Goal: Task Accomplishment & Management: Manage account settings

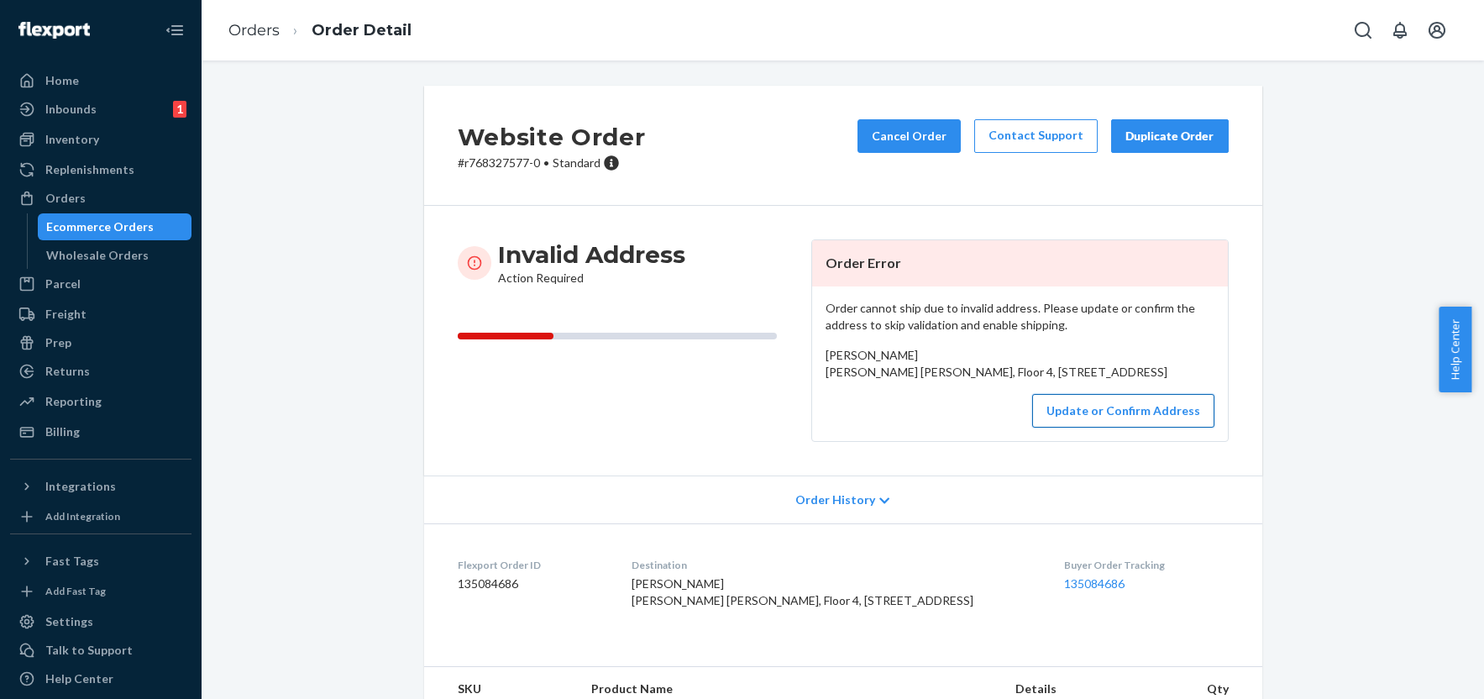
click at [1088, 427] on button "Update or Confirm Address" at bounding box center [1123, 411] width 182 height 34
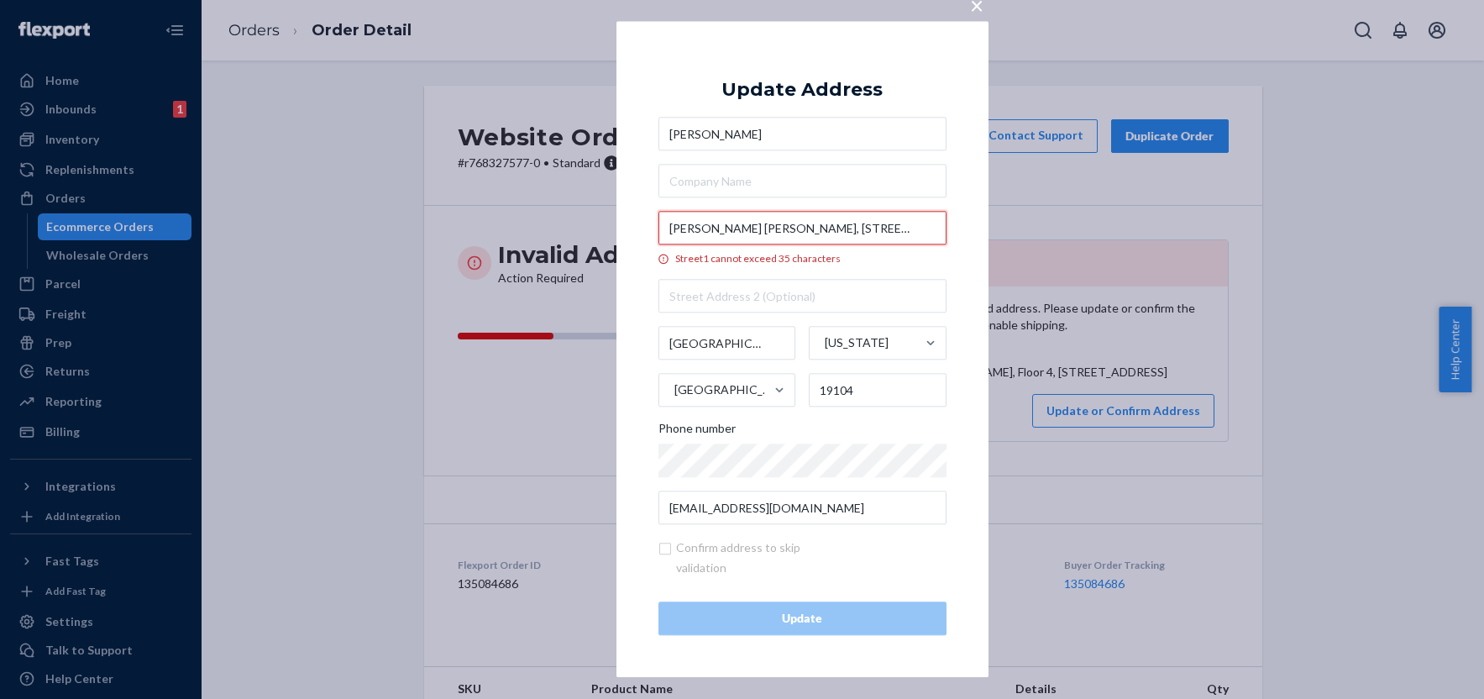
drag, startPoint x: 812, startPoint y: 227, endPoint x: 658, endPoint y: 225, distance: 153.7
click at [658, 225] on input "Amy Gutmann Hall, Floor 4, 3333 Chestnut St" at bounding box center [802, 229] width 288 height 34
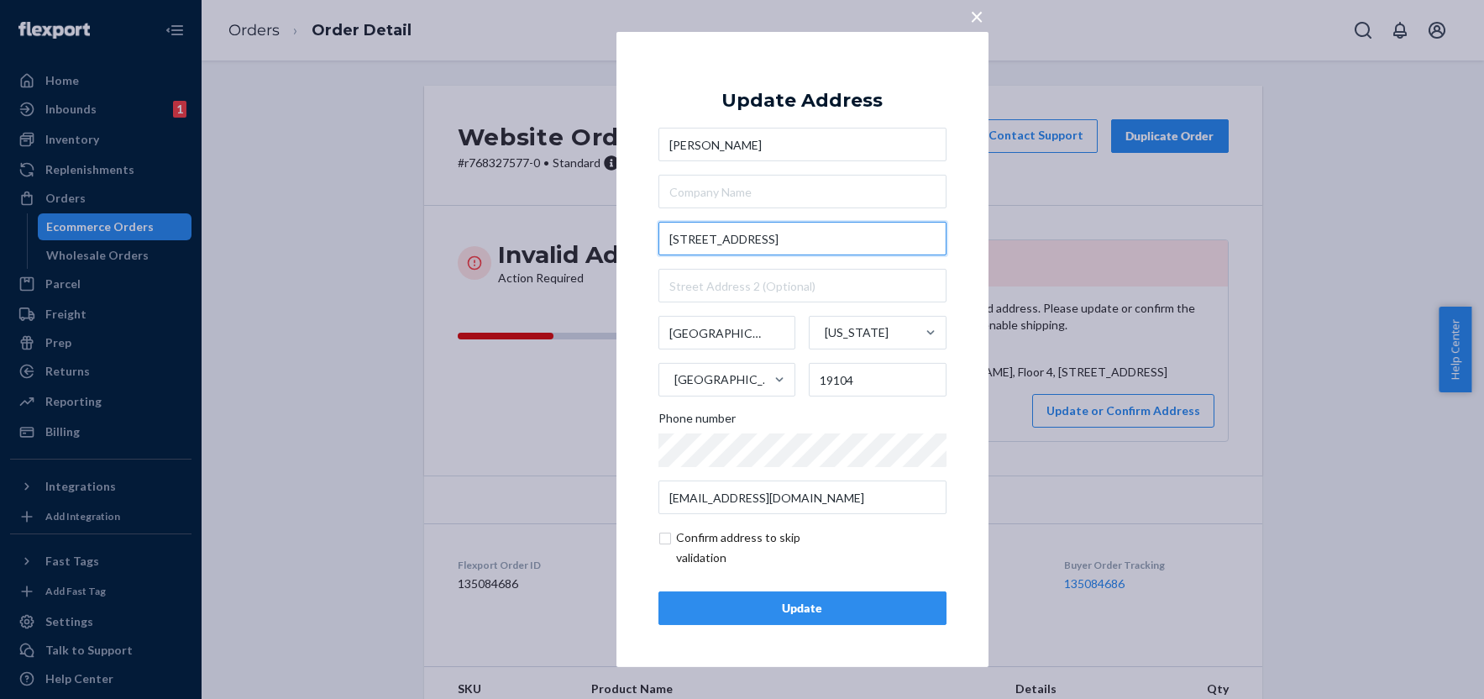
type input "3333 Chestnut St"
type input "San Francisco"
type input "94123"
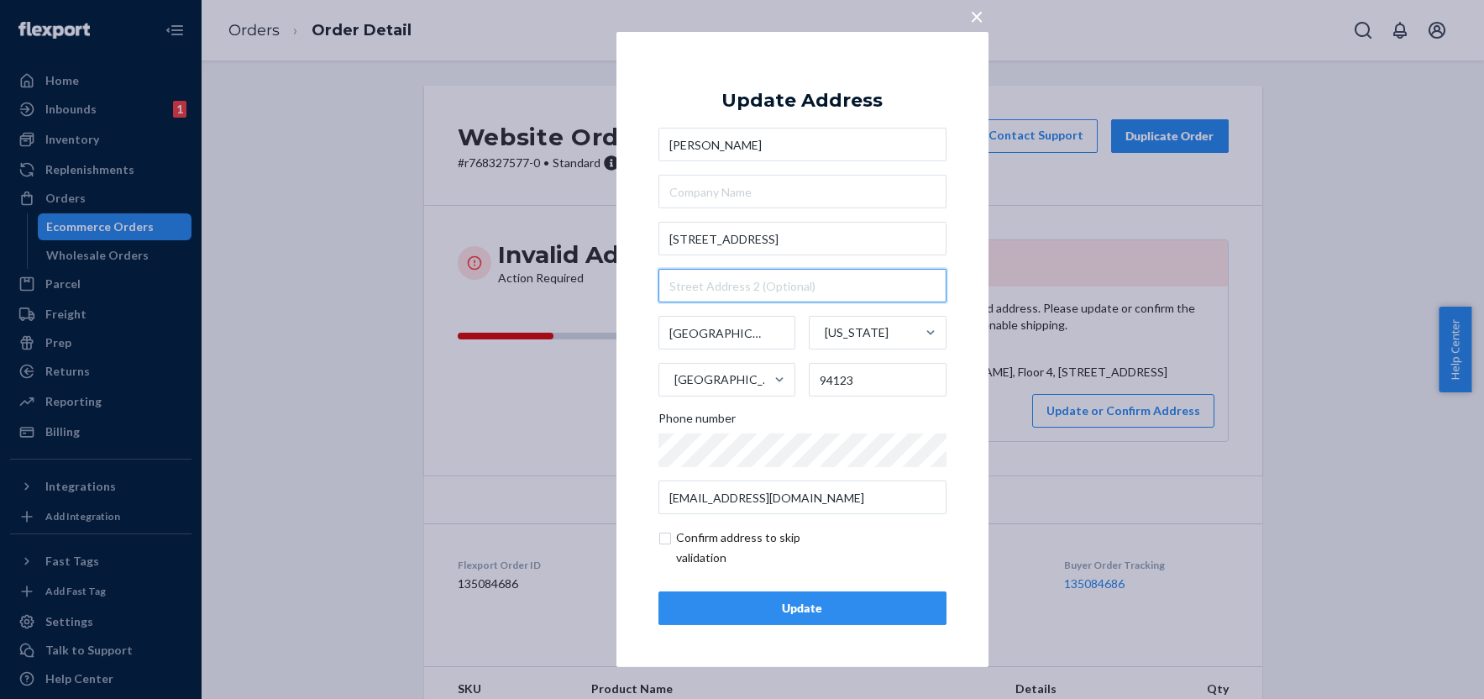
click at [744, 290] on input "text" at bounding box center [802, 286] width 288 height 34
paste input "Amy Gutmann Hall, Floor 4,"
type input "Amy Gutmann Hall, Floor 4"
click at [735, 344] on input "San Francisco" at bounding box center [727, 333] width 138 height 34
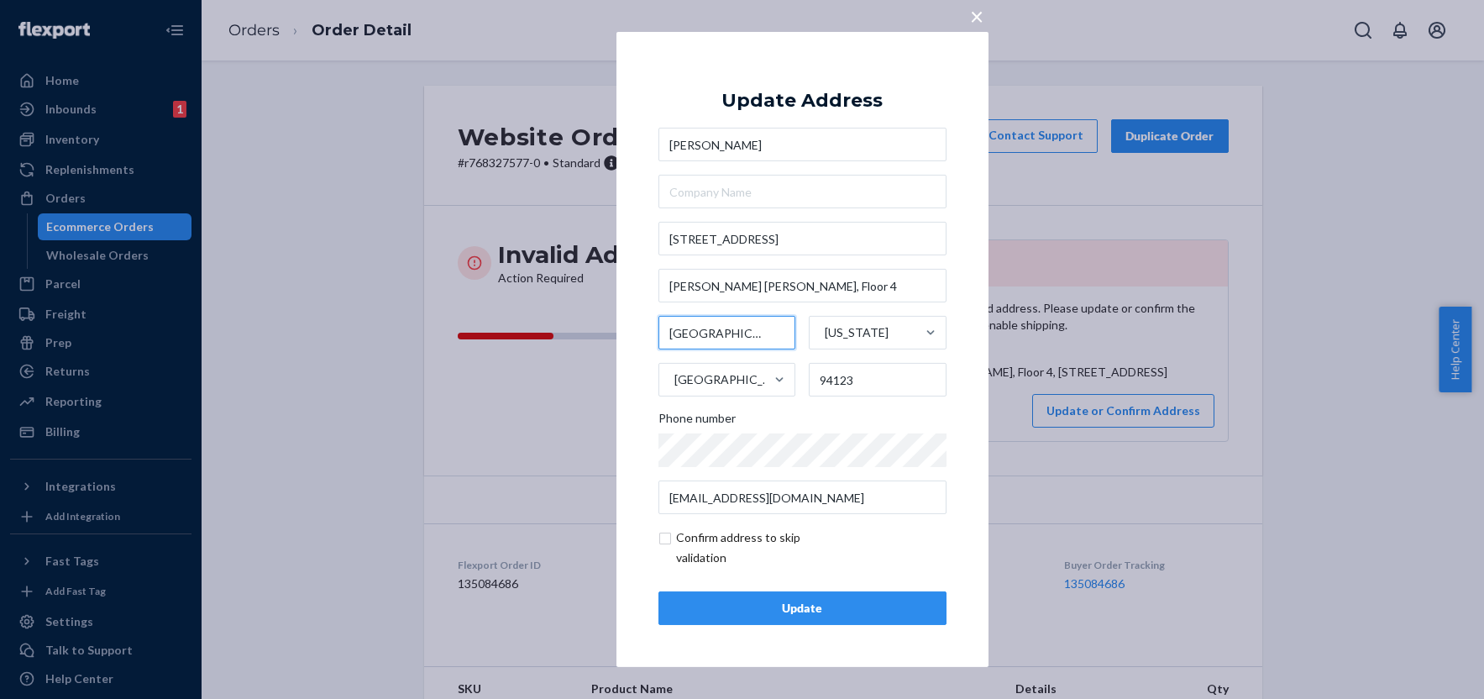
click at [735, 344] on input "San Francisco" at bounding box center [727, 333] width 138 height 34
paste input "Philadelphia"
type input "Philadelphia"
click at [640, 327] on div "× Update Address Mark Yatskar 3333 Chestnut St Amy Gutmann Hall, Floor 4 Philad…" at bounding box center [802, 349] width 372 height 635
click at [875, 335] on div "California" at bounding box center [857, 332] width 64 height 17
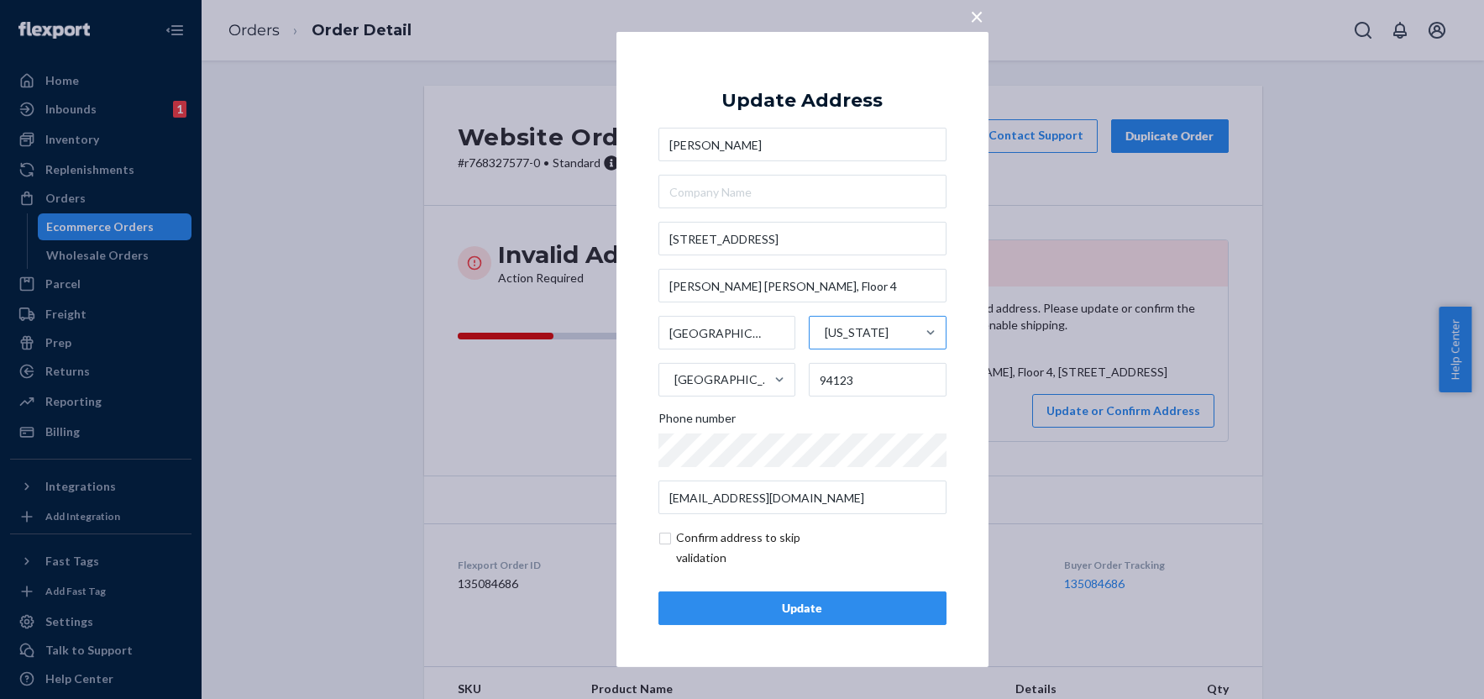
click at [825, 335] on input "California" at bounding box center [824, 333] width 2 height 34
type input "p"
drag, startPoint x: 883, startPoint y: 468, endPoint x: 942, endPoint y: 493, distance: 64.7
click at [883, 469] on div "Pennsylvania" at bounding box center [876, 460] width 134 height 34
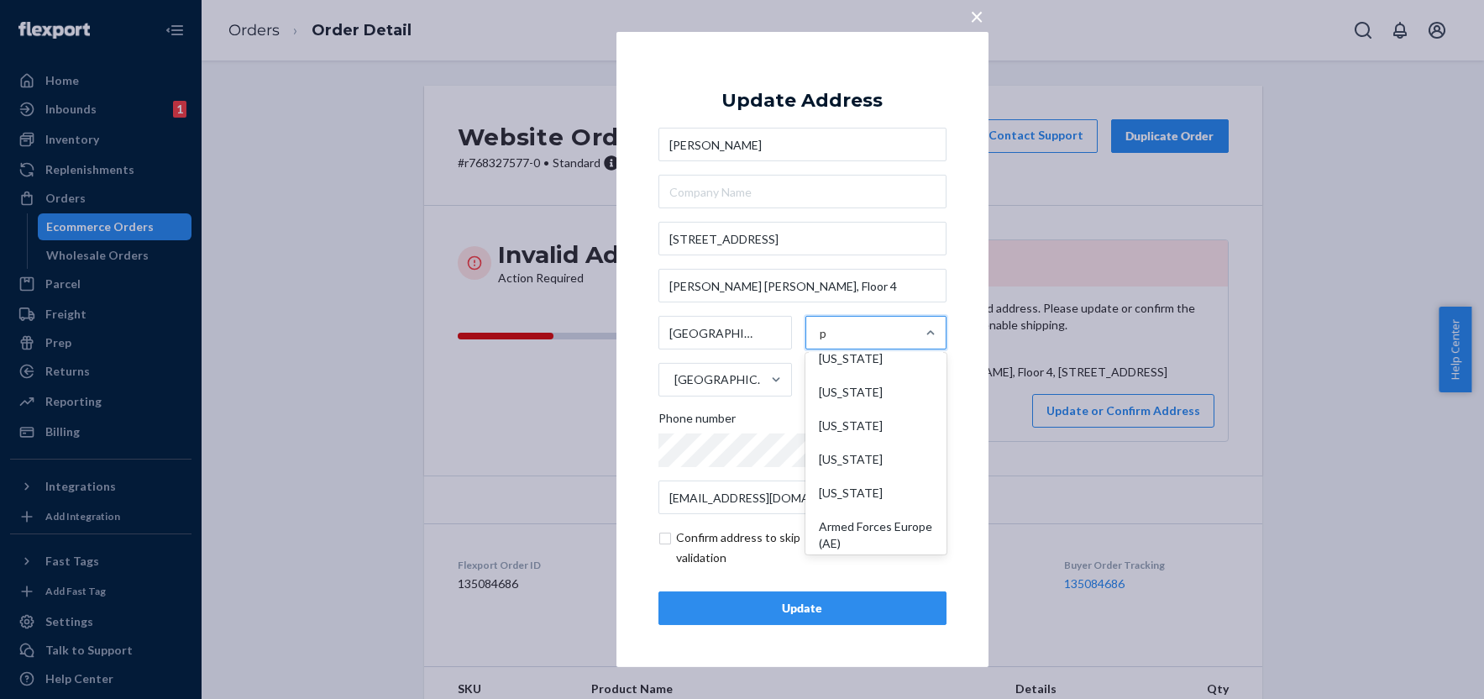
click at [828, 349] on input "p" at bounding box center [824, 333] width 8 height 34
drag, startPoint x: 883, startPoint y: 383, endPoint x: 815, endPoint y: 378, distance: 68.2
click at [815, 378] on input "94123" at bounding box center [878, 380] width 138 height 34
paste input "19104"
type input "19104"
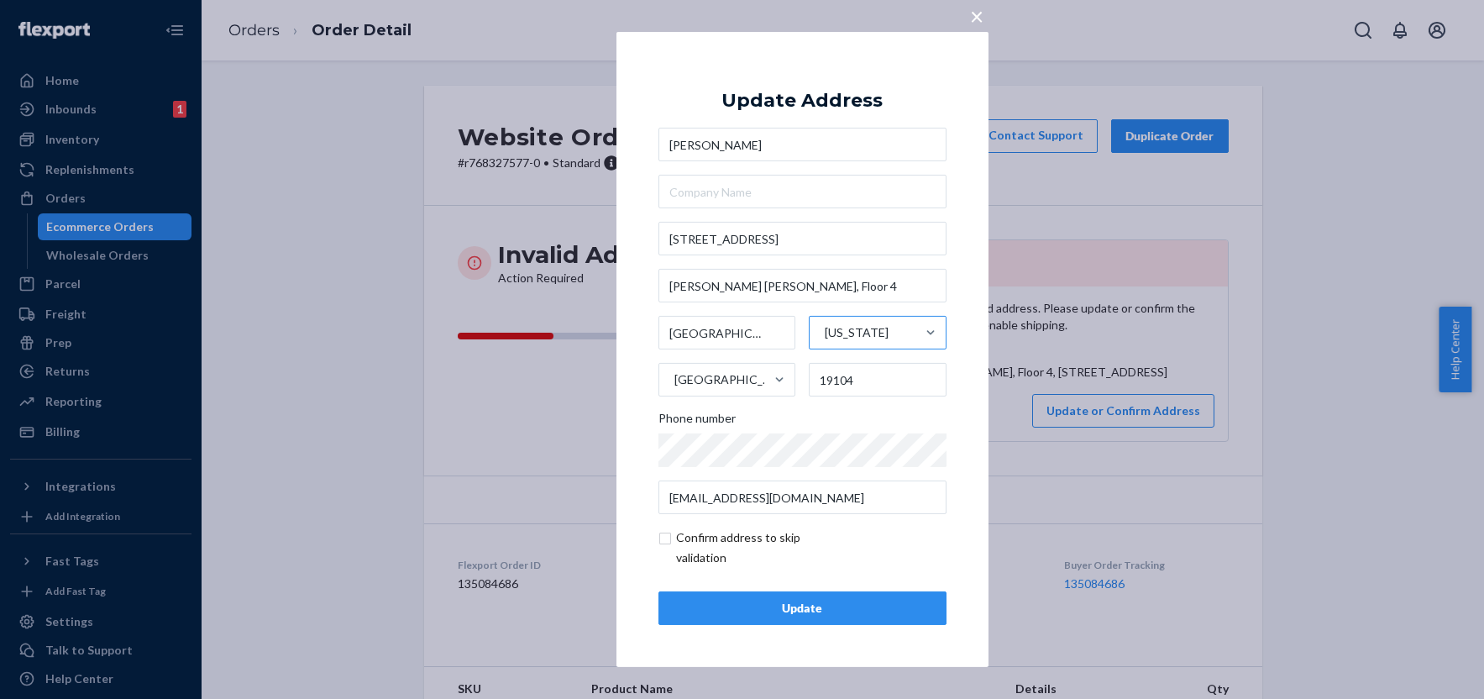
click at [953, 419] on div "× Update Address Mark Yatskar 3333 Chestnut St Amy Gutmann Hall, Floor 4 Philad…" at bounding box center [802, 349] width 372 height 635
click at [661, 537] on input "checkbox" at bounding box center [755, 547] width 195 height 40
checkbox input "true"
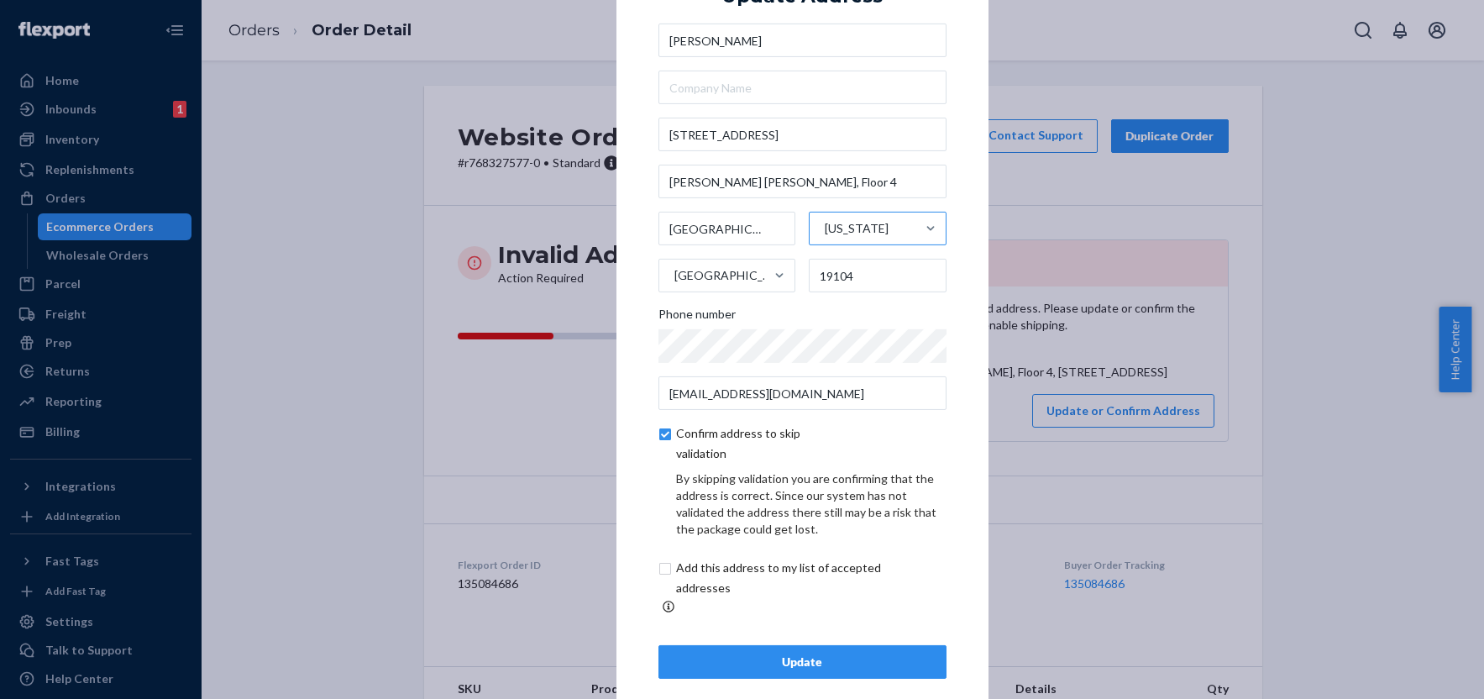
scroll to position [39, 0]
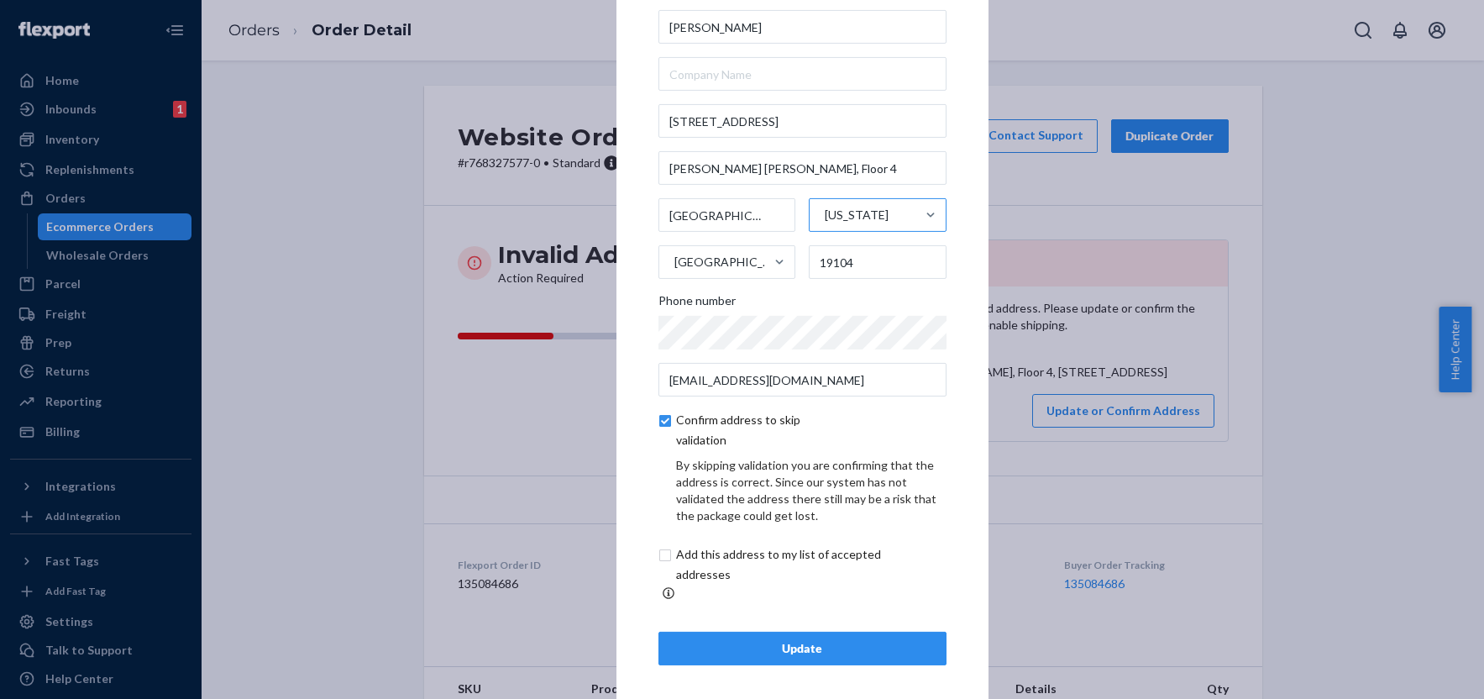
click at [814, 640] on div "Update" at bounding box center [802, 648] width 259 height 17
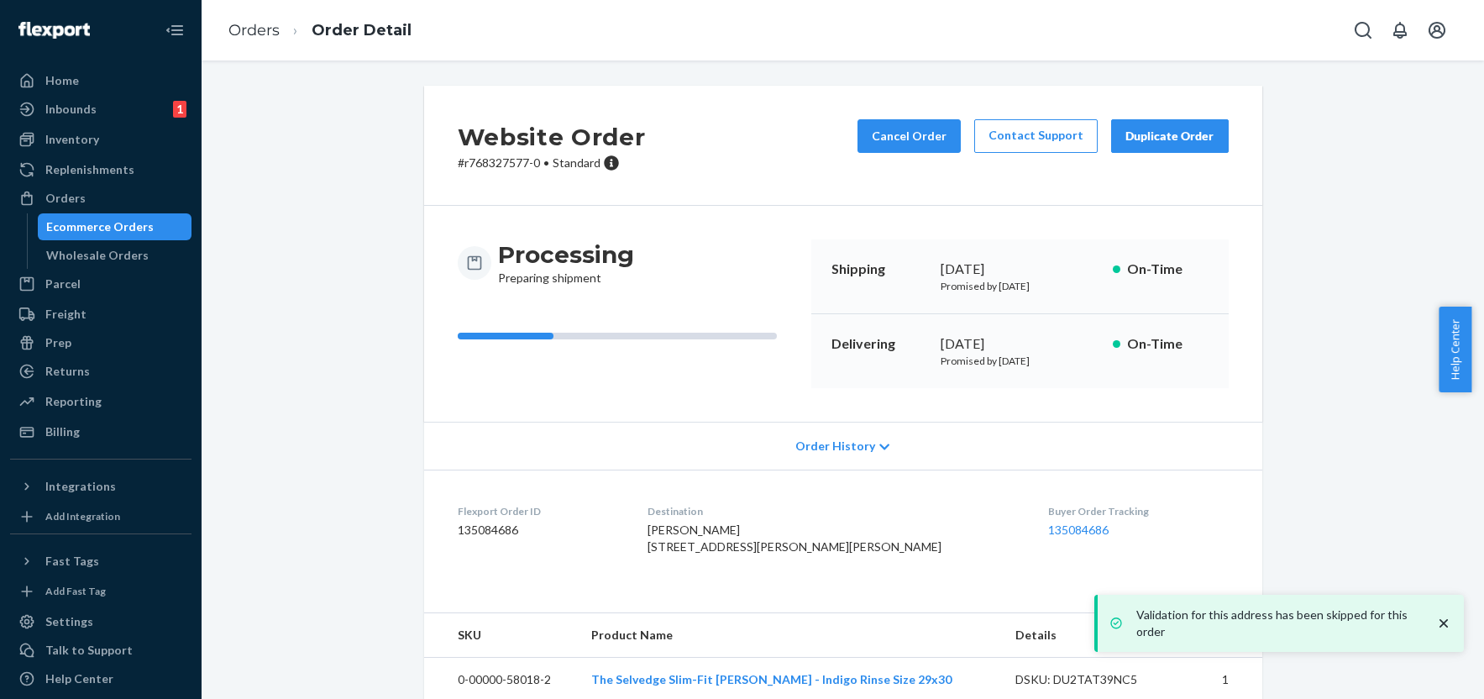
drag, startPoint x: 726, startPoint y: 596, endPoint x: 678, endPoint y: 552, distance: 66.0
click at [678, 552] on dl "Flexport Order ID 135084686 Destination Mark Yatskar 3333 Chestnut St Amy Gutma…" at bounding box center [843, 532] width 838 height 126
click at [730, 553] on span "Mark Yatskar 3333 Chestnut St Amy Gutmann Hall, Floor 4 Philadelphia, PA 19104 …" at bounding box center [794, 537] width 294 height 31
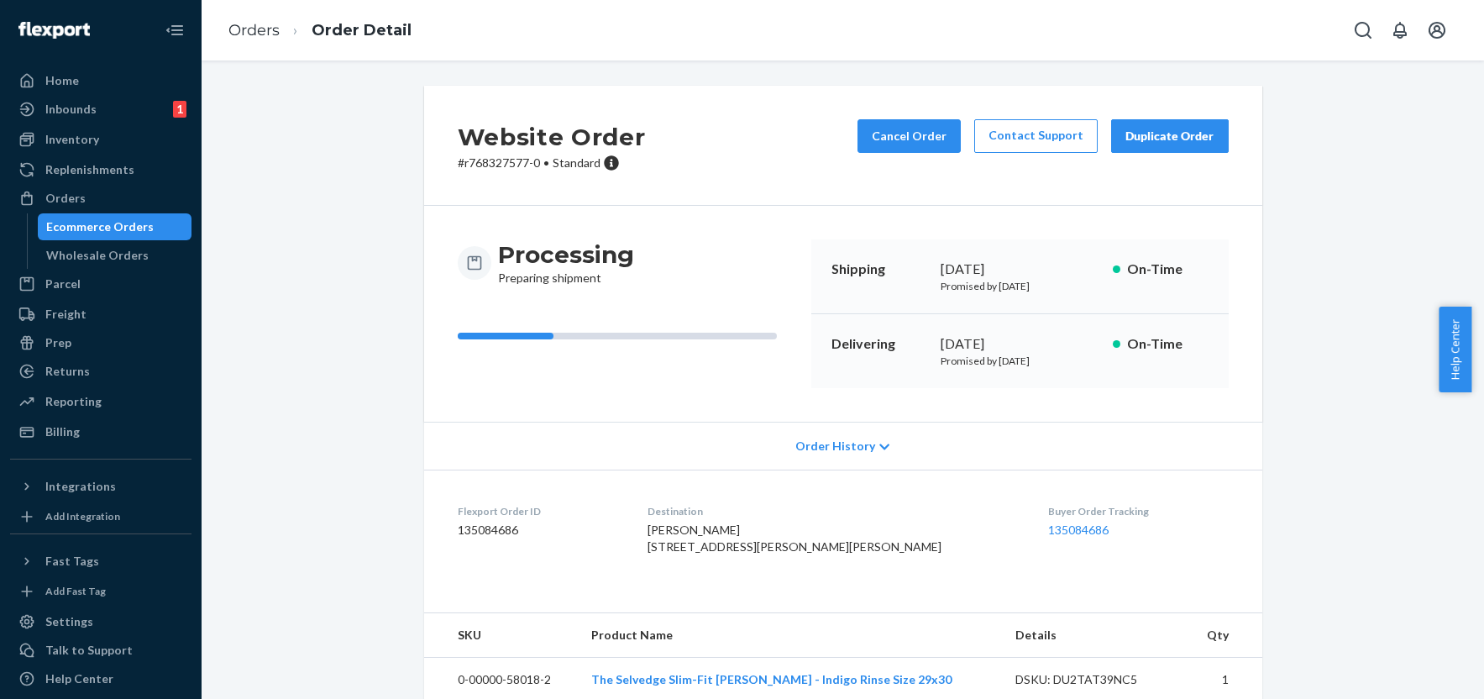
drag, startPoint x: 726, startPoint y: 605, endPoint x: 690, endPoint y: 553, distance: 64.0
click at [690, 553] on dl "Flexport Order ID 135084686 Destination Mark Yatskar 3333 Chestnut St Amy Gutma…" at bounding box center [843, 532] width 838 height 126
copy span "3333 Chestnut St Amy Gutmann Hall, Floor 4 Philadelphia, PA 19104 US"
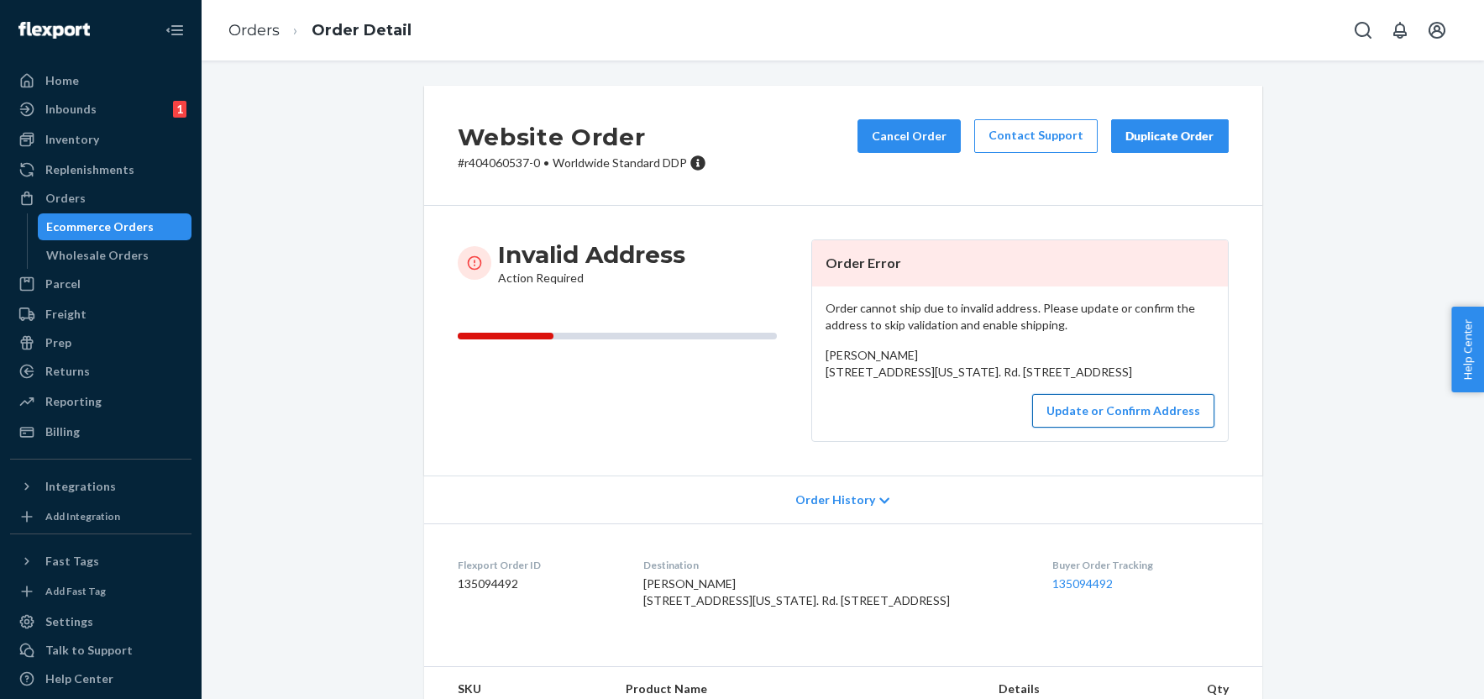
click at [1082, 427] on button "Update or Confirm Address" at bounding box center [1123, 411] width 182 height 34
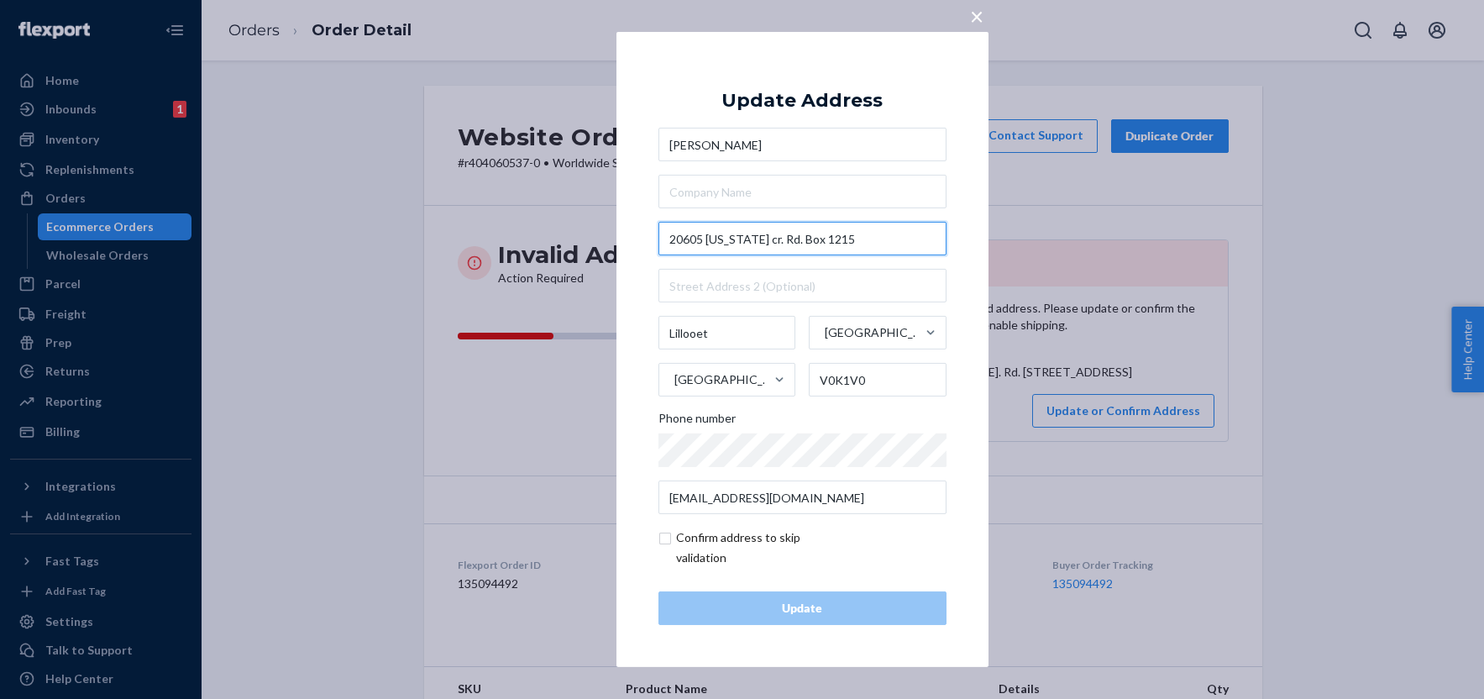
drag, startPoint x: 820, startPoint y: 240, endPoint x: 770, endPoint y: 240, distance: 50.4
click at [770, 240] on input "20605 texas cr. Rd. Box 1215" at bounding box center [802, 239] width 288 height 34
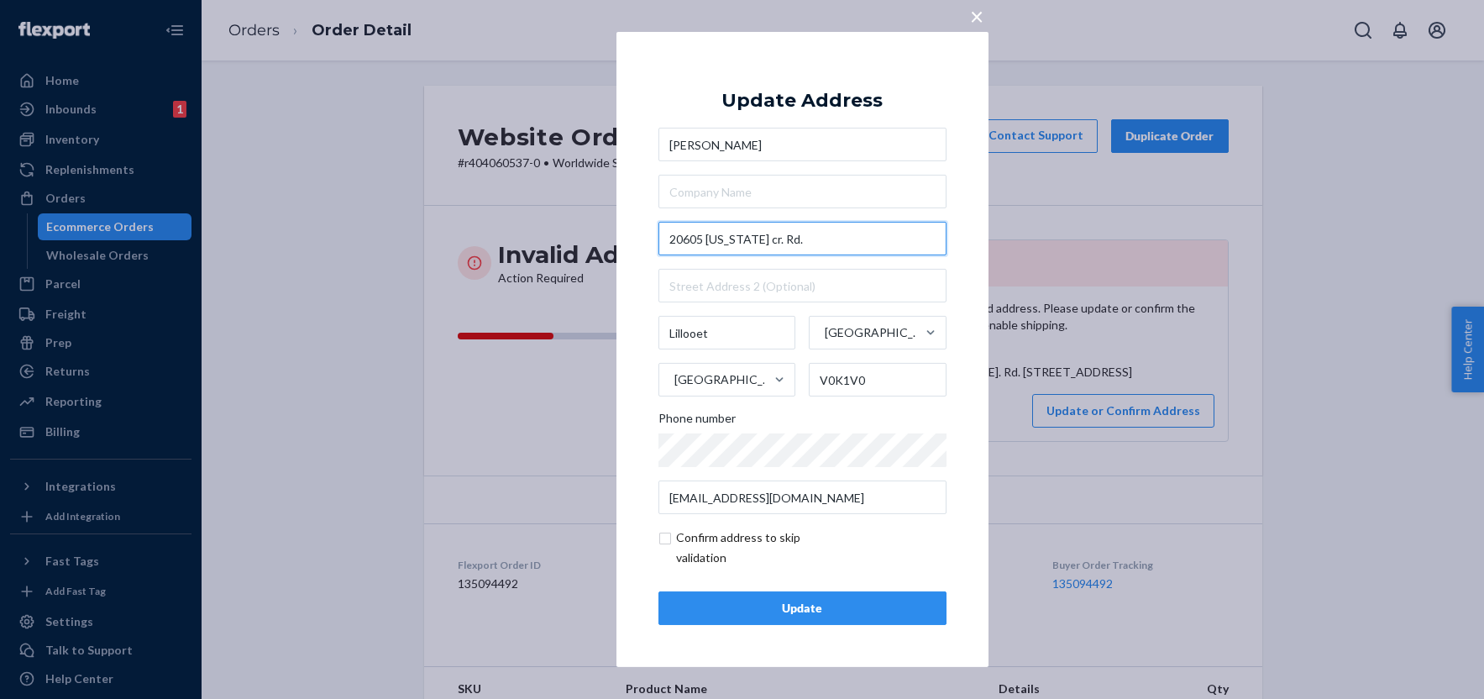
type input "20605 texas cr. Rd."
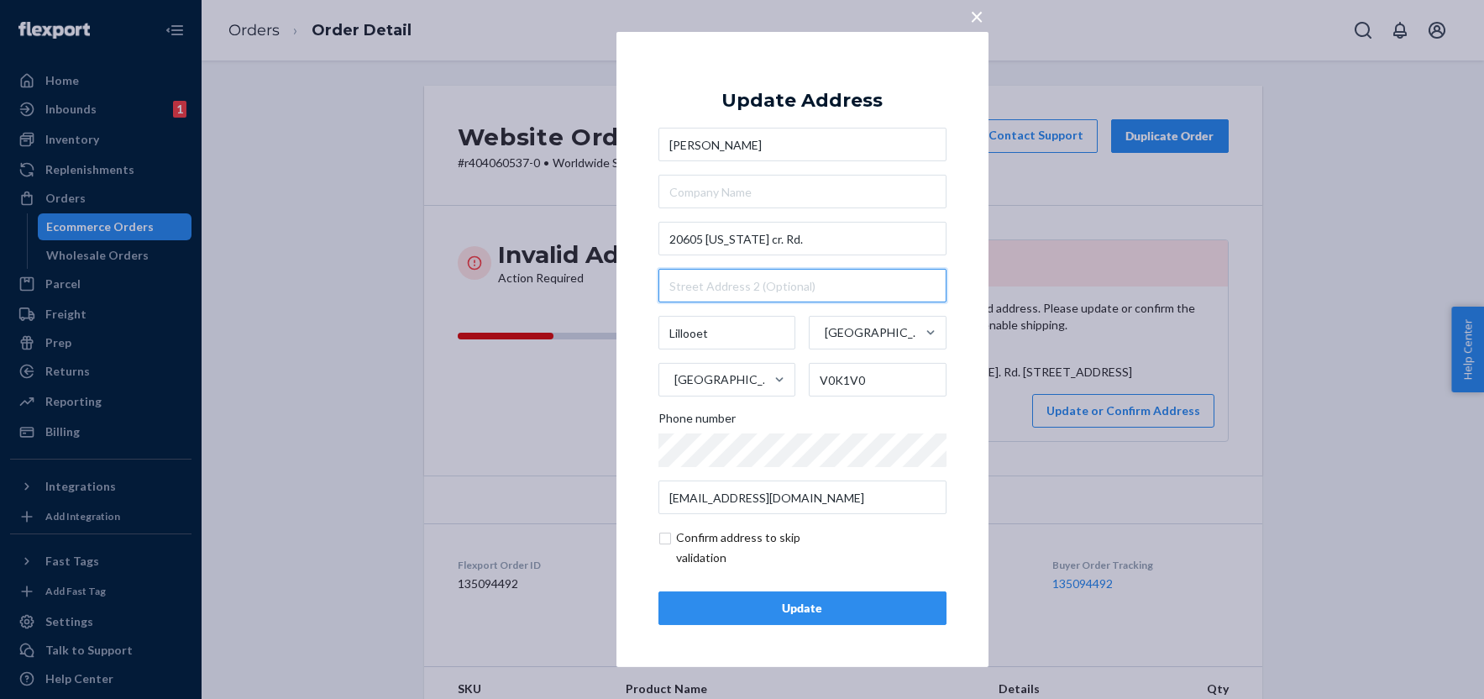
click at [760, 278] on input "text" at bounding box center [802, 286] width 288 height 34
paste input "Box 1215"
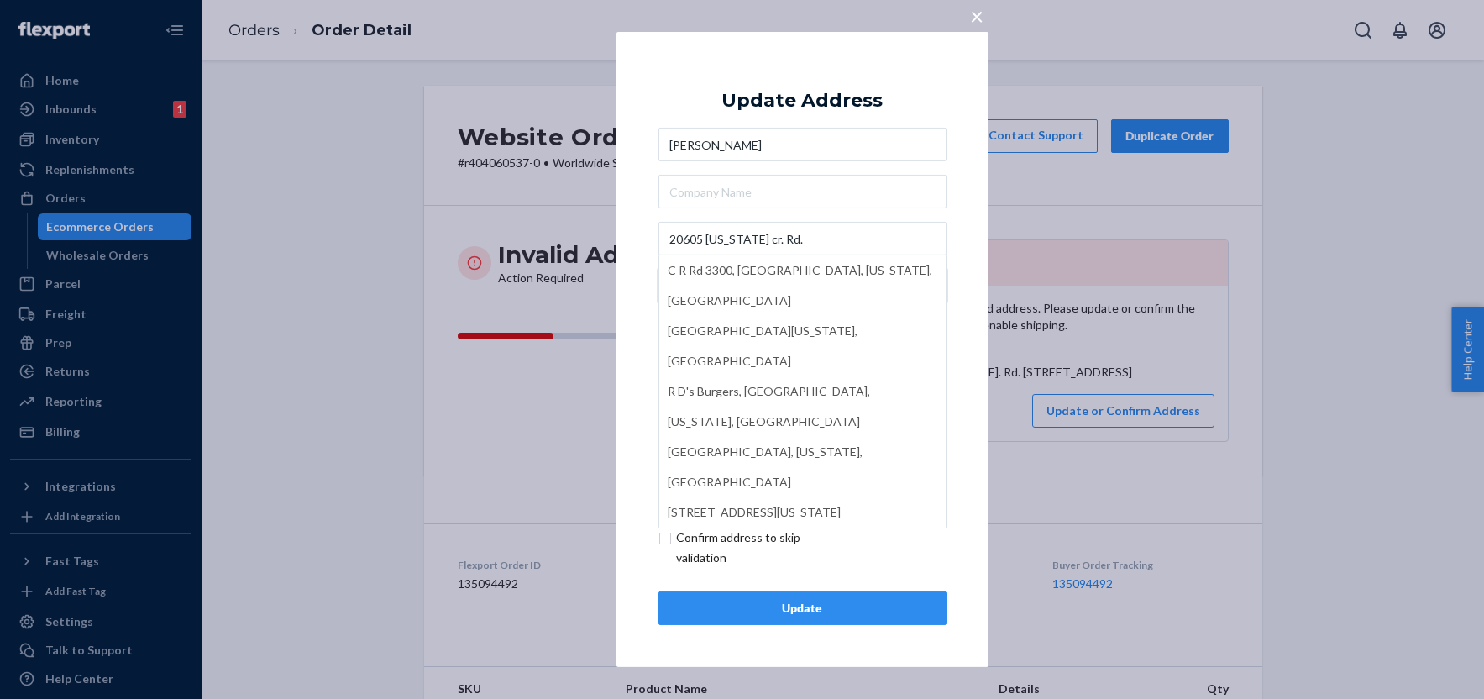
type input "Box 1215"
click at [746, 243] on input "20605 texas cr. Rd." at bounding box center [802, 239] width 288 height 34
click at [710, 241] on input "20605 texas cr. Rd." at bounding box center [802, 239] width 288 height 34
type input "20605 Texas Cr. Rd."
click at [645, 244] on div "× Update Address Janna Pike 20605 Texas Cr. Rd. C R Rd 3300, Annona, Texas, USA…" at bounding box center [802, 349] width 372 height 635
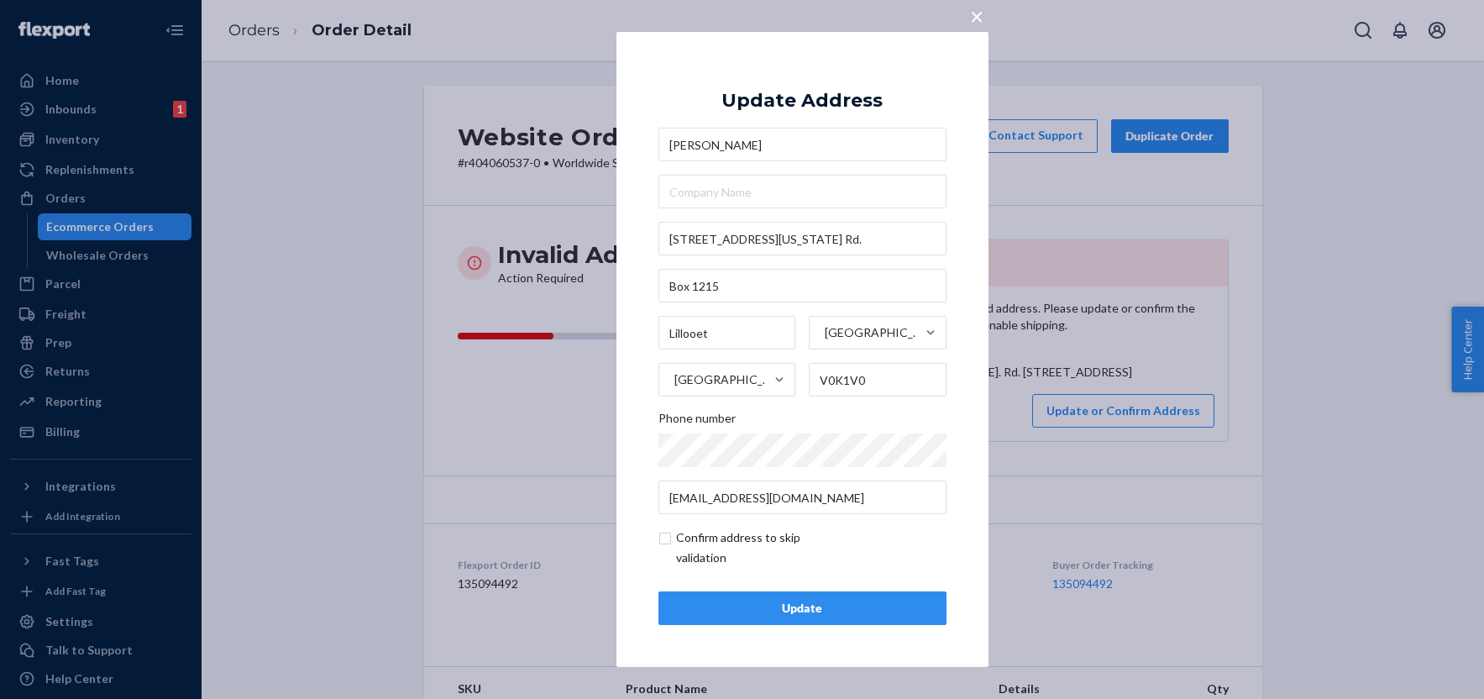
click at [664, 539] on input "checkbox" at bounding box center [755, 547] width 195 height 40
checkbox input "true"
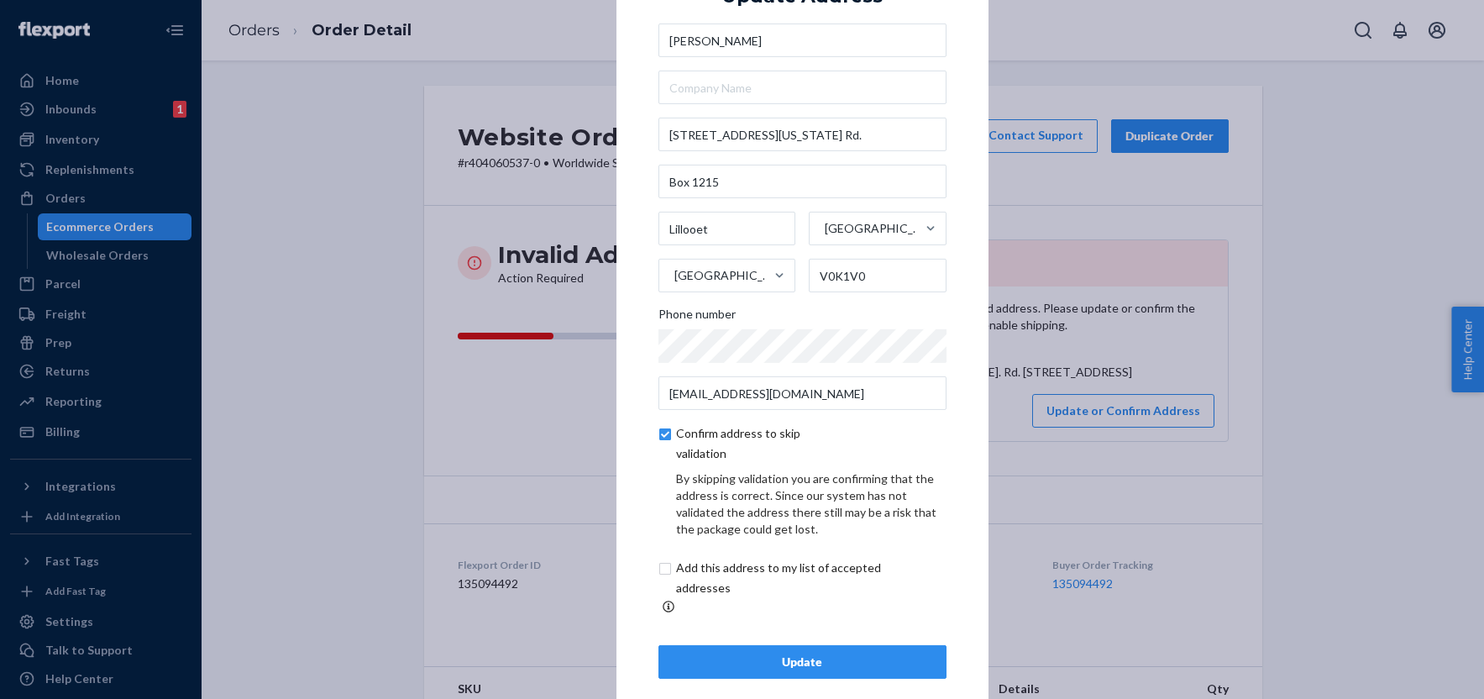
scroll to position [39, 0]
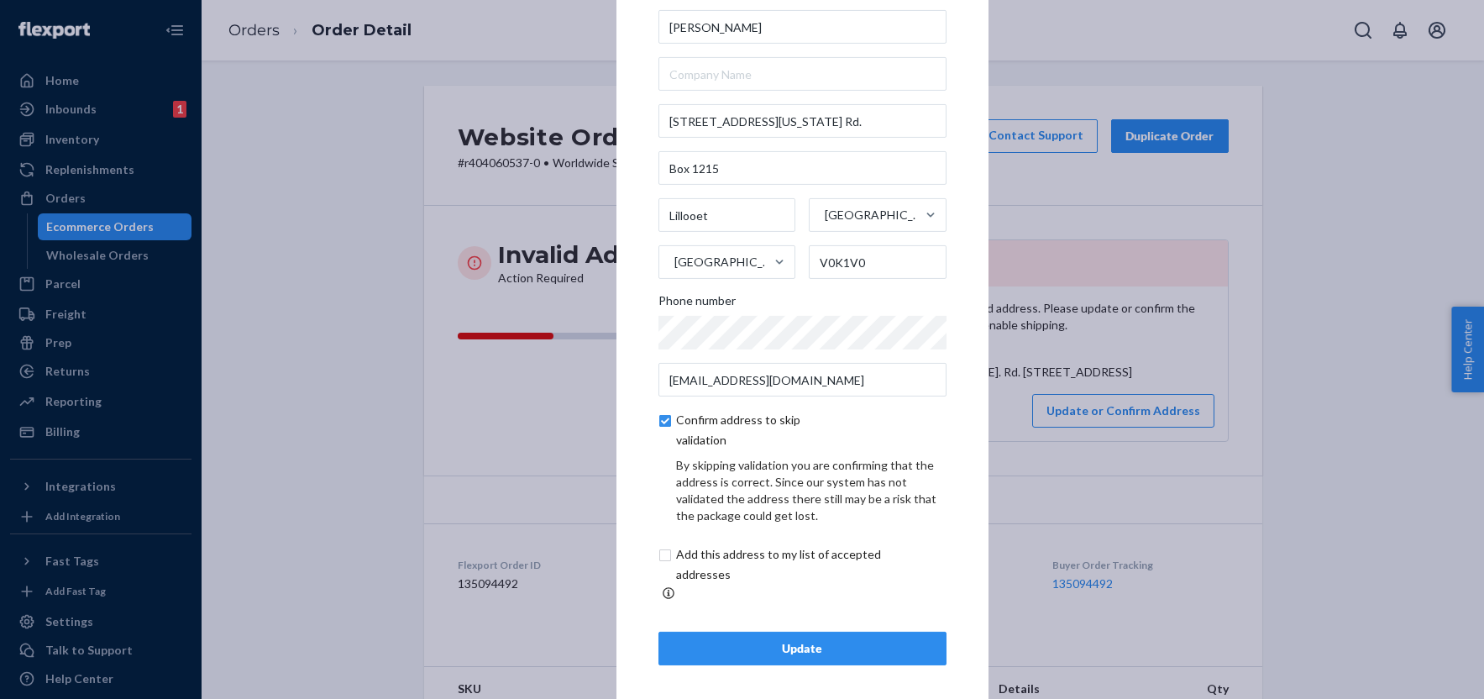
click at [784, 644] on div "Update" at bounding box center [802, 648] width 259 height 17
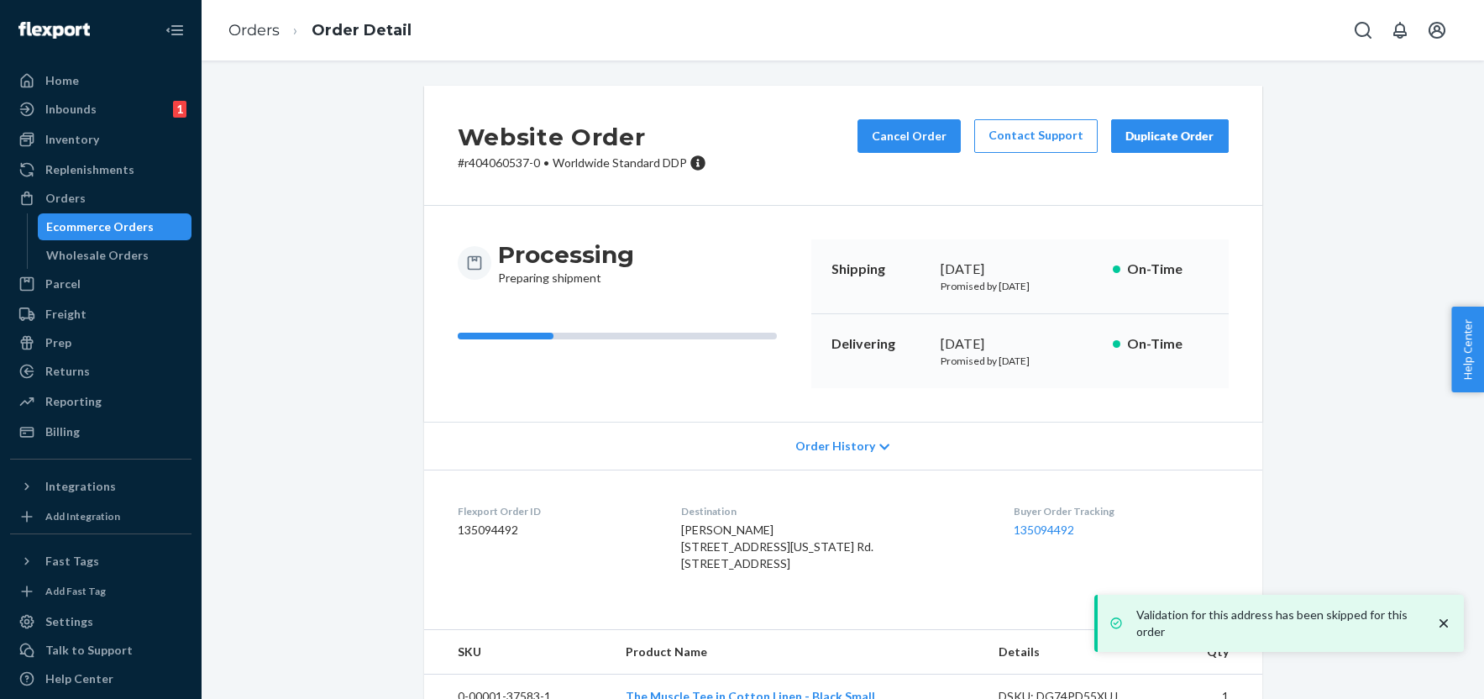
drag, startPoint x: 726, startPoint y: 594, endPoint x: 701, endPoint y: 553, distance: 48.2
click at [701, 553] on dl "Flexport Order ID 135094492 Destination Janna Pike 20605 Texas Cr. Rd. Box 1215…" at bounding box center [843, 540] width 838 height 143
copy span "20605 Texas Cr. Rd. Box 1215 Lillooet, BC V0K1V0 CA"
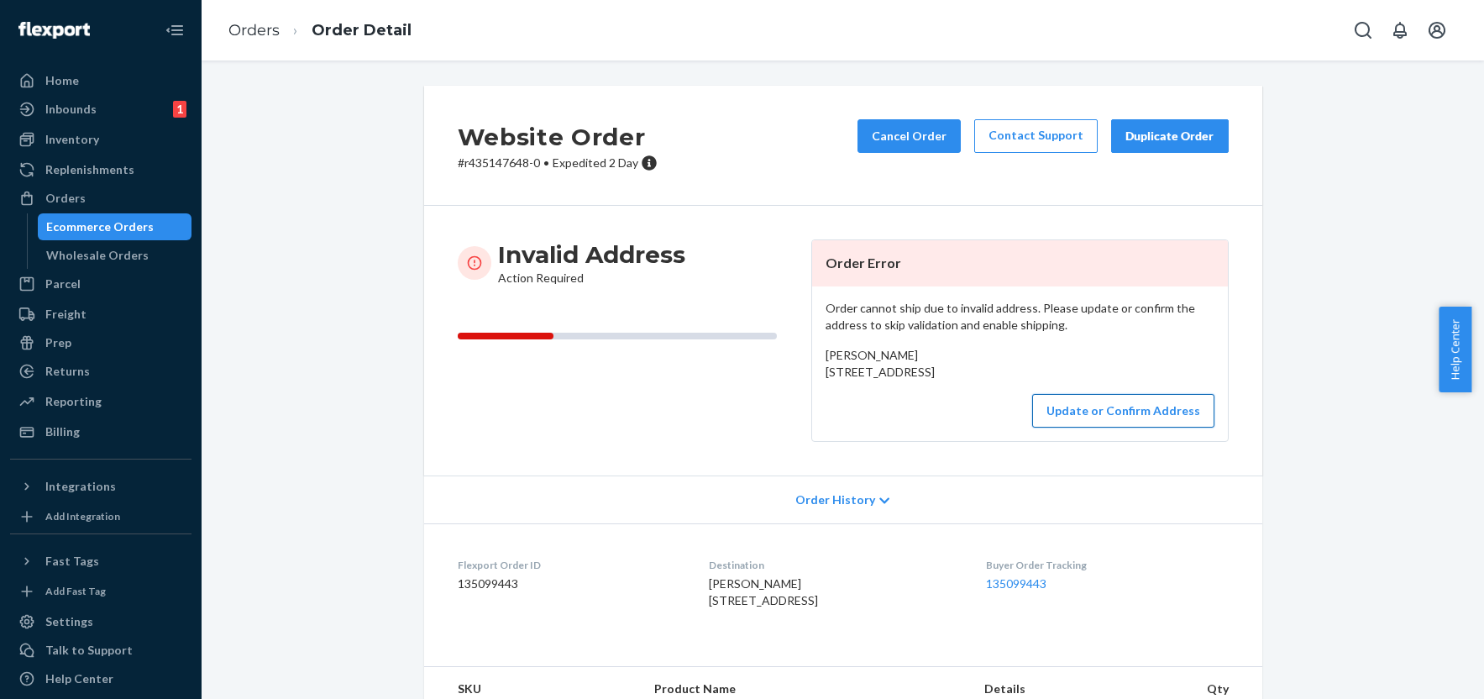
click at [1070, 427] on button "Update or Confirm Address" at bounding box center [1123, 411] width 182 height 34
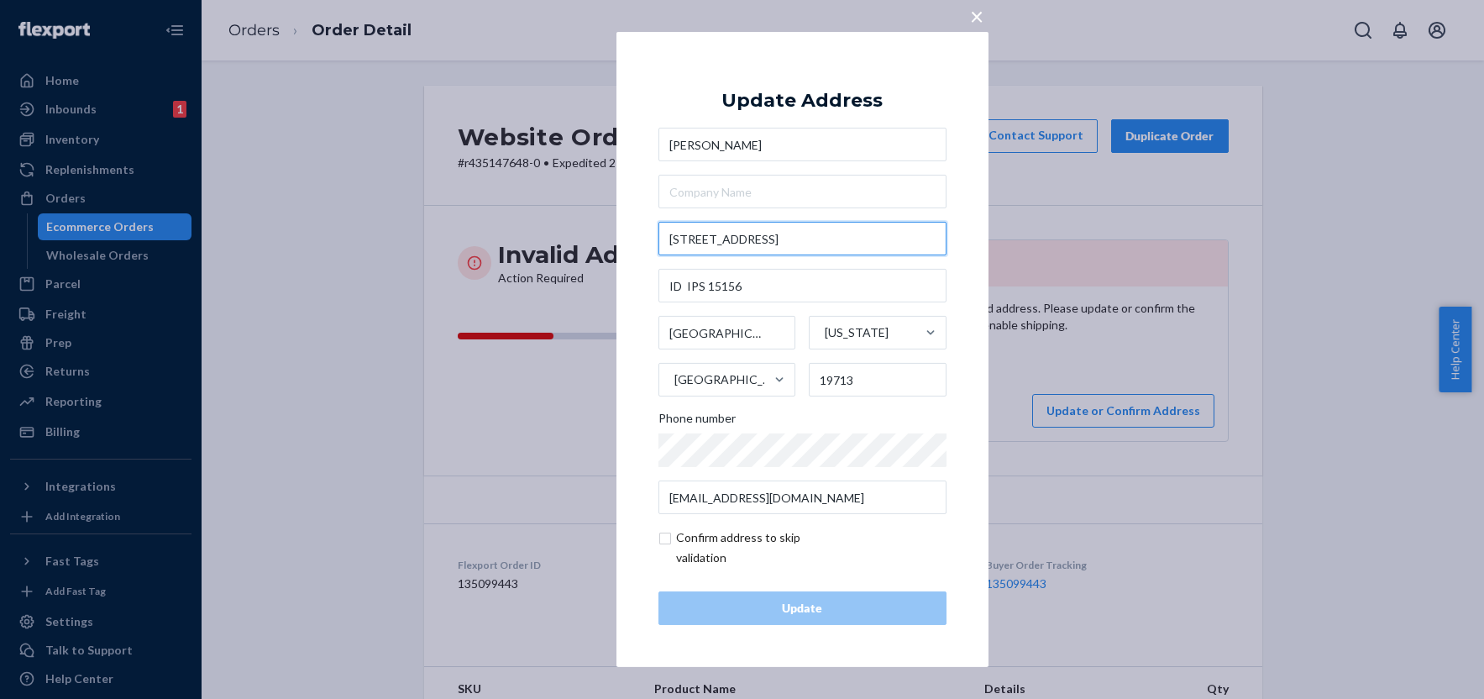
click at [762, 246] on input "[STREET_ADDRESS]" at bounding box center [802, 239] width 288 height 34
click at [762, 246] on input "46 Welth Trast Rd" at bounding box center [802, 239] width 288 height 34
click at [668, 538] on input "checkbox" at bounding box center [755, 547] width 195 height 40
checkbox input "true"
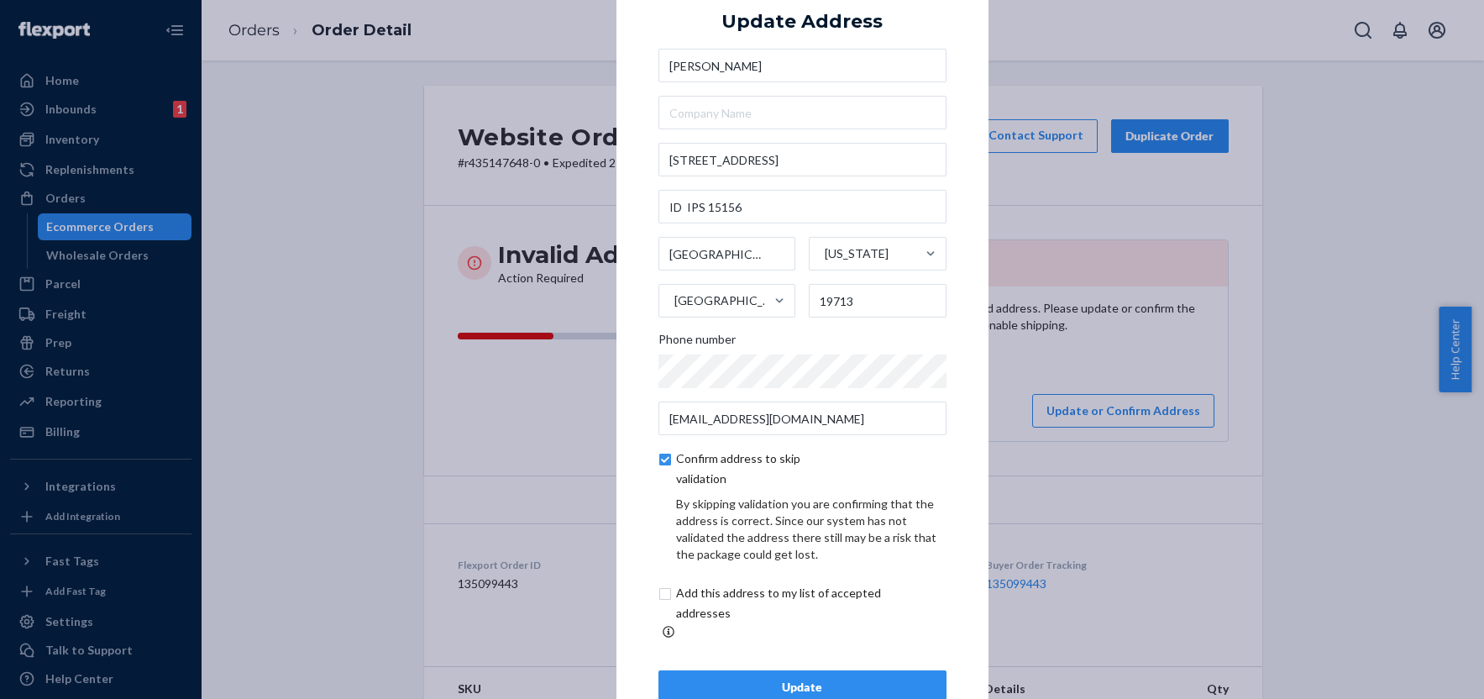
click at [807, 670] on button "Update" at bounding box center [802, 687] width 288 height 34
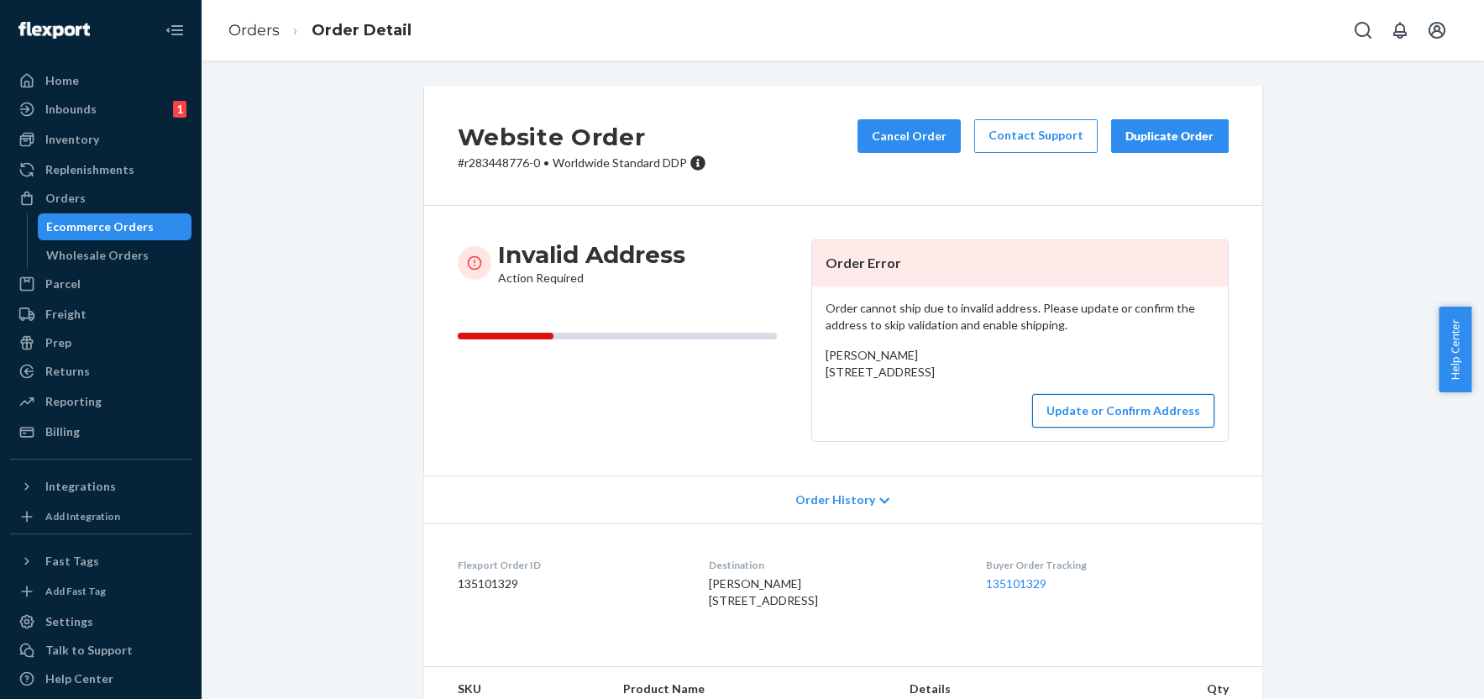
click at [1073, 427] on button "Update or Confirm Address" at bounding box center [1123, 411] width 182 height 34
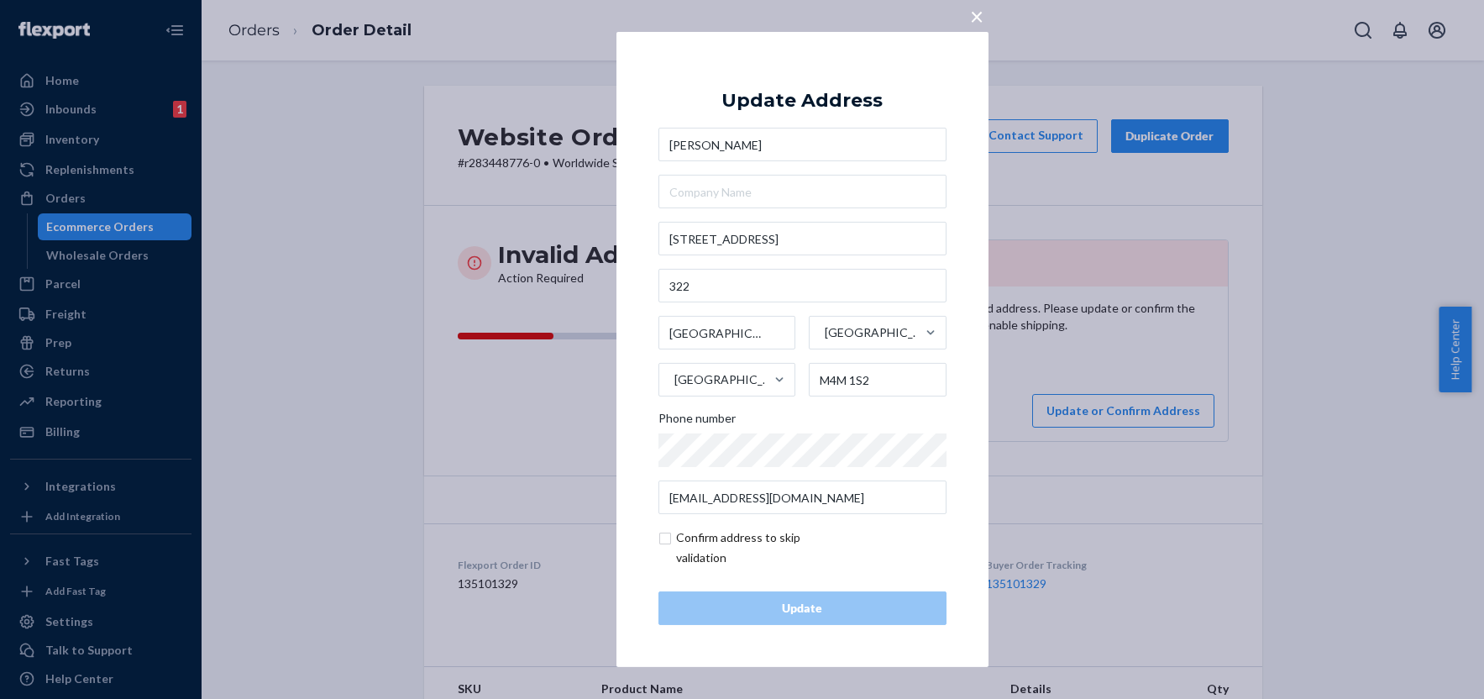
click at [662, 538] on input "checkbox" at bounding box center [755, 547] width 195 height 40
checkbox input "true"
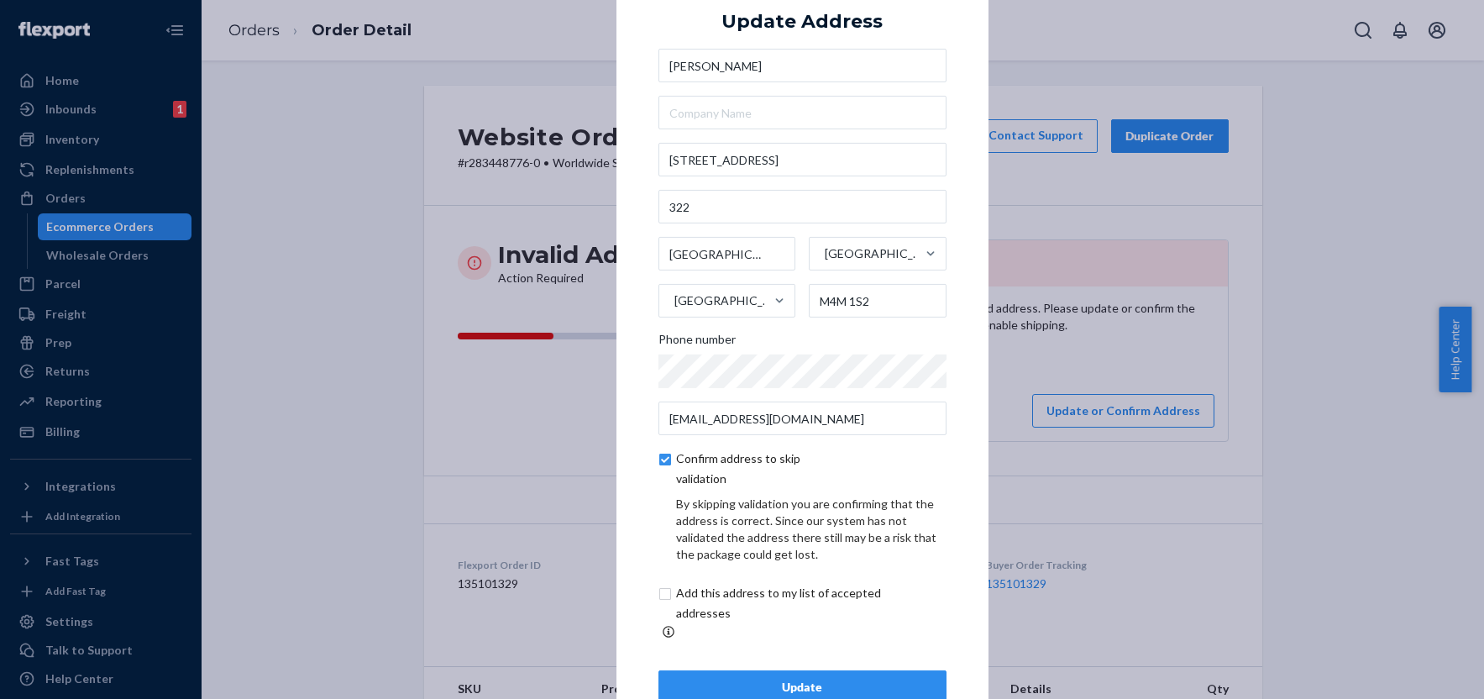
click at [762, 678] on div "Update" at bounding box center [802, 686] width 259 height 17
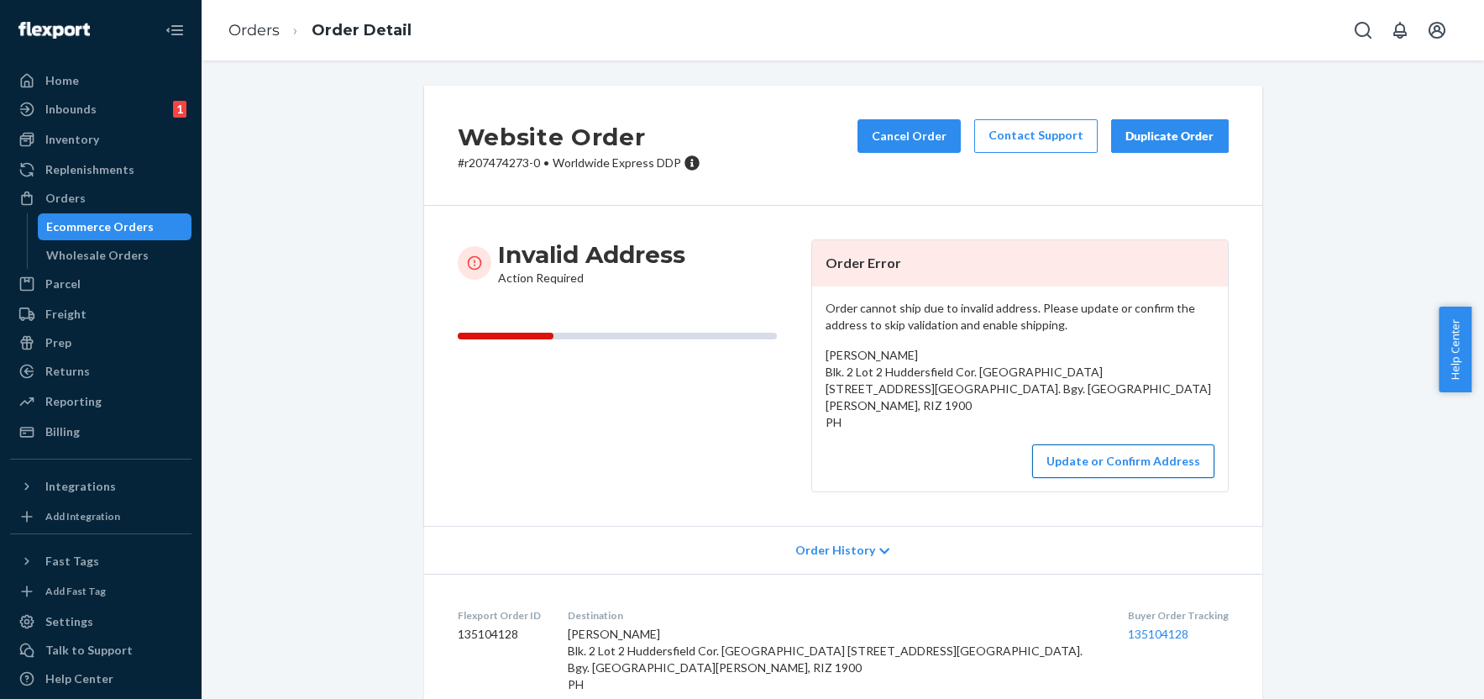
click at [1077, 458] on button "Update or Confirm Address" at bounding box center [1123, 461] width 182 height 34
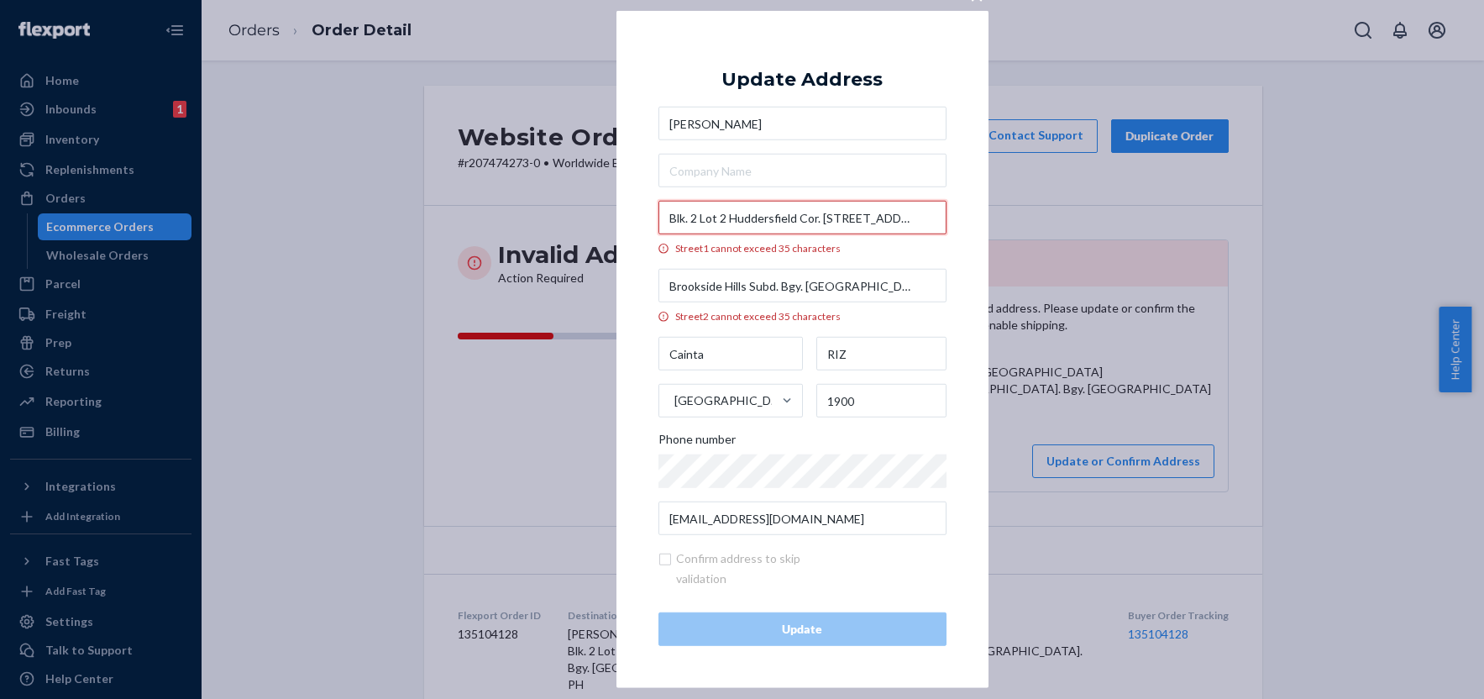
click at [691, 217] on input "Blk. 2 Lot 2 Huddersfield Cor. Springfield St. Birmingham Place 3" at bounding box center [802, 218] width 288 height 34
click at [705, 217] on input "B2 Lot 2 Huddersfield Cor. Springfield St. Birmingham Place 3" at bounding box center [802, 218] width 288 height 34
drag, startPoint x: 884, startPoint y: 221, endPoint x: 926, endPoint y: 221, distance: 42.0
click at [926, 221] on input "B2 L2 Huddersfield Cor. Springfield St. Birmingham Place 3" at bounding box center [802, 218] width 288 height 34
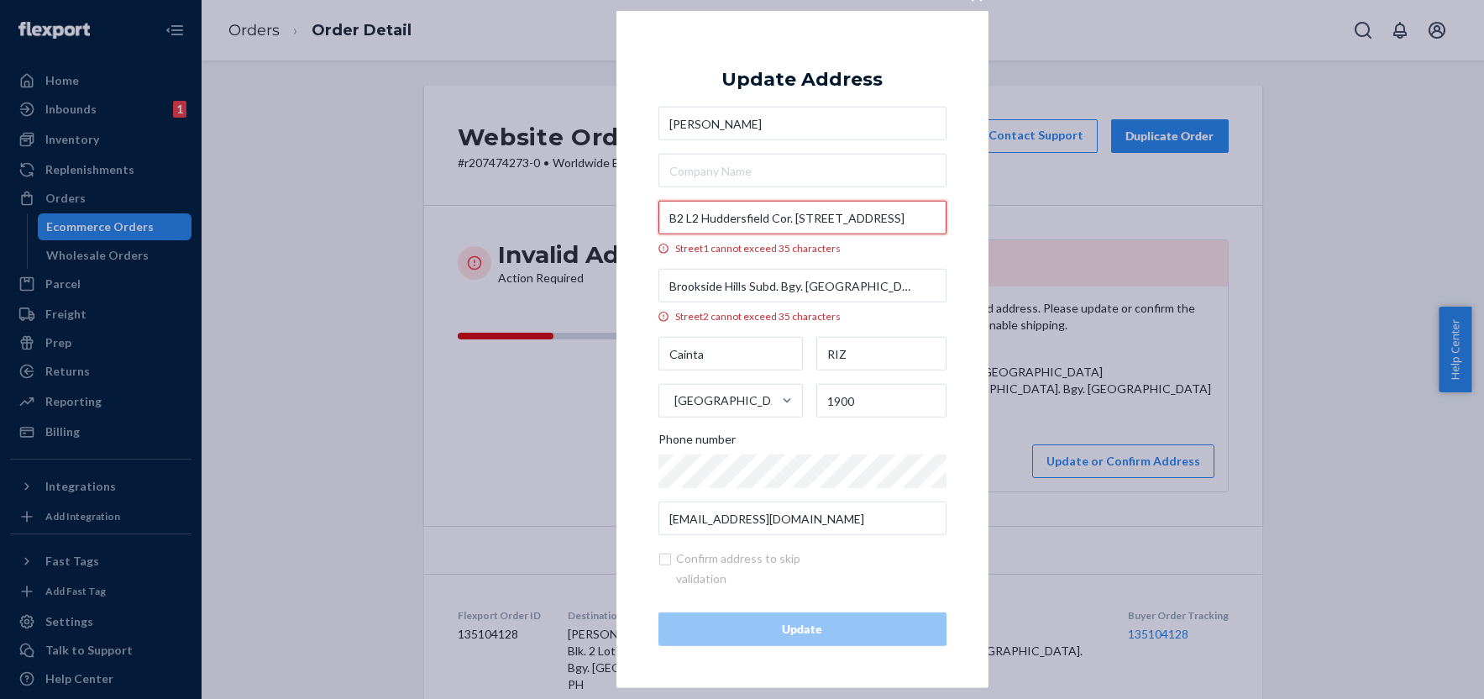
type input "B2 L2 Huddersfield Cor. Springfield St. Birmingham Place 3"
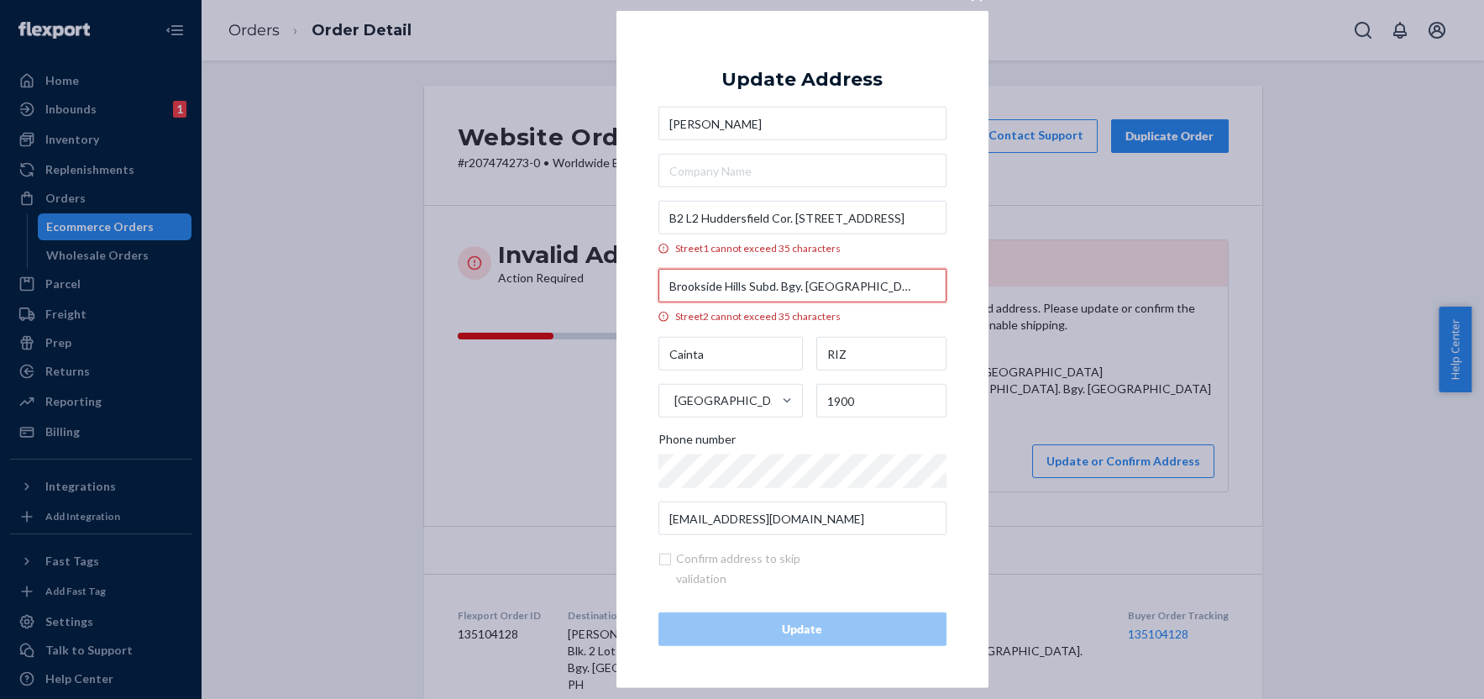
click at [801, 290] on input "Brookside Hills Subd. Bgy. San Isidro" at bounding box center [802, 286] width 288 height 34
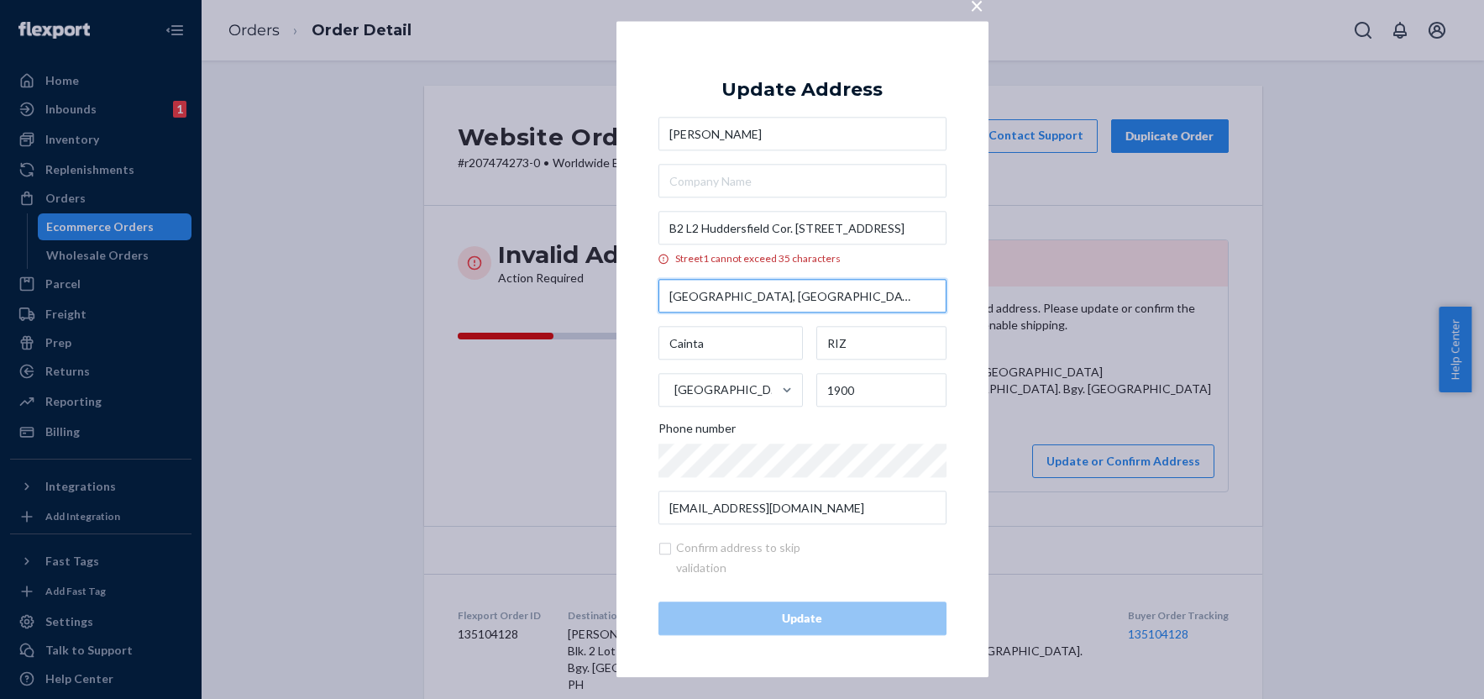
type input "Brookside Hills Subd., San Isidro"
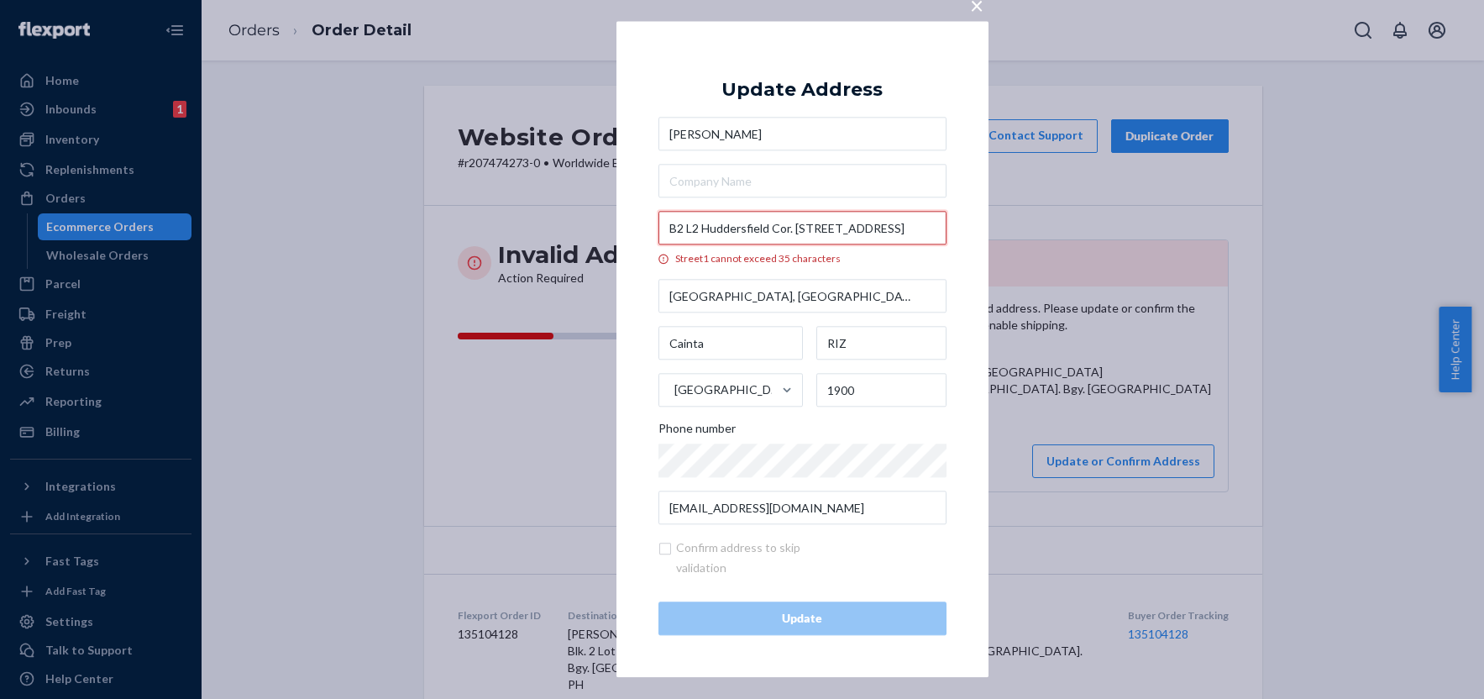
scroll to position [0, 57]
drag, startPoint x: 844, startPoint y: 226, endPoint x: 905, endPoint y: 228, distance: 61.3
click at [905, 228] on input "B2 L2 Huddersfield Cor. Springfield St. Birmingham Place 3" at bounding box center [802, 229] width 288 height 34
click at [872, 228] on input "B2 L2 Huddersfield Cor. Springfield St. Birmingham Place 3" at bounding box center [802, 229] width 288 height 34
drag, startPoint x: 828, startPoint y: 224, endPoint x: 930, endPoint y: 233, distance: 101.9
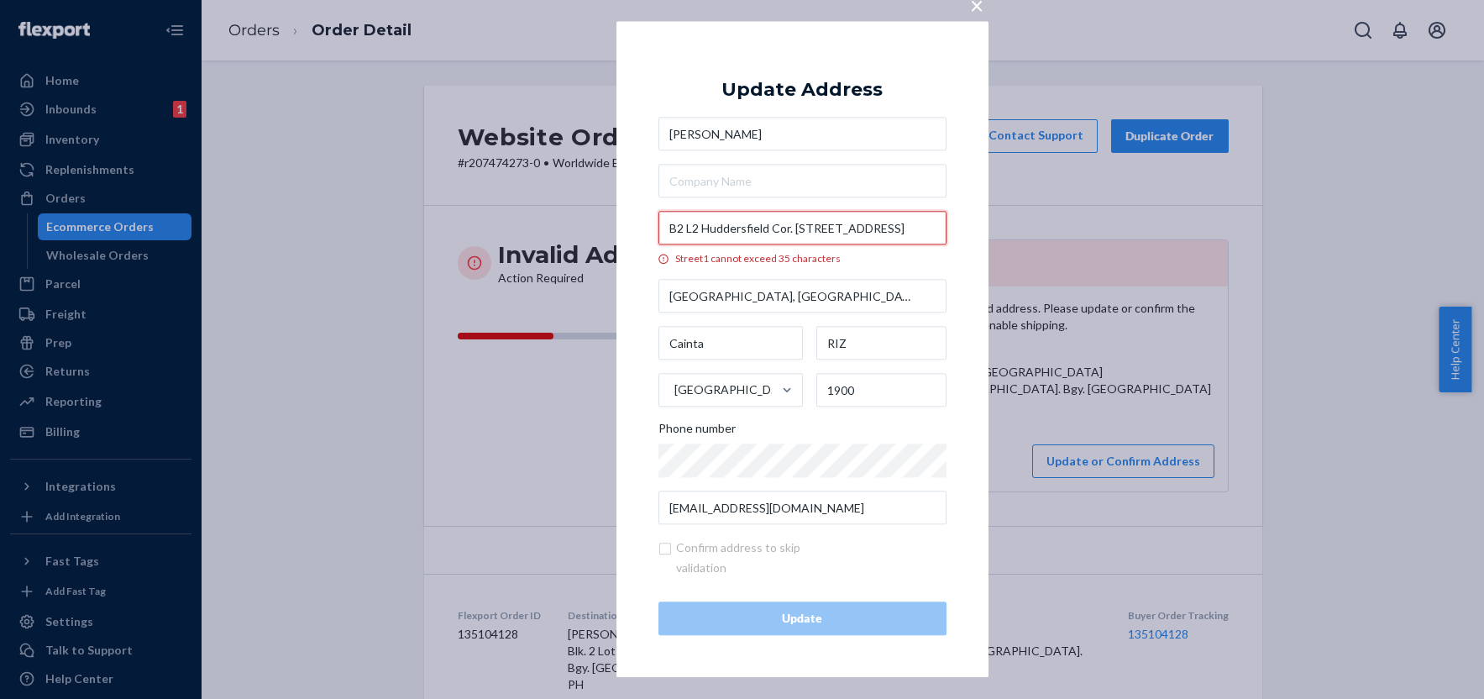
click at [930, 233] on input "B2 L2 Huddersfield Cor. Springfield St. Birmingham Place 3" at bounding box center [802, 229] width 288 height 34
click at [864, 230] on input "B2 L2 Huddersfield Cor. Springfield St. Birmingham Place 3" at bounding box center [802, 229] width 288 height 34
drag, startPoint x: 867, startPoint y: 228, endPoint x: 935, endPoint y: 221, distance: 68.3
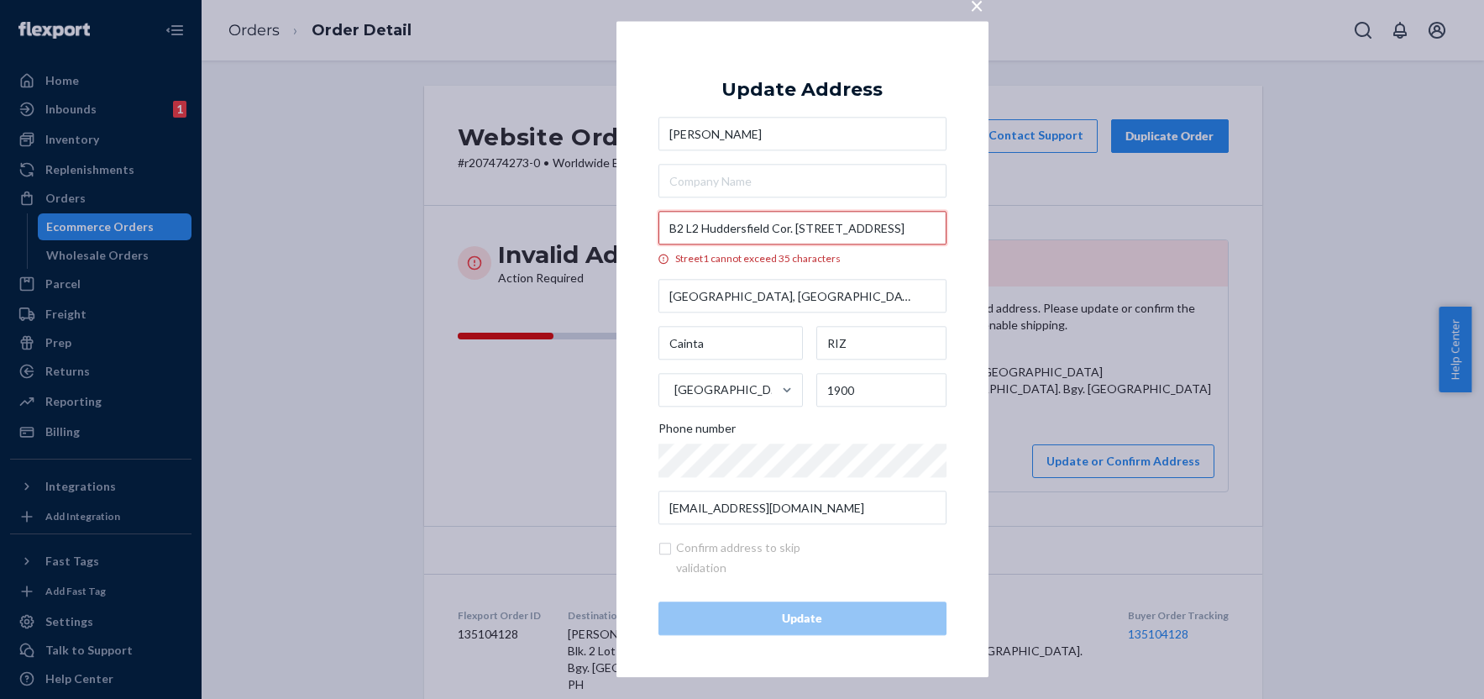
click at [935, 221] on input "B2 L2 Huddersfield Cor. Springfield St. Birmingham Place 3" at bounding box center [802, 229] width 288 height 34
type input "B2 L2 Huddersfield Cor. Springfield St."
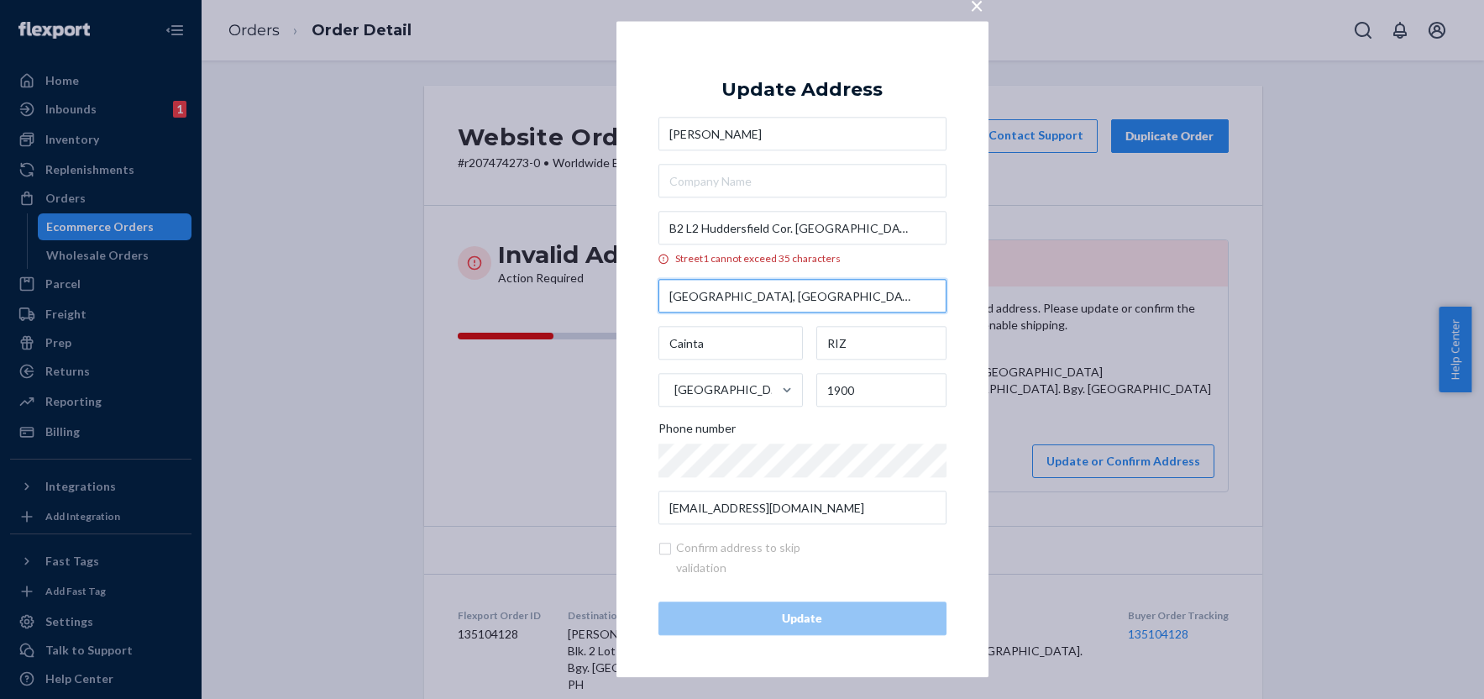
click at [664, 299] on input "Brookside Hills Subd., San Isidro" at bounding box center [802, 297] width 288 height 34
paste input "Birmingham Place 3"
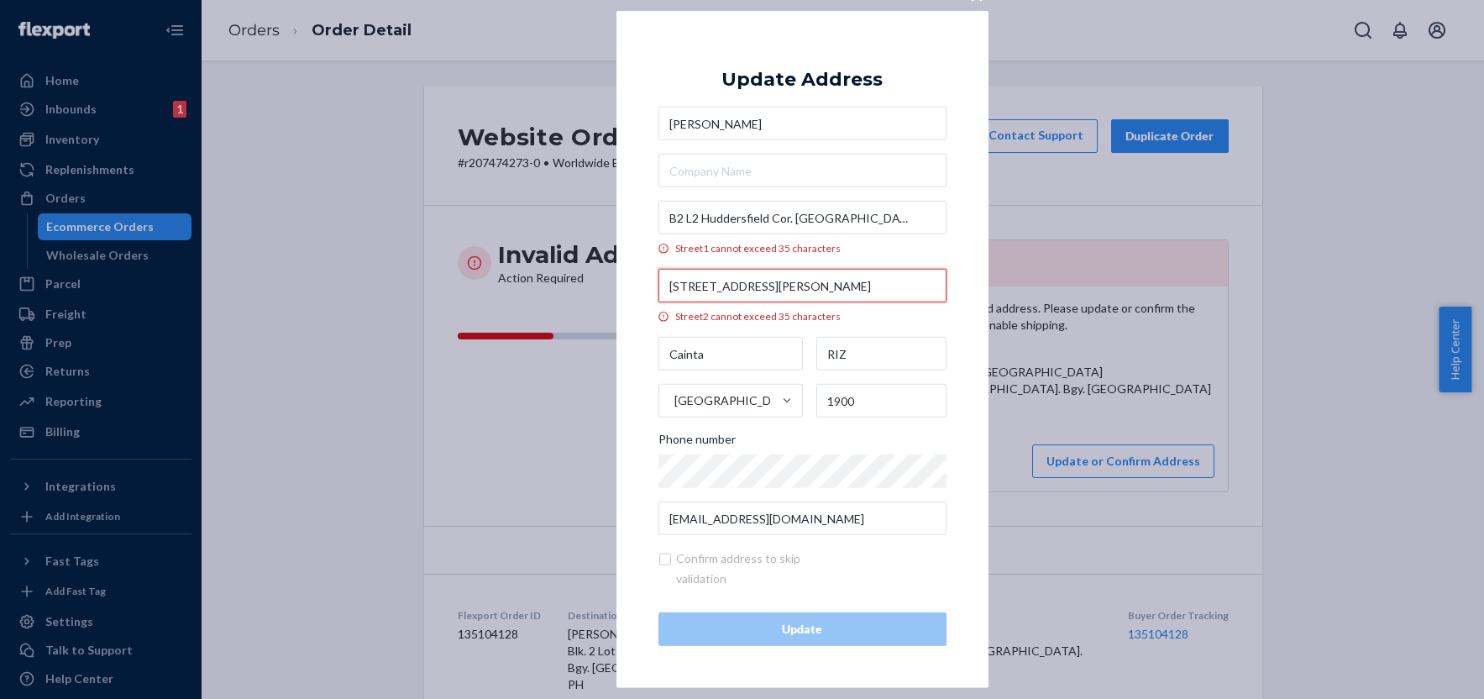
type input "Birmingham Place 3, Brookside Hills Subd., San Isidro"
drag, startPoint x: 888, startPoint y: 287, endPoint x: 1055, endPoint y: 308, distance: 168.4
click at [1055, 308] on div "× Update Address Rachelle Corazo B2 L2 Huddersfield Cor. Springfield St. Street…" at bounding box center [742, 349] width 1484 height 699
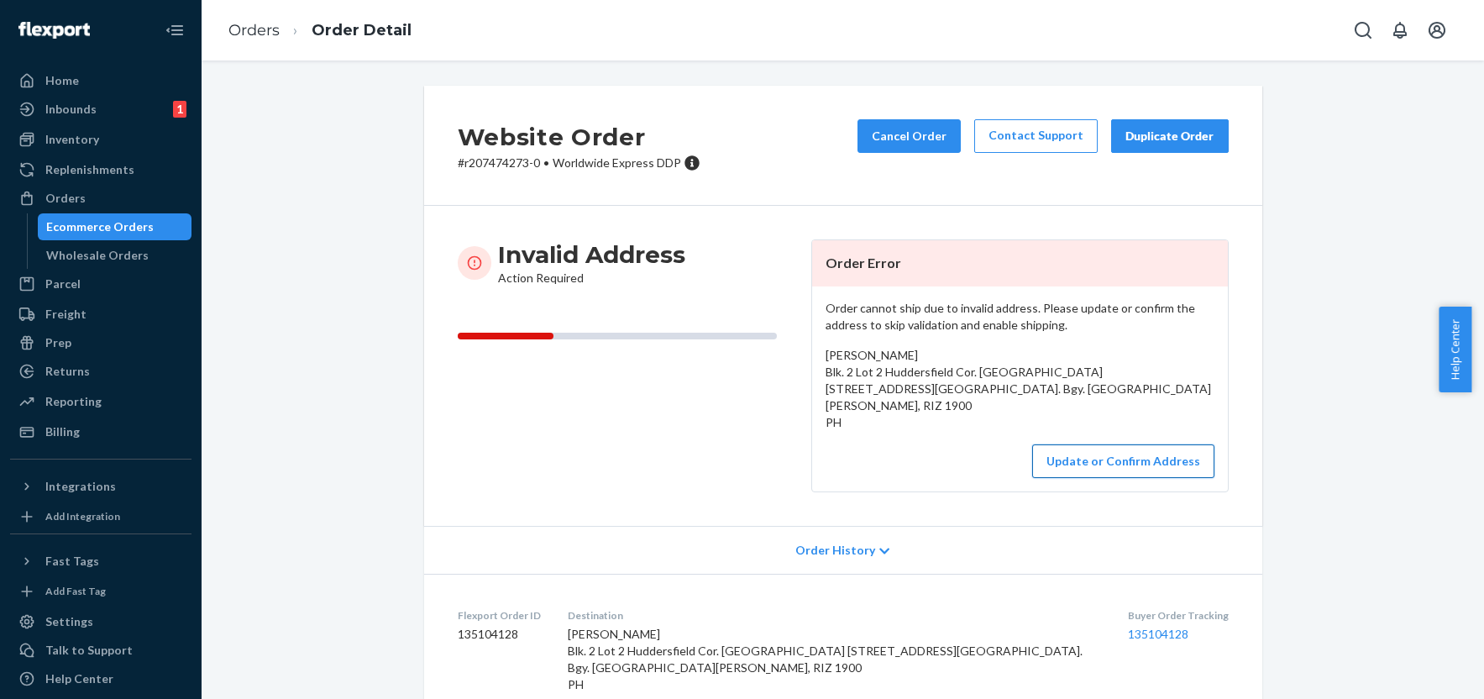
click at [1125, 460] on button "Update or Confirm Address" at bounding box center [1123, 461] width 182 height 34
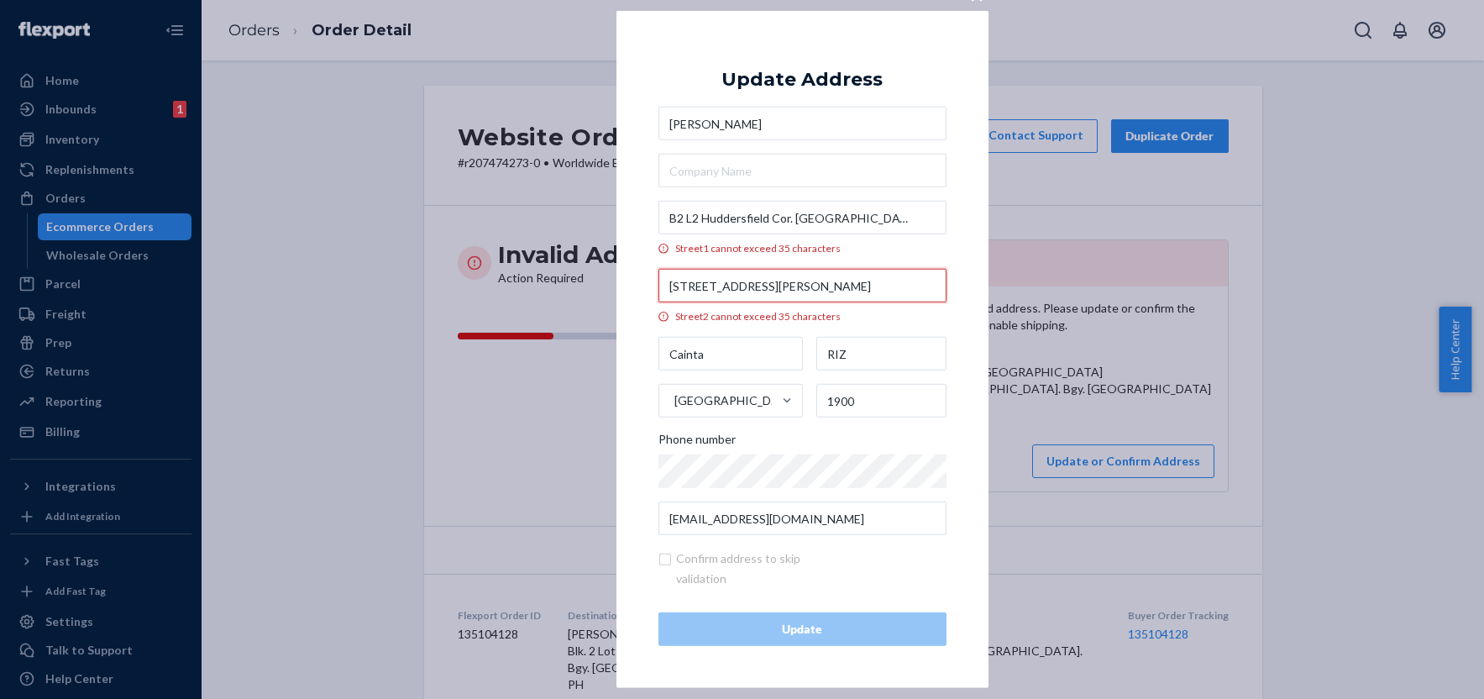
click at [877, 295] on input "Birmingham Place 3, Brookside Hills Subd., San Isidro" at bounding box center [802, 286] width 288 height 34
drag, startPoint x: 890, startPoint y: 283, endPoint x: 935, endPoint y: 285, distance: 44.6
click at [935, 285] on input "Birmingham Place 3, Brookside Hills Subd., San Isidro" at bounding box center [802, 286] width 288 height 34
click at [848, 291] on input "Birmingham Place 3, Brookside Hills Subd., San Isidro" at bounding box center [802, 286] width 288 height 34
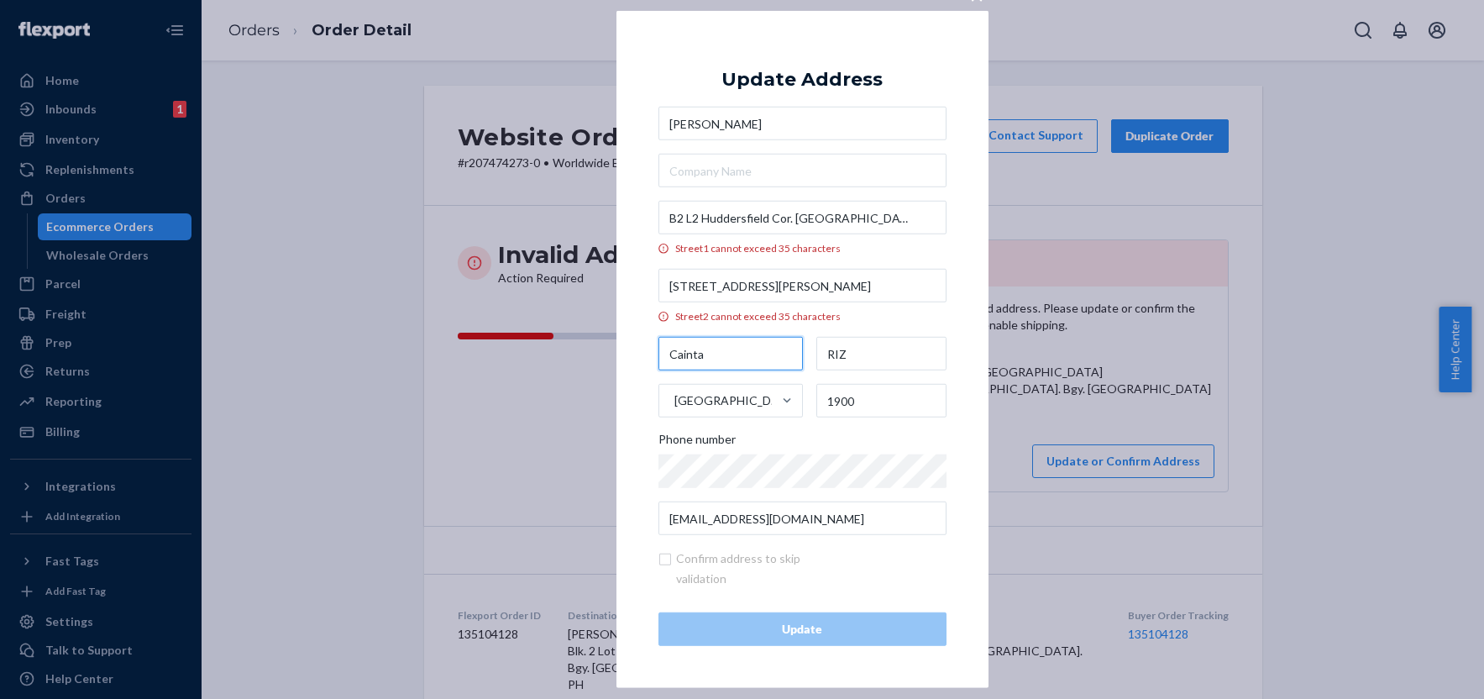
drag, startPoint x: 722, startPoint y: 359, endPoint x: 668, endPoint y: 359, distance: 54.6
click at [668, 359] on input "Cainta" at bounding box center [730, 354] width 145 height 34
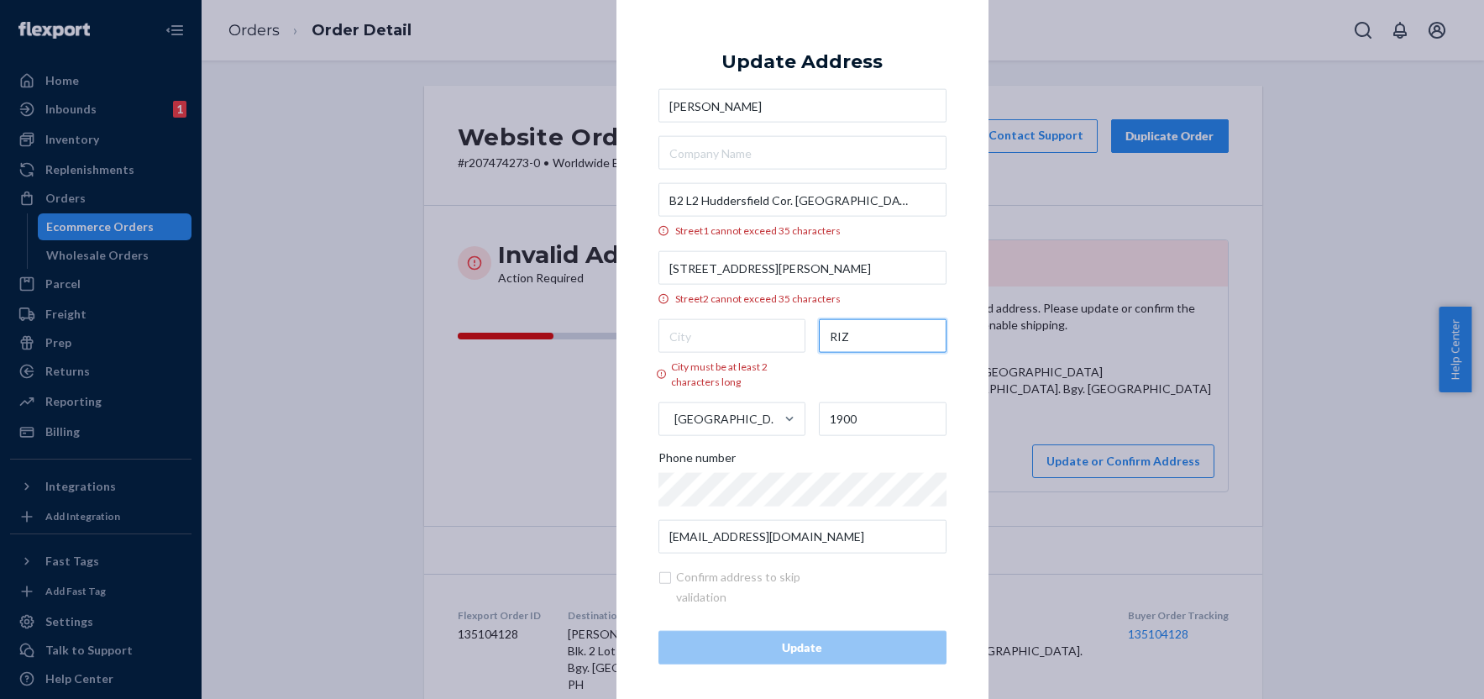
click at [862, 340] on input "RIZ" at bounding box center [883, 336] width 128 height 34
drag, startPoint x: 862, startPoint y: 340, endPoint x: 796, endPoint y: 338, distance: 65.5
click at [796, 338] on div "City must be at least 2 characters long RIZ Philippines 1900" at bounding box center [802, 377] width 288 height 116
paste input "Cainta"
type input "Cainta"
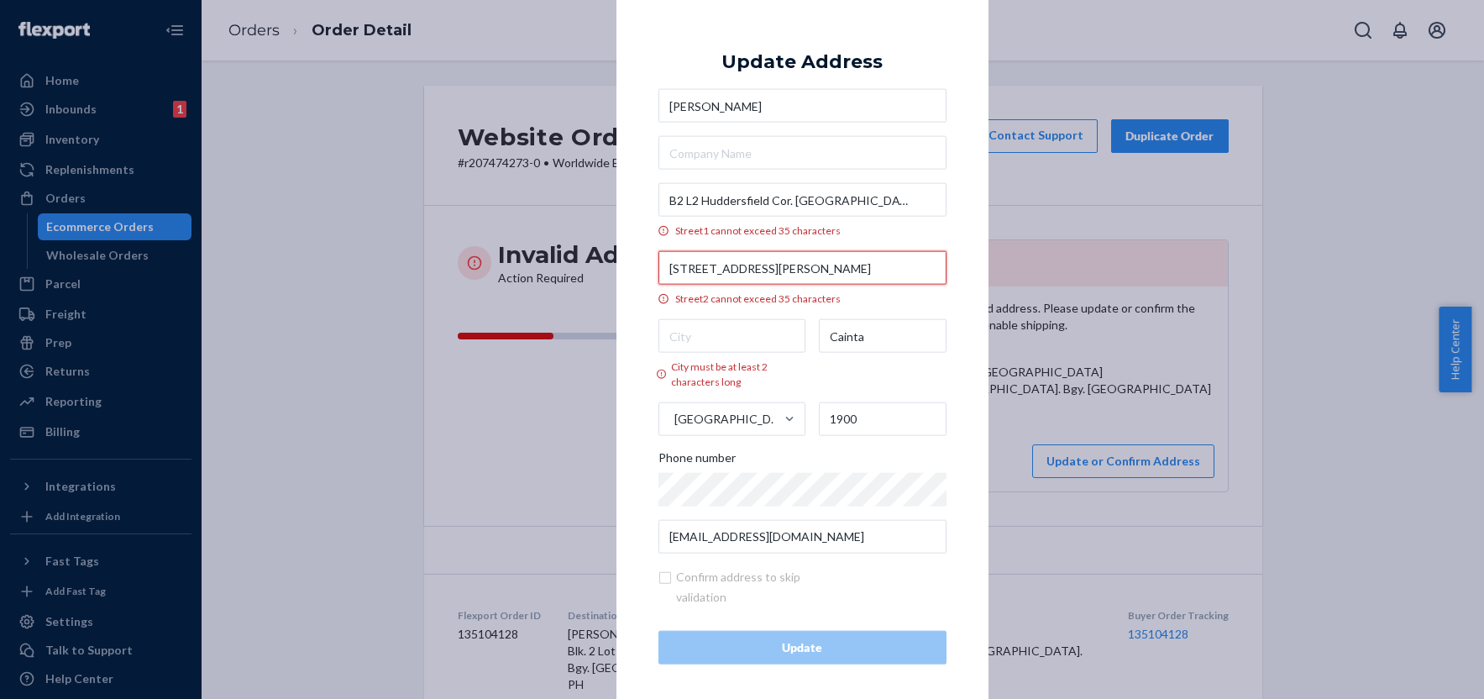
click at [882, 266] on input "Birmingham Place 3, Brookside Hills Subd., San Isidro" at bounding box center [802, 268] width 288 height 34
drag, startPoint x: 883, startPoint y: 266, endPoint x: 937, endPoint y: 270, distance: 54.7
click at [937, 270] on input "Birmingham Place 3, Brookside Hills Subd., San Isidro" at bounding box center [802, 268] width 288 height 34
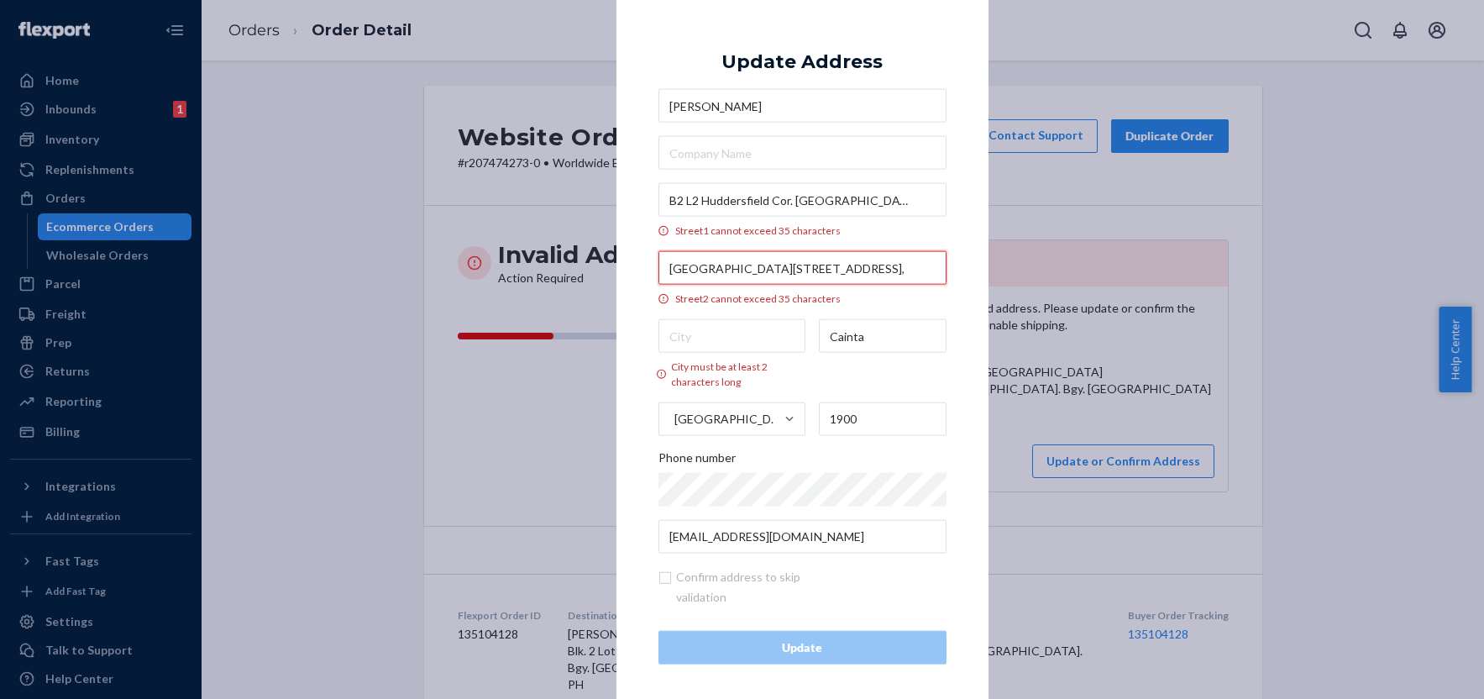
type input "Birmingham Place 3, Brookside Hills Subd.,"
click at [713, 334] on input "City must be at least 2 characters long" at bounding box center [732, 336] width 148 height 34
paste input "San Isidro"
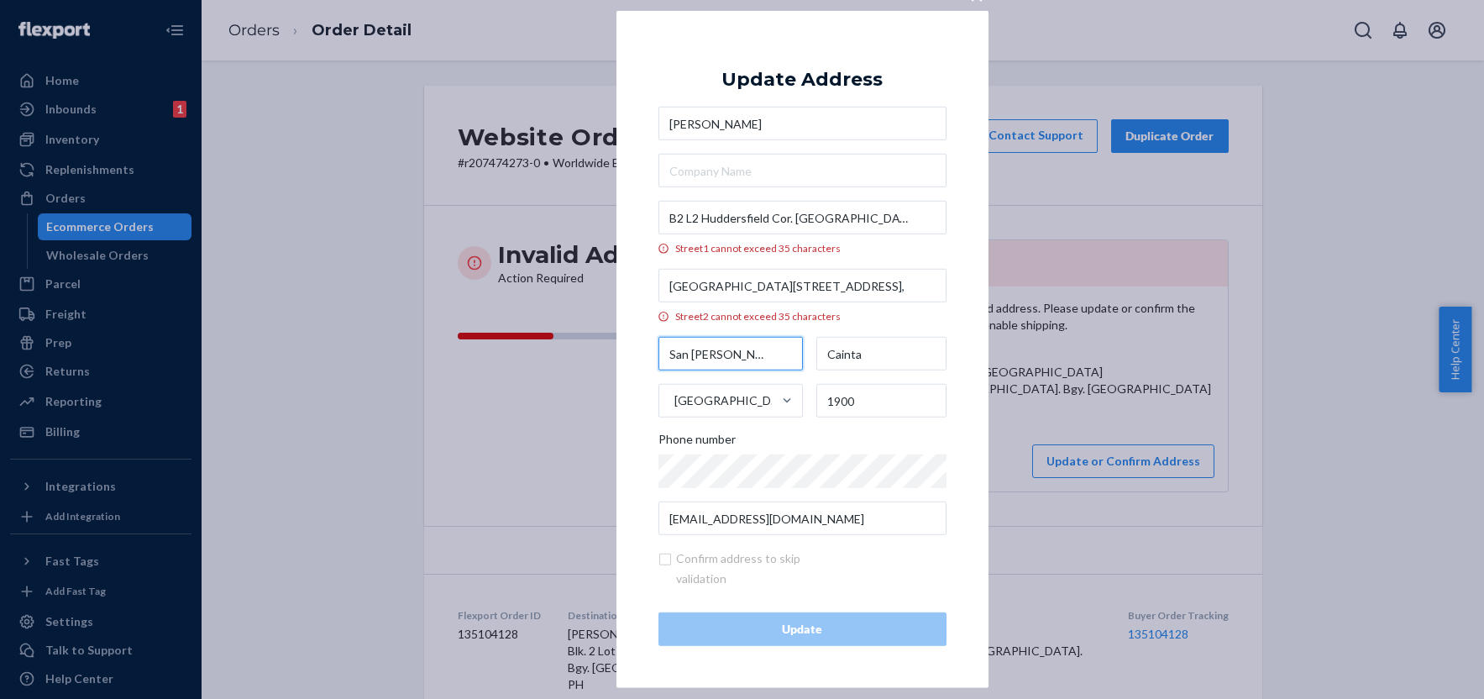
type input "San Isidro"
drag, startPoint x: 874, startPoint y: 354, endPoint x: 796, endPoint y: 355, distance: 78.1
click at [796, 355] on div "San Isidro Cainta Philippines 1900" at bounding box center [802, 377] width 288 height 81
drag, startPoint x: 737, startPoint y: 355, endPoint x: 626, endPoint y: 349, distance: 111.8
click at [626, 349] on div "× Update Address Rachelle Corazo B2 L2 Huddersfield Cor. Springfield St. Street…" at bounding box center [802, 349] width 372 height 677
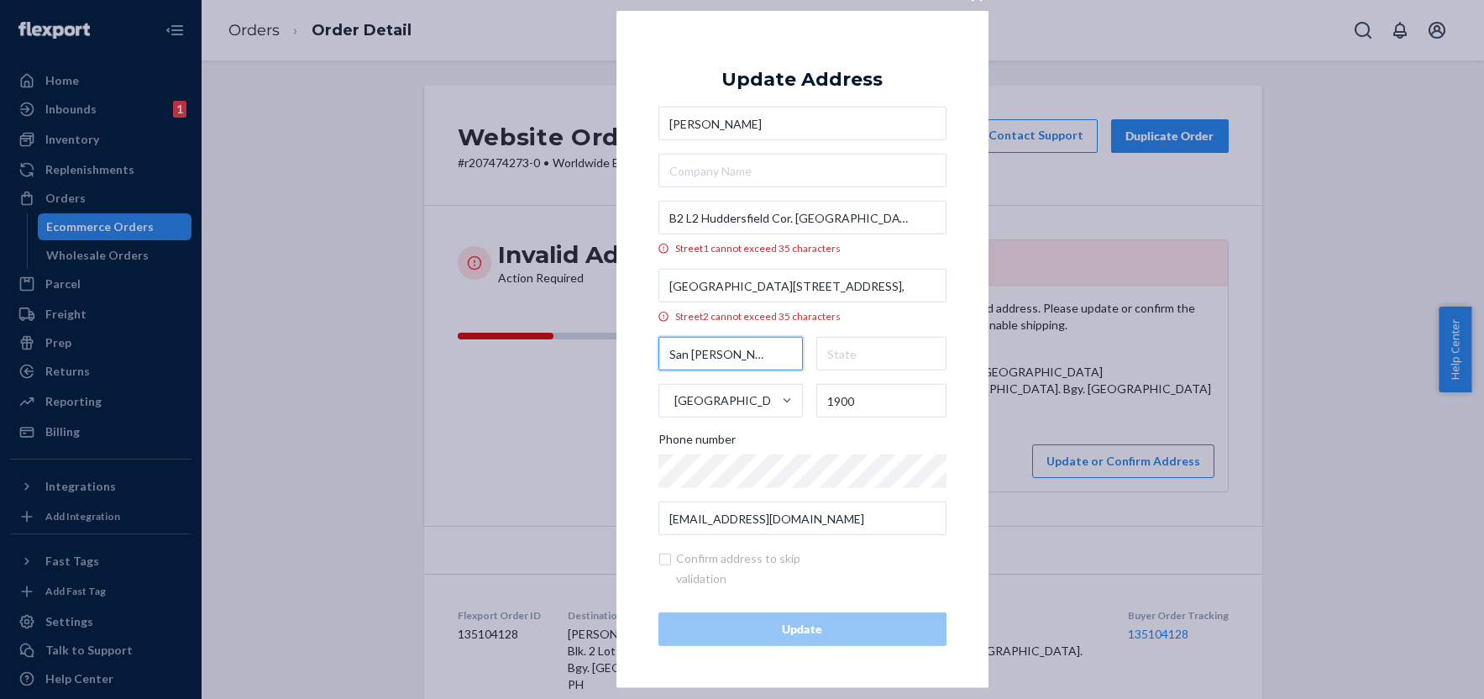
paste input "Cainta"
type input "Cainta"
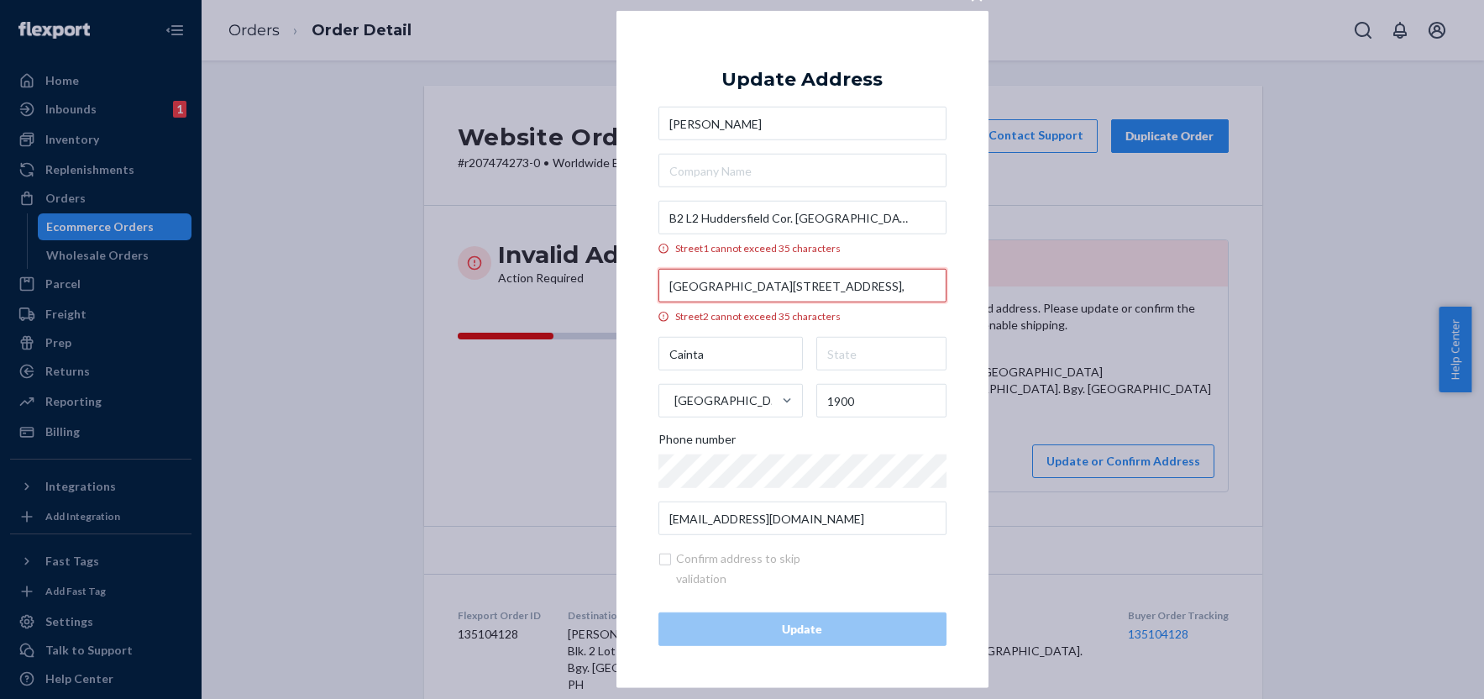
click at [891, 290] on input "Birmingham Place 3, Brookside Hills Subd.," at bounding box center [802, 286] width 288 height 34
click at [762, 284] on input "Birmingham Place 3, Brookside Hills Subd." at bounding box center [802, 286] width 288 height 34
click at [670, 287] on input "Birmingham Pl 3, Brookside Hills Subd." at bounding box center [802, 286] width 288 height 34
click at [742, 288] on input "Birmingham Pl 3, Brookside Hills Subd." at bounding box center [802, 286] width 288 height 34
drag, startPoint x: 760, startPoint y: 282, endPoint x: 651, endPoint y: 280, distance: 109.2
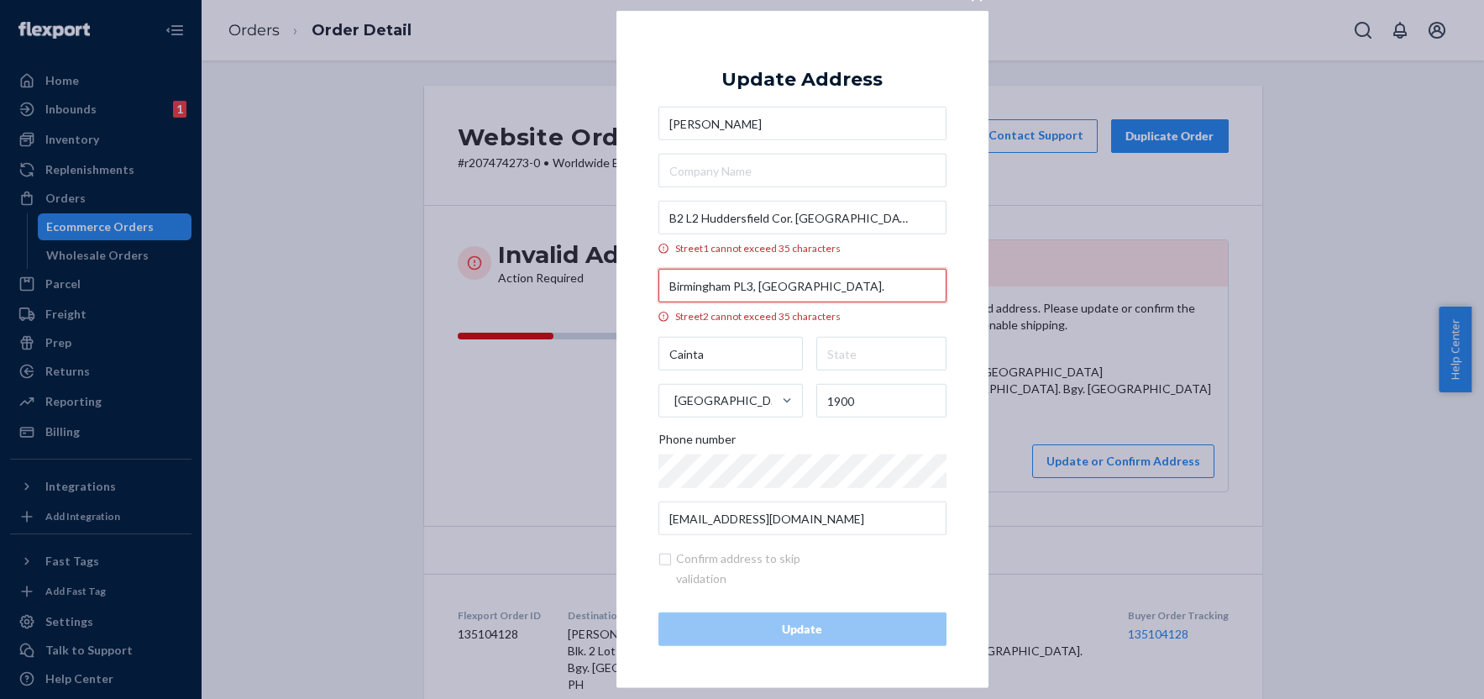
click at [651, 280] on div "× Update Address Rachelle Corazo B2 L2 Huddersfield Cor. Springfield St. Street…" at bounding box center [802, 349] width 372 height 677
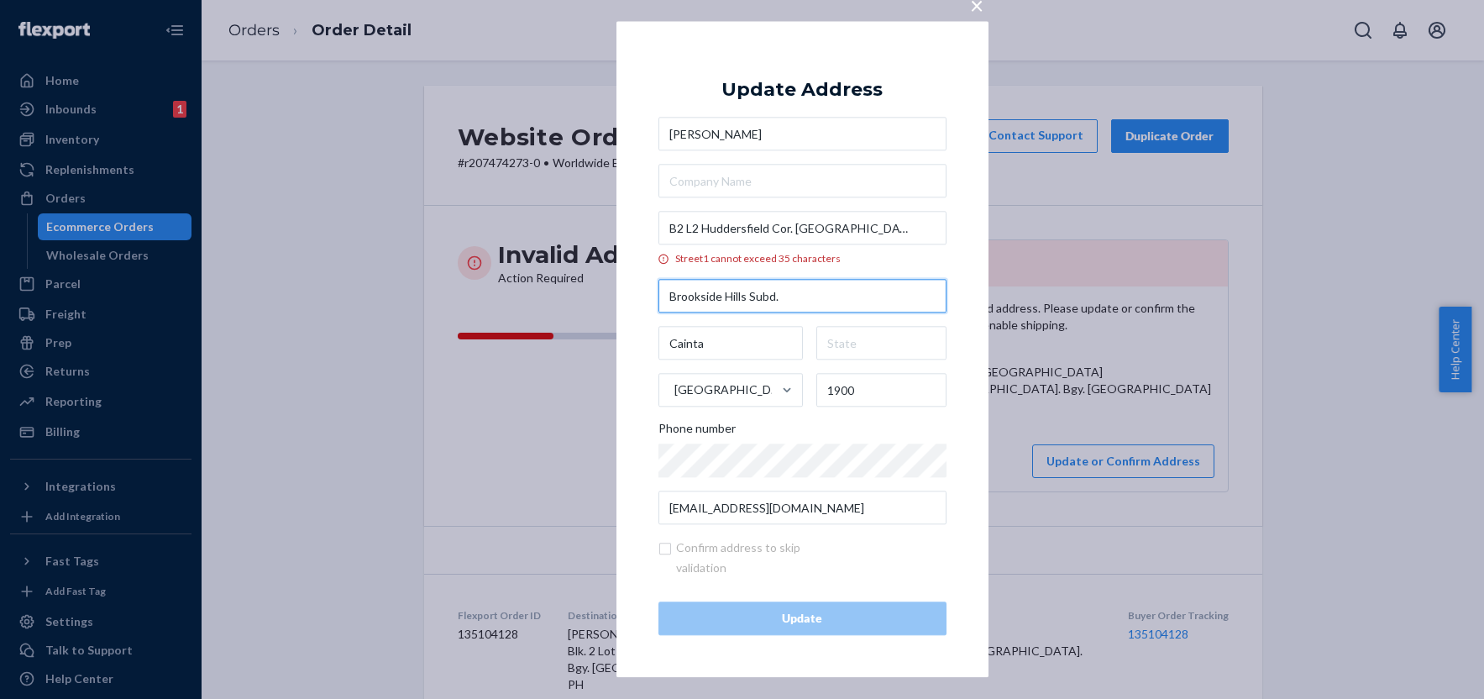
click at [859, 300] on input "Brookside Hills Subd." at bounding box center [802, 297] width 288 height 34
paste input "San Isidro"
click at [778, 298] on input "Brookside Hills Subd. San Isidro" at bounding box center [802, 297] width 288 height 34
type input "Brookside Hills Subd., San Isidro"
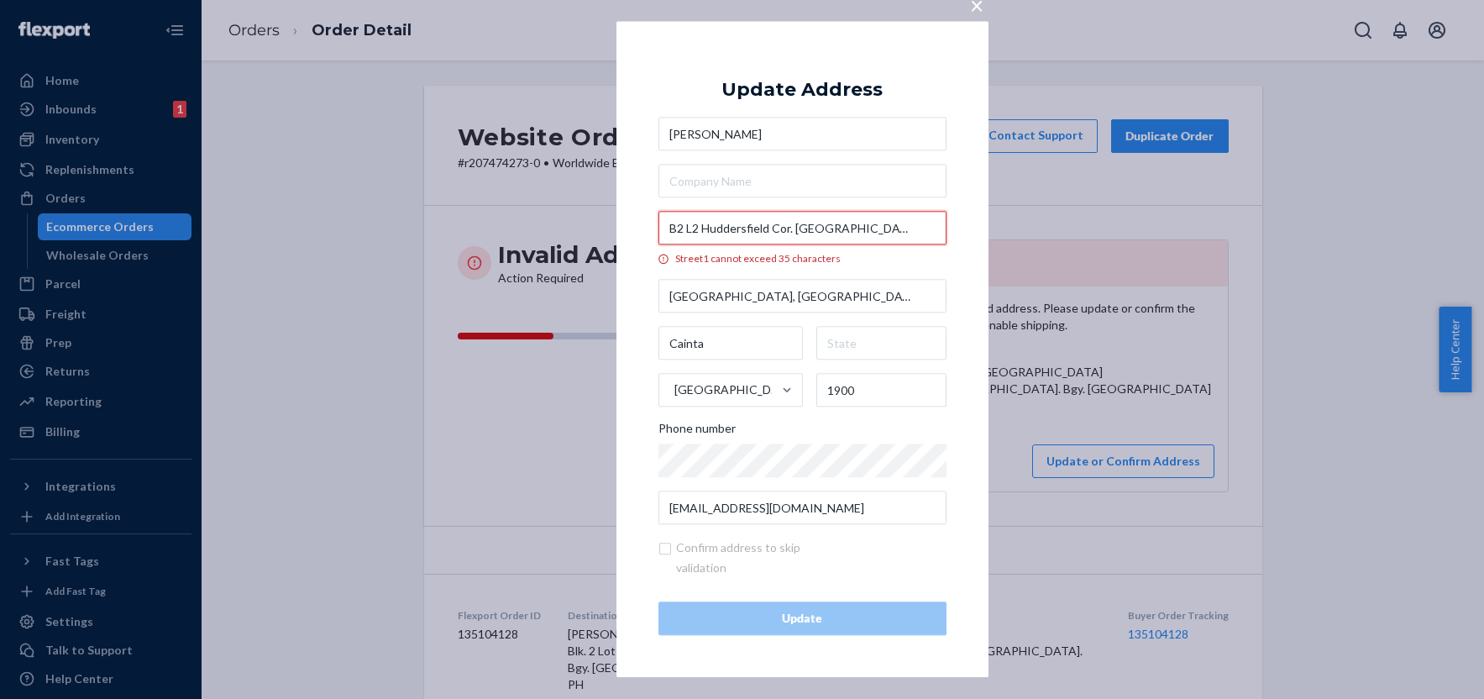
click at [791, 228] on input "B2 L2 Huddersfield Cor. Springfield St." at bounding box center [802, 229] width 288 height 34
click at [866, 228] on input "B2 L2 Huddersfield Cor Springfield St." at bounding box center [802, 229] width 288 height 34
click at [684, 225] on input "B2 L2 Huddersfield Cor Springfield St" at bounding box center [802, 229] width 288 height 34
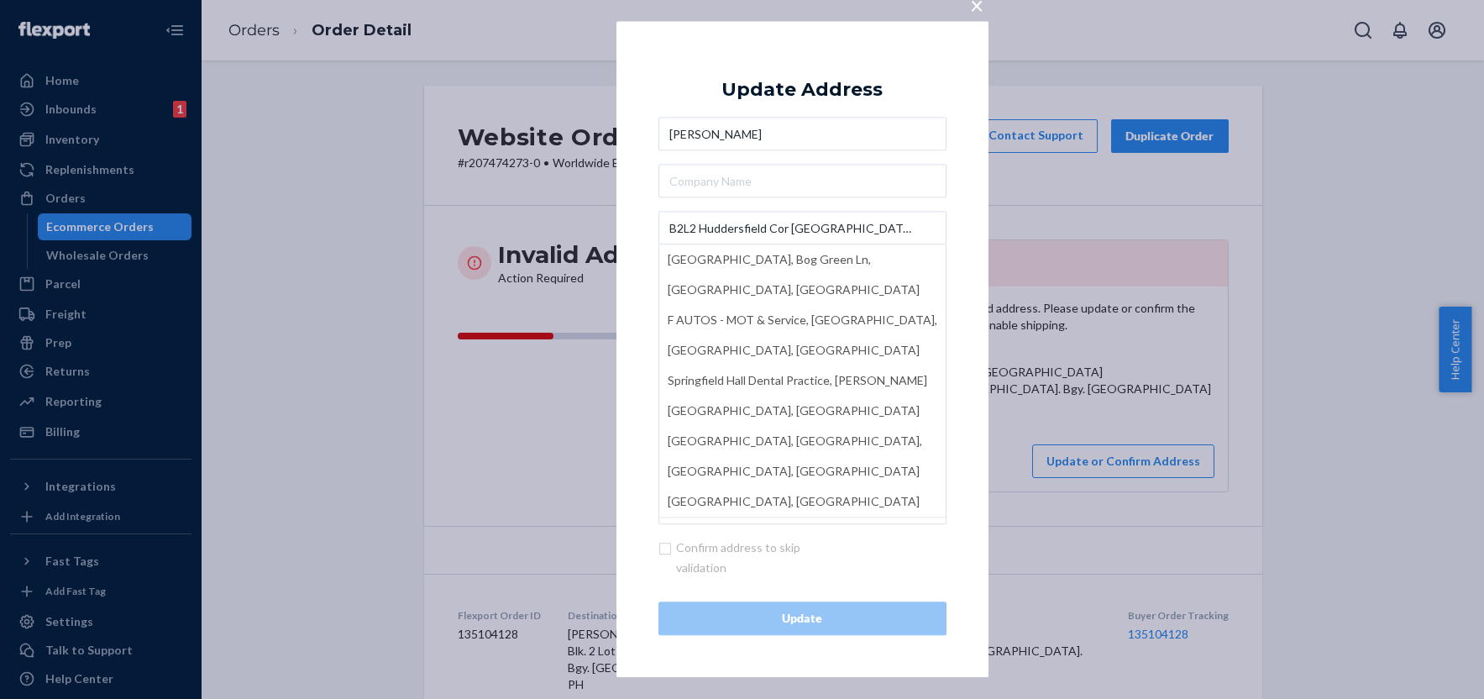
click at [642, 194] on div "× Update Address Rachelle Corazo B2L2 Huddersfield Cor Springfield St Springfie…" at bounding box center [802, 349] width 372 height 656
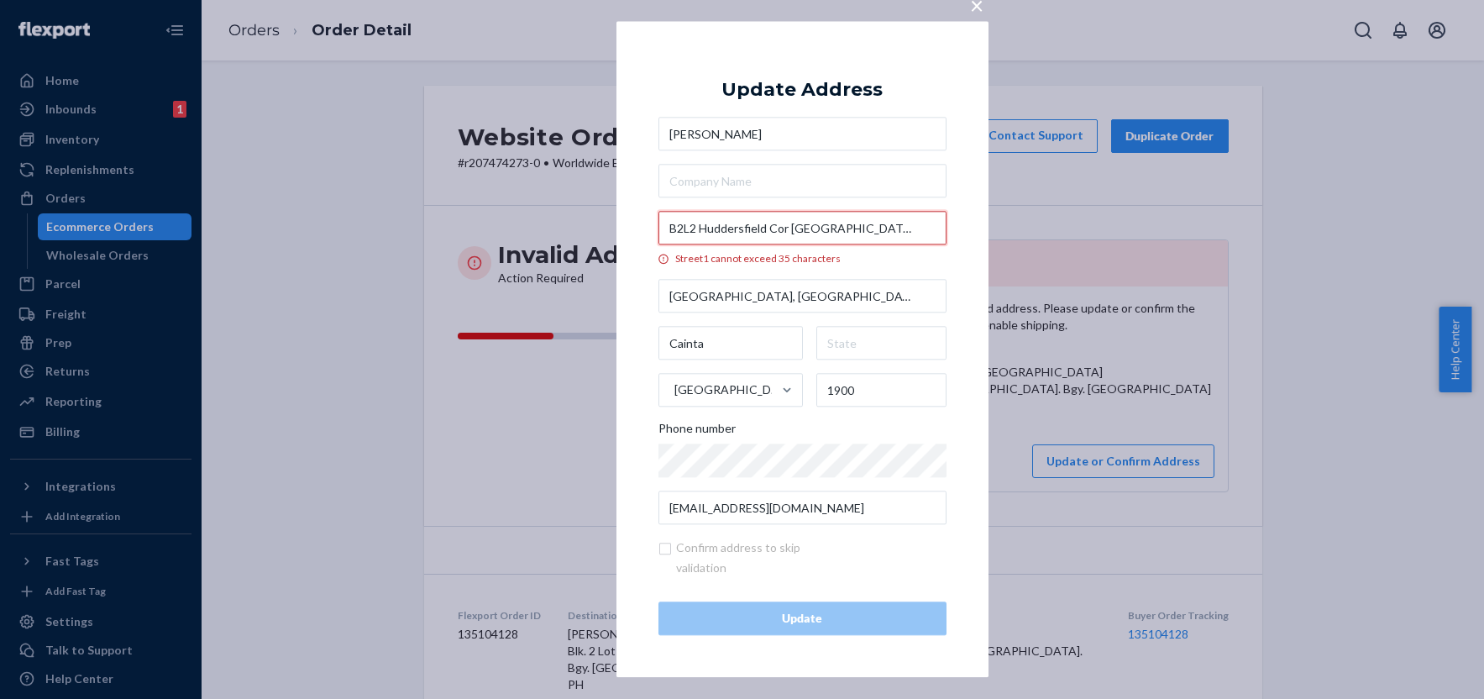
click at [683, 231] on input "B2L2 Huddersfield Cor Springfield St" at bounding box center [802, 229] width 288 height 34
drag, startPoint x: 864, startPoint y: 231, endPoint x: 771, endPoint y: 227, distance: 93.3
click at [771, 227] on input "B2 L2 Huddersfield Cor Springfield St" at bounding box center [802, 229] width 288 height 34
click at [685, 228] on input "B2 L2 Huddersfield Cor Springfield St" at bounding box center [802, 229] width 288 height 34
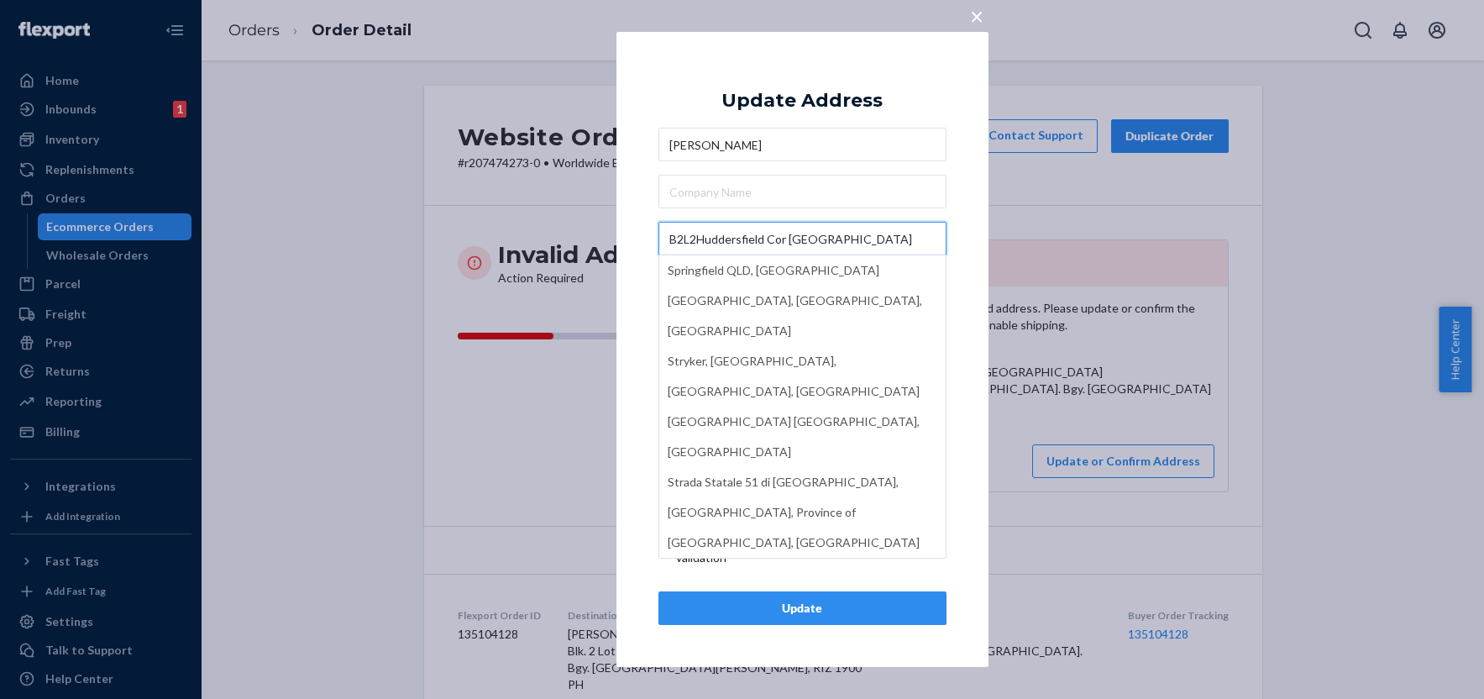
type input "B2L2Huddersfield Cor Springfield St"
click at [643, 187] on div "× Update Address Rachelle Corazo B2L2Huddersfield Cor Springfield St Springfiel…" at bounding box center [802, 349] width 372 height 635
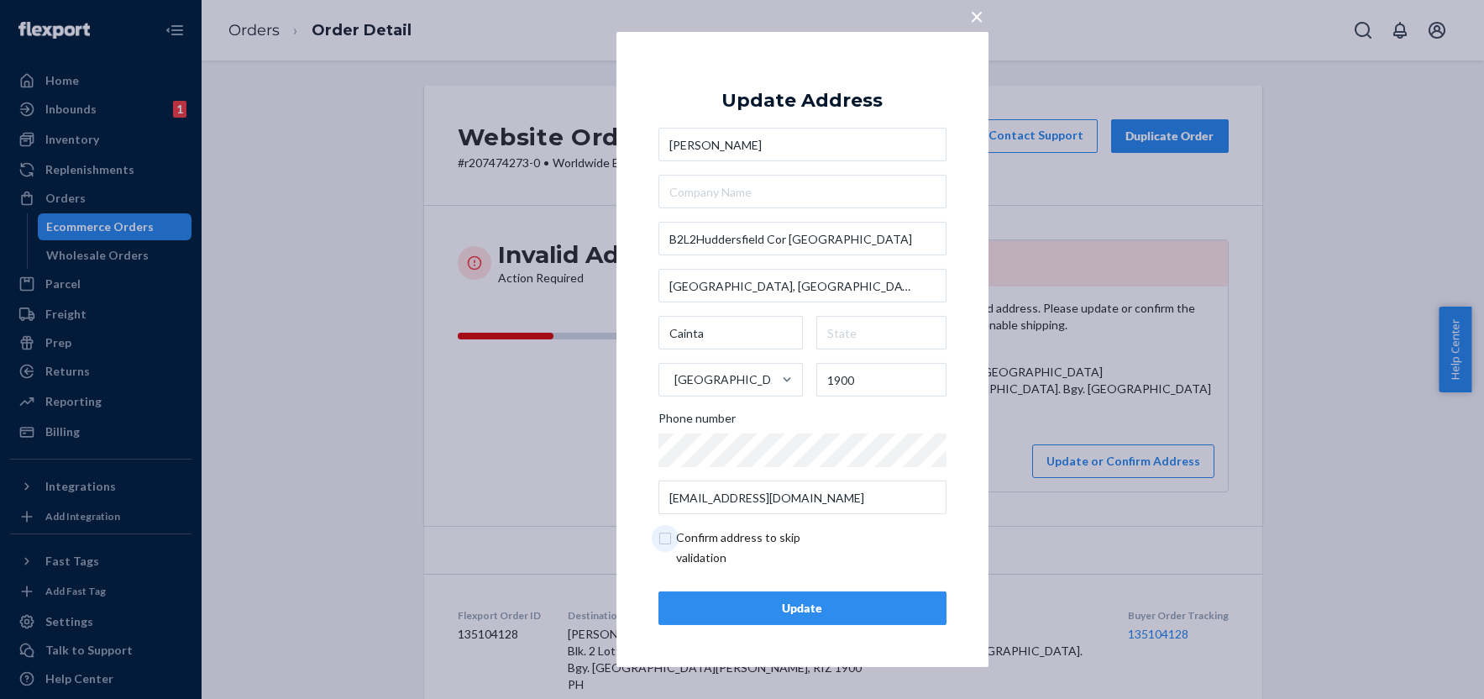
click at [668, 540] on input "checkbox" at bounding box center [755, 547] width 195 height 40
checkbox input "true"
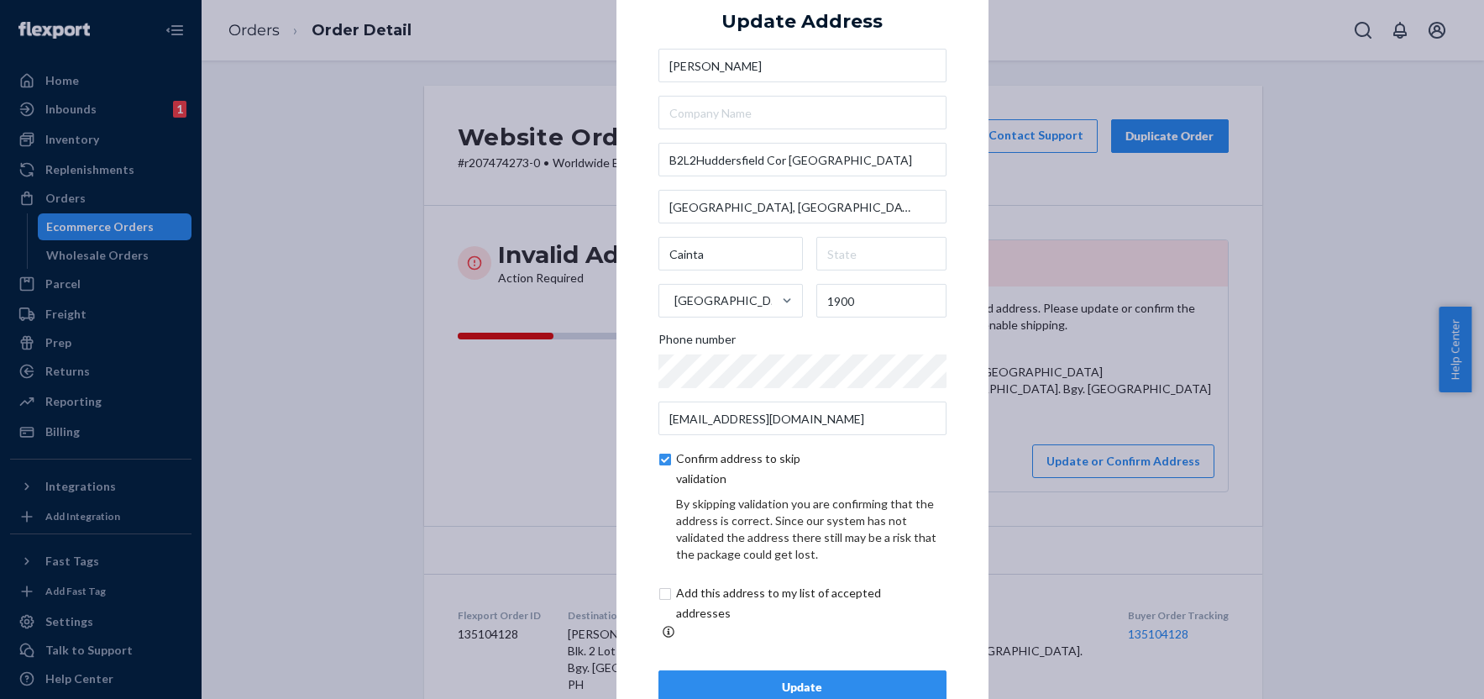
click at [835, 678] on div "Update" at bounding box center [802, 686] width 259 height 17
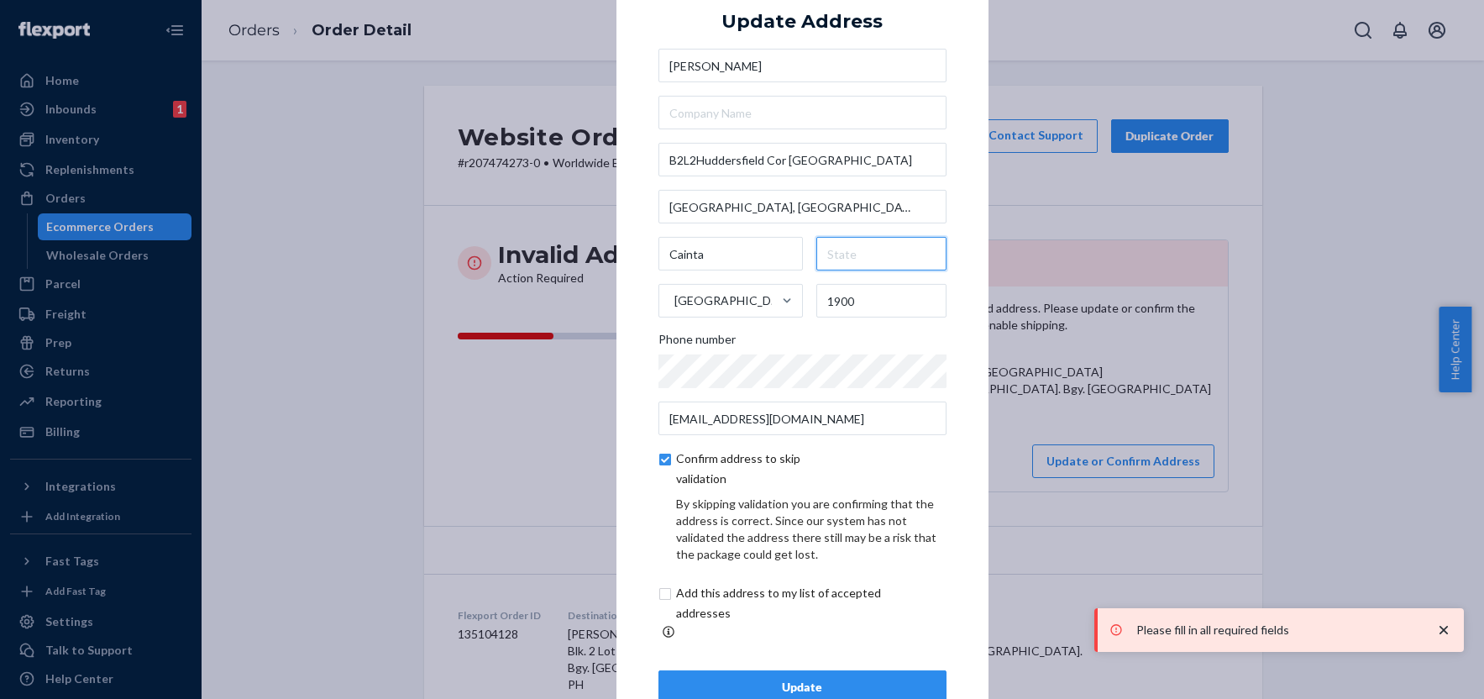
click at [853, 265] on input "text" at bounding box center [881, 254] width 130 height 34
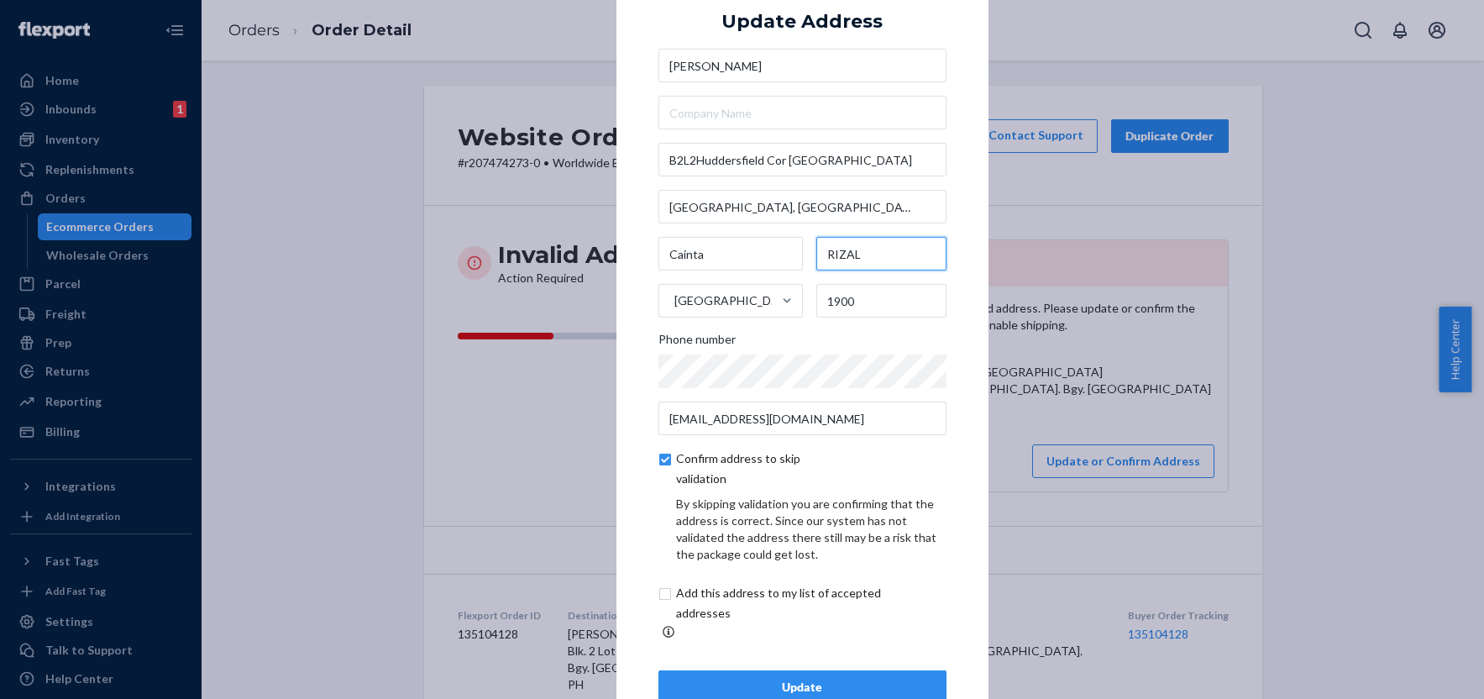
type input "RIZAL"
click at [731, 678] on div "Update" at bounding box center [802, 686] width 259 height 17
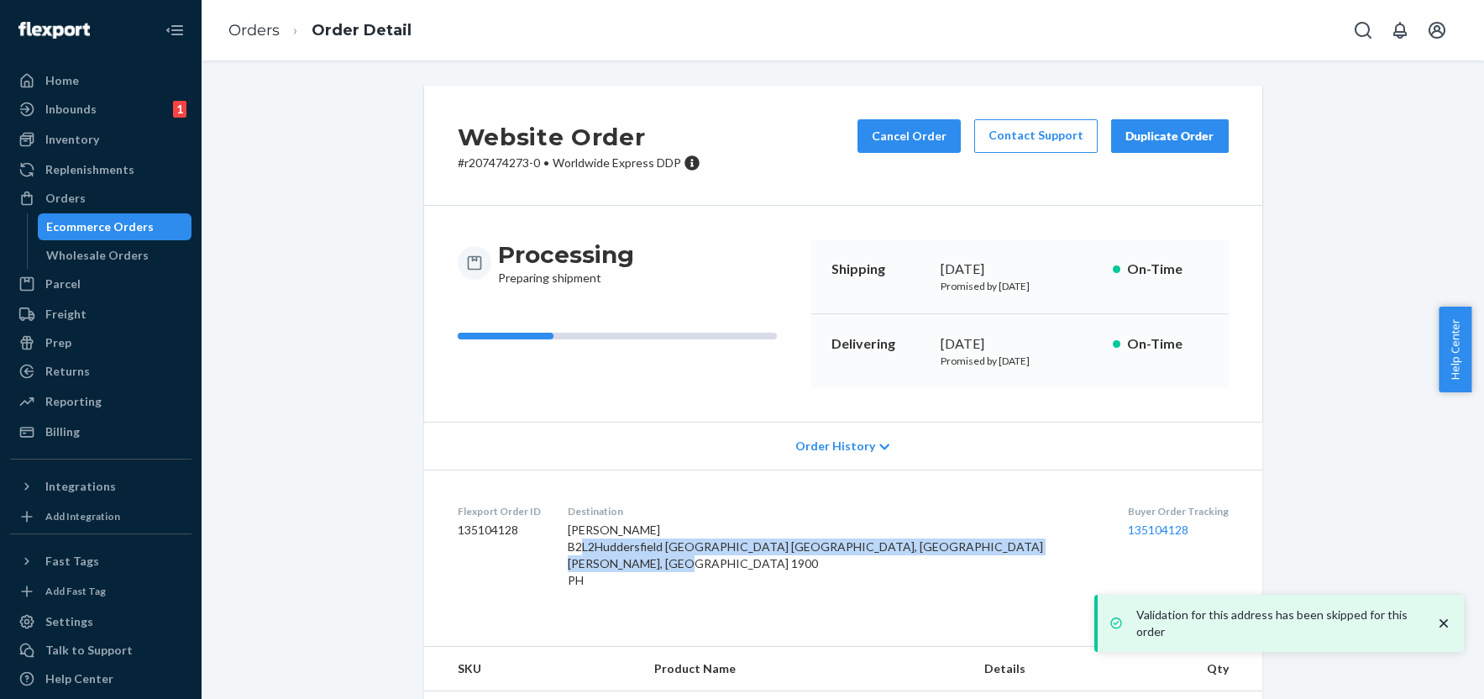
drag, startPoint x: 793, startPoint y: 580, endPoint x: 668, endPoint y: 547, distance: 128.5
click at [668, 547] on dl "Flexport Order ID 135104128 Destination Rachelle Corazo B2L2Huddersfield Cor Sp…" at bounding box center [843, 549] width 838 height 160
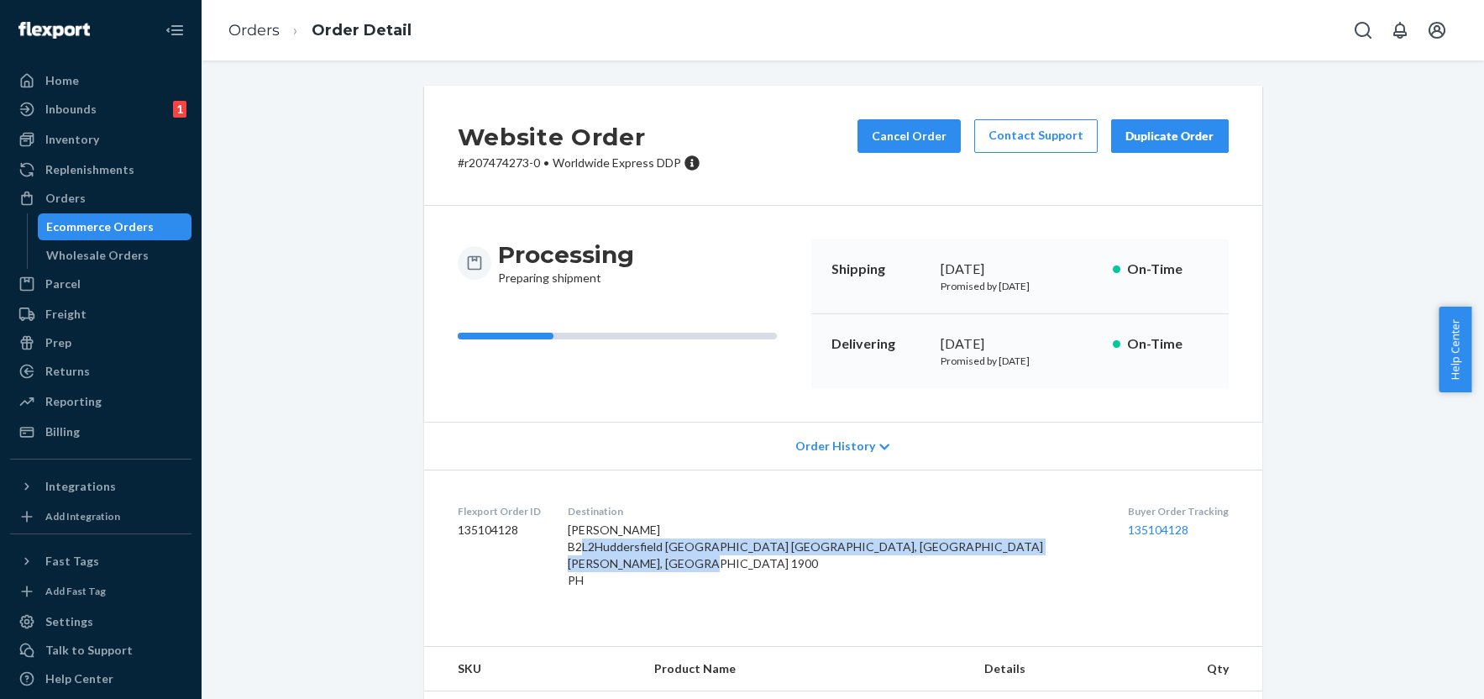
drag, startPoint x: 703, startPoint y: 593, endPoint x: 672, endPoint y: 554, distance: 49.6
click at [672, 554] on dl "Flexport Order ID 135104128 Destination Rachelle Corazo B2L2Huddersfield Cor Sp…" at bounding box center [843, 549] width 838 height 160
copy span "B2L2Huddersfield Cor Springfield St Brookside Hills Subd., San Isidro Cainta, R…"
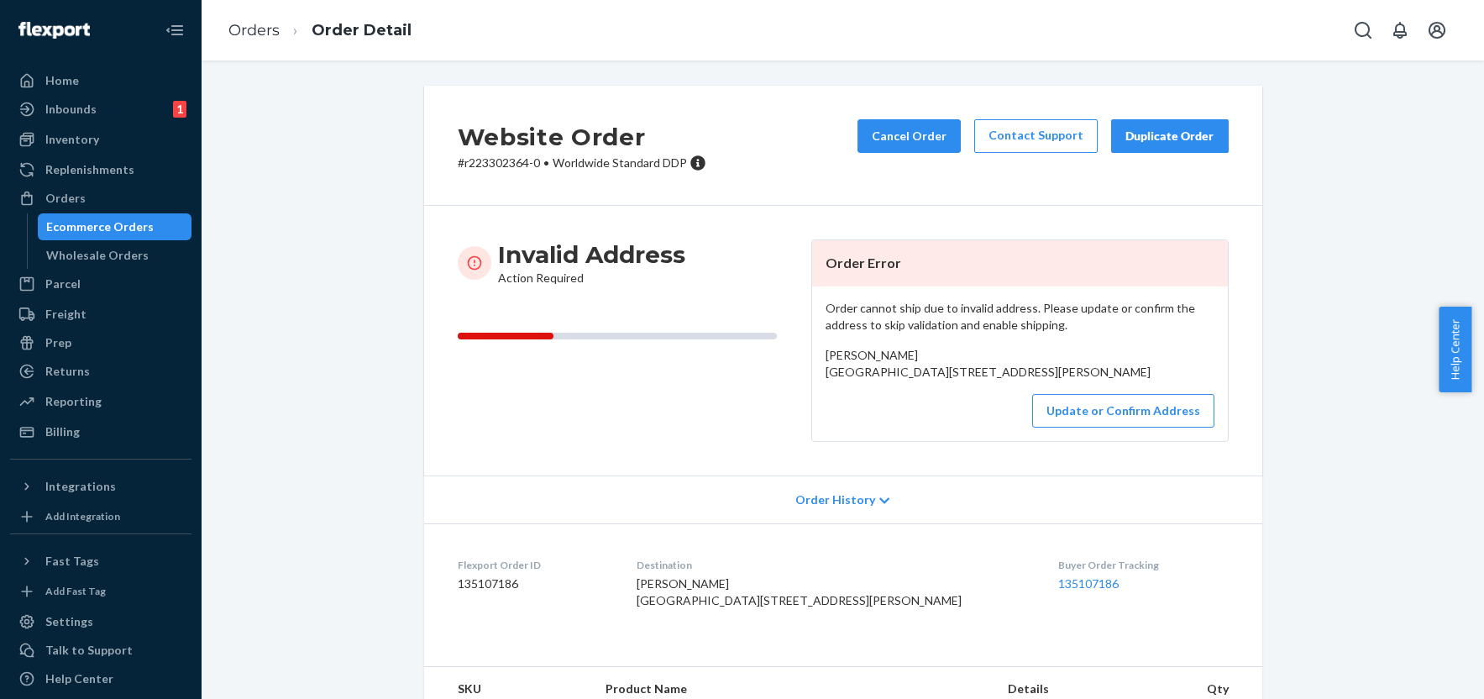
click at [1124, 441] on div "Order cannot ship due to invalid address. Please update or confirm the address …" at bounding box center [1020, 363] width 416 height 155
click at [1135, 427] on button "Update or Confirm Address" at bounding box center [1123, 411] width 182 height 34
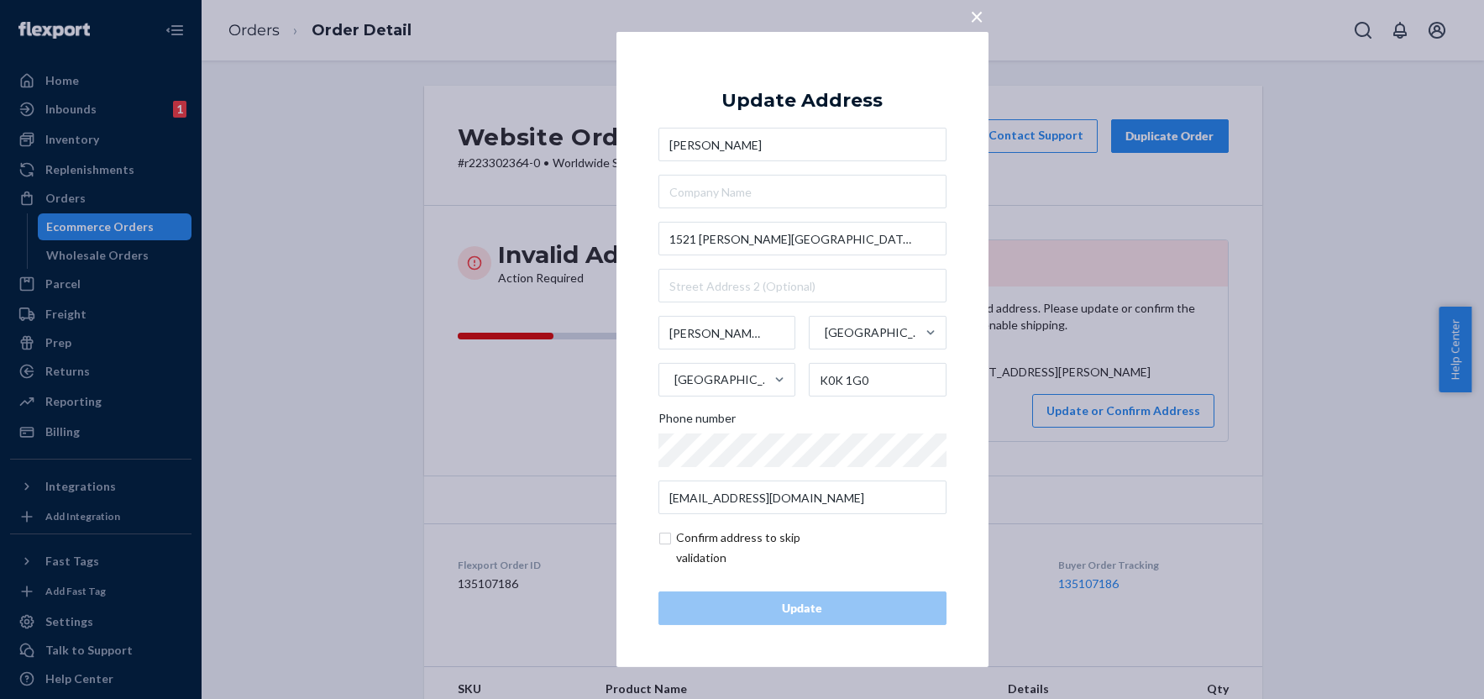
click at [975, 18] on span "×" at bounding box center [976, 16] width 13 height 29
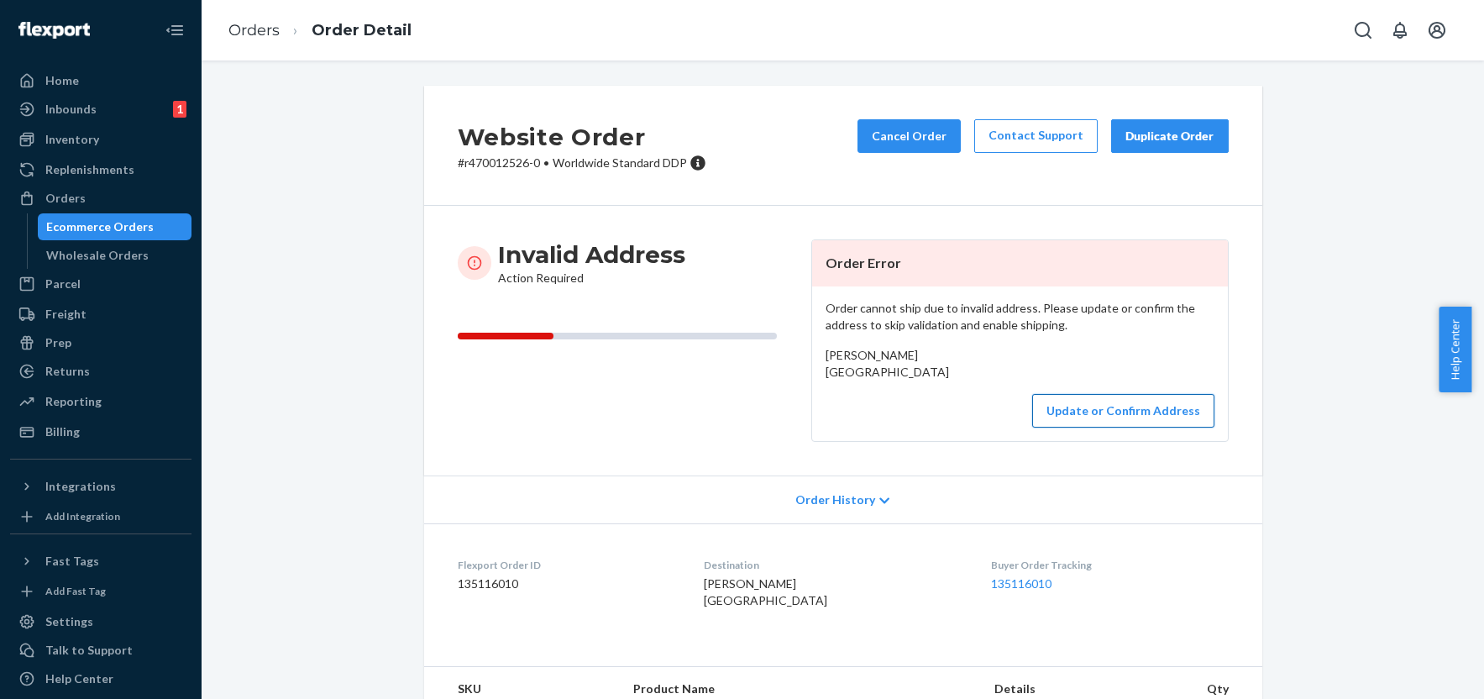
click at [1122, 427] on button "Update or Confirm Address" at bounding box center [1123, 411] width 182 height 34
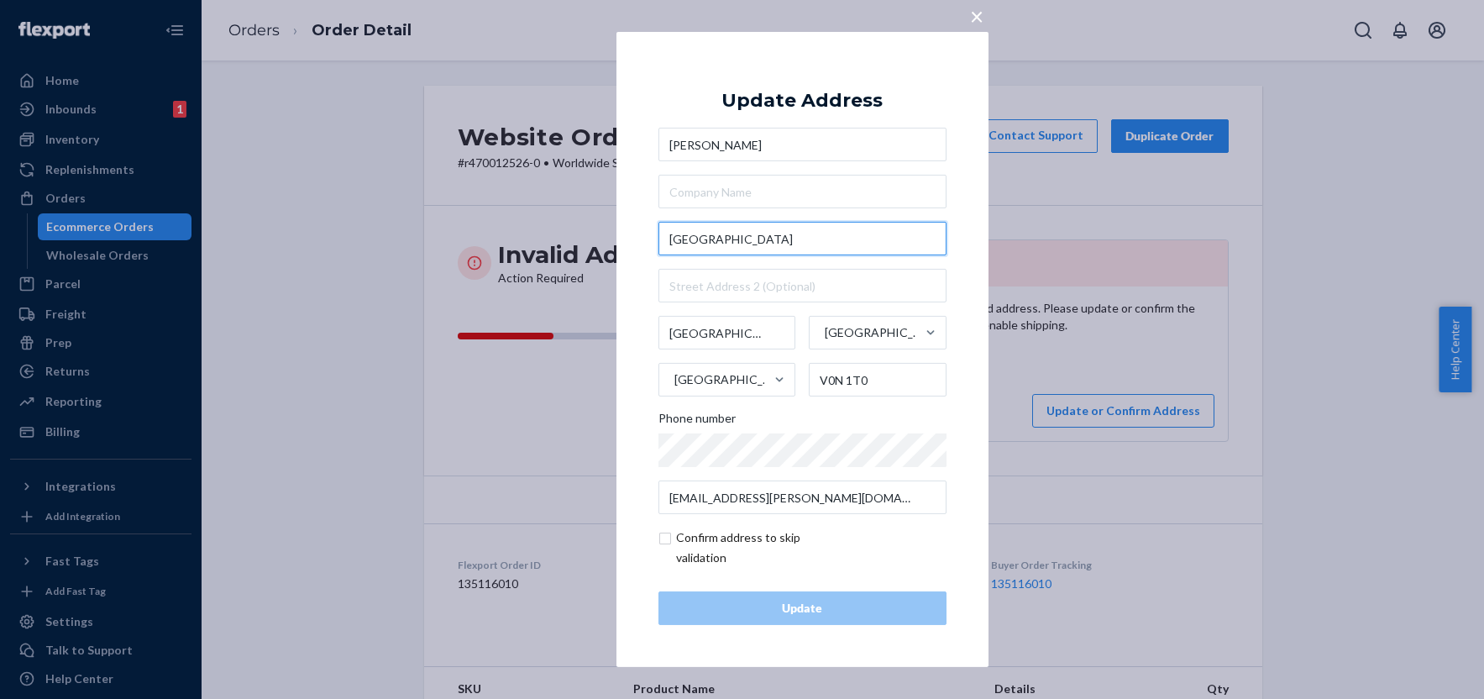
click at [820, 247] on input "[GEOGRAPHIC_DATA]" at bounding box center [802, 239] width 288 height 34
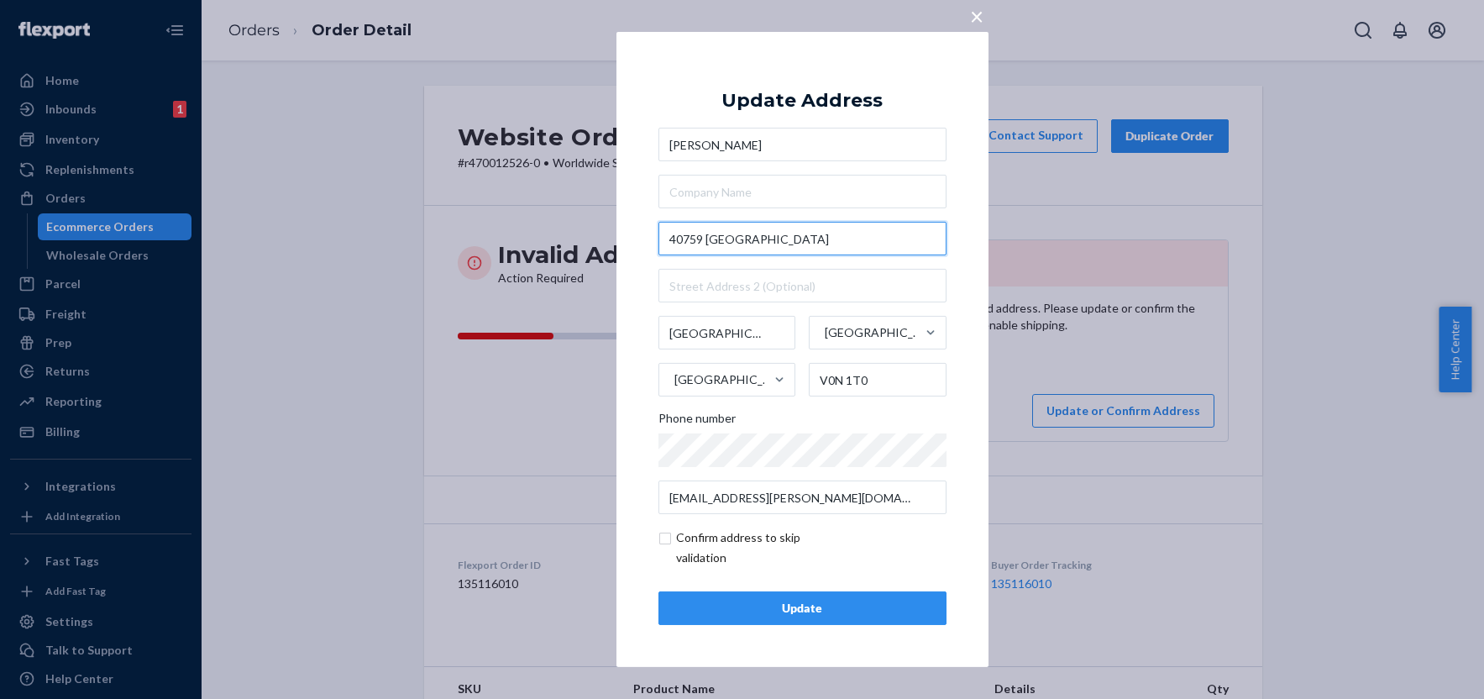
type input "40759 [GEOGRAPHIC_DATA]"
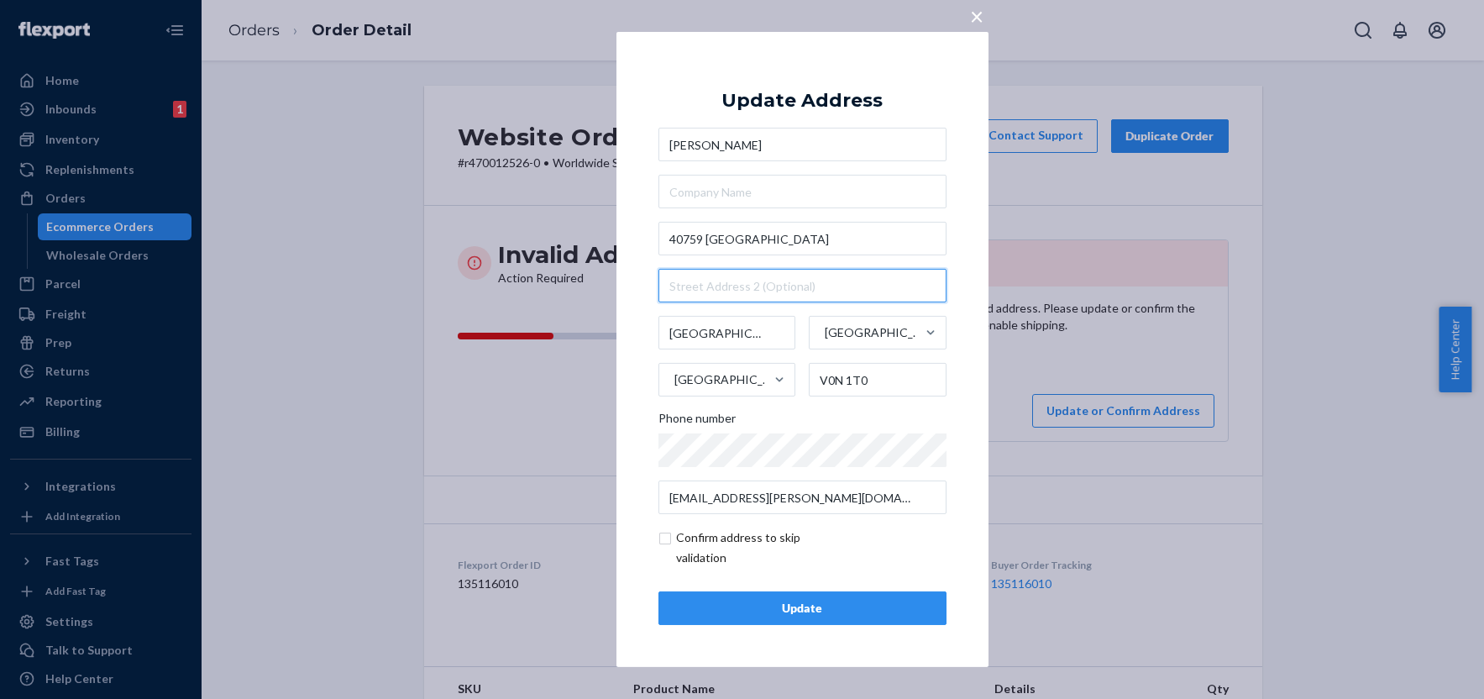
click at [774, 288] on input "text" at bounding box center [802, 286] width 288 height 34
paste input "B2431"
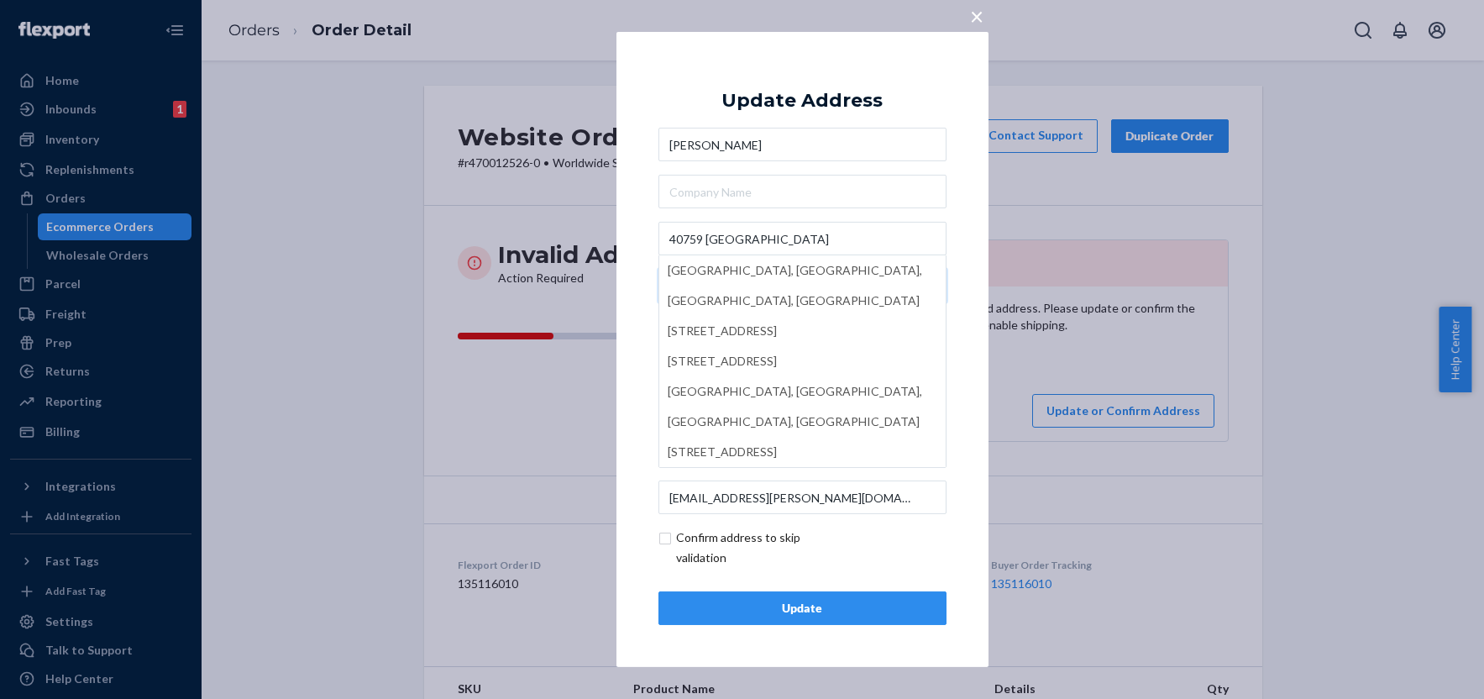
type input "B2431"
click at [642, 173] on div "× Update Address [PERSON_NAME] [GEOGRAPHIC_DATA] [GEOGRAPHIC_DATA] [GEOGRAPHIC_…" at bounding box center [802, 349] width 372 height 635
click at [642, 348] on div "× Update Address [PERSON_NAME] [GEOGRAPHIC_DATA] [GEOGRAPHIC_DATA] [GEOGRAPHIC_…" at bounding box center [802, 349] width 372 height 635
click at [667, 537] on input "checkbox" at bounding box center [755, 547] width 195 height 40
checkbox input "true"
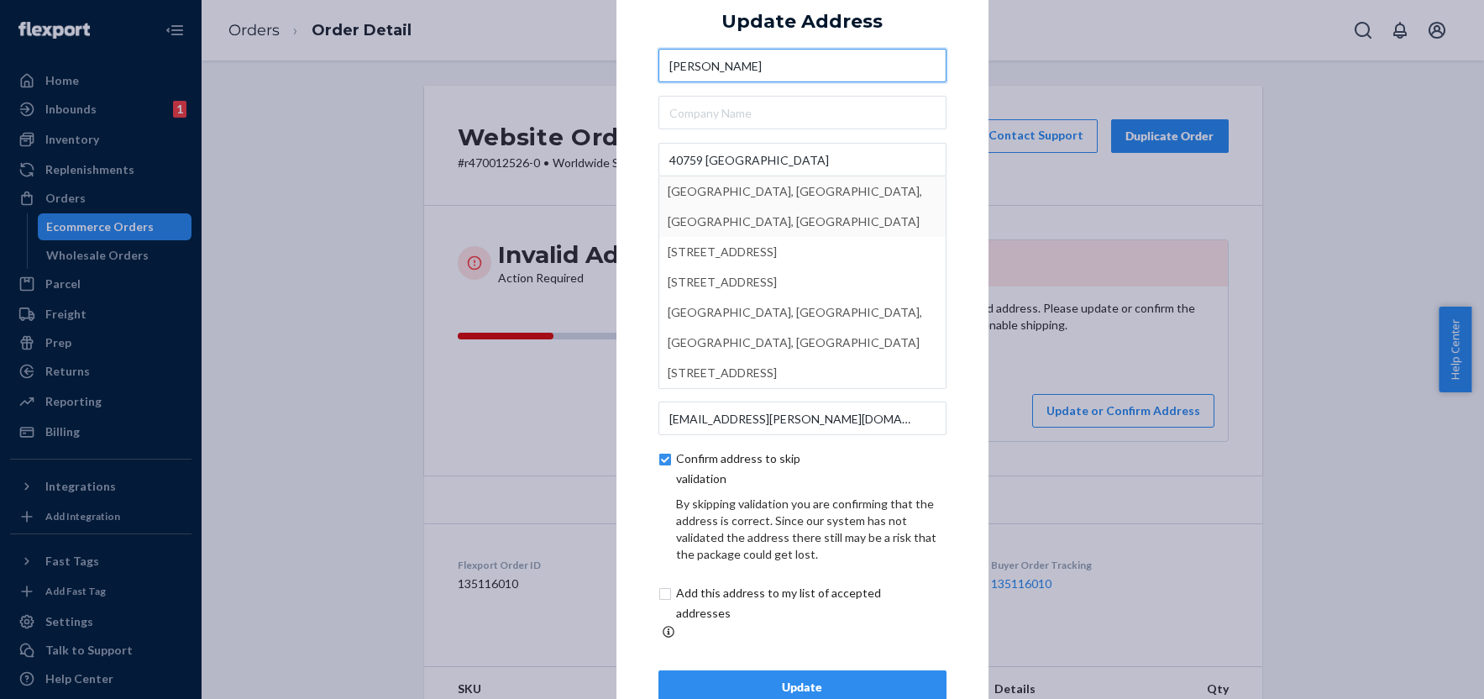
click at [757, 80] on input "[PERSON_NAME]" at bounding box center [802, 66] width 288 height 34
click at [757, 79] on input "[PERSON_NAME]" at bounding box center [802, 66] width 288 height 34
click at [798, 107] on input "text" at bounding box center [802, 113] width 288 height 34
click at [827, 160] on input "40759 [GEOGRAPHIC_DATA]" at bounding box center [802, 160] width 288 height 34
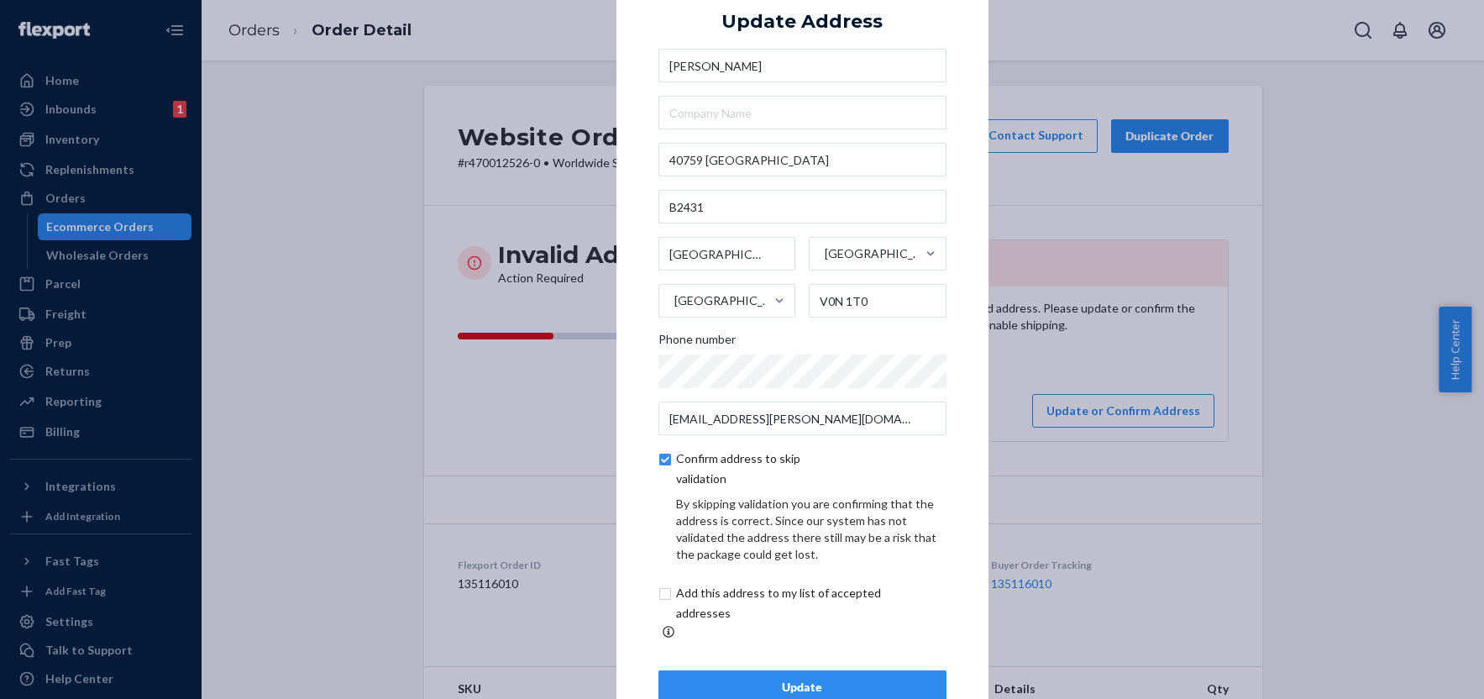
click at [846, 102] on div "[PERSON_NAME] [GEOGRAPHIC_DATA] Phone number [EMAIL_ADDRESS][PERSON_NAME][DOMAI…" at bounding box center [802, 242] width 288 height 386
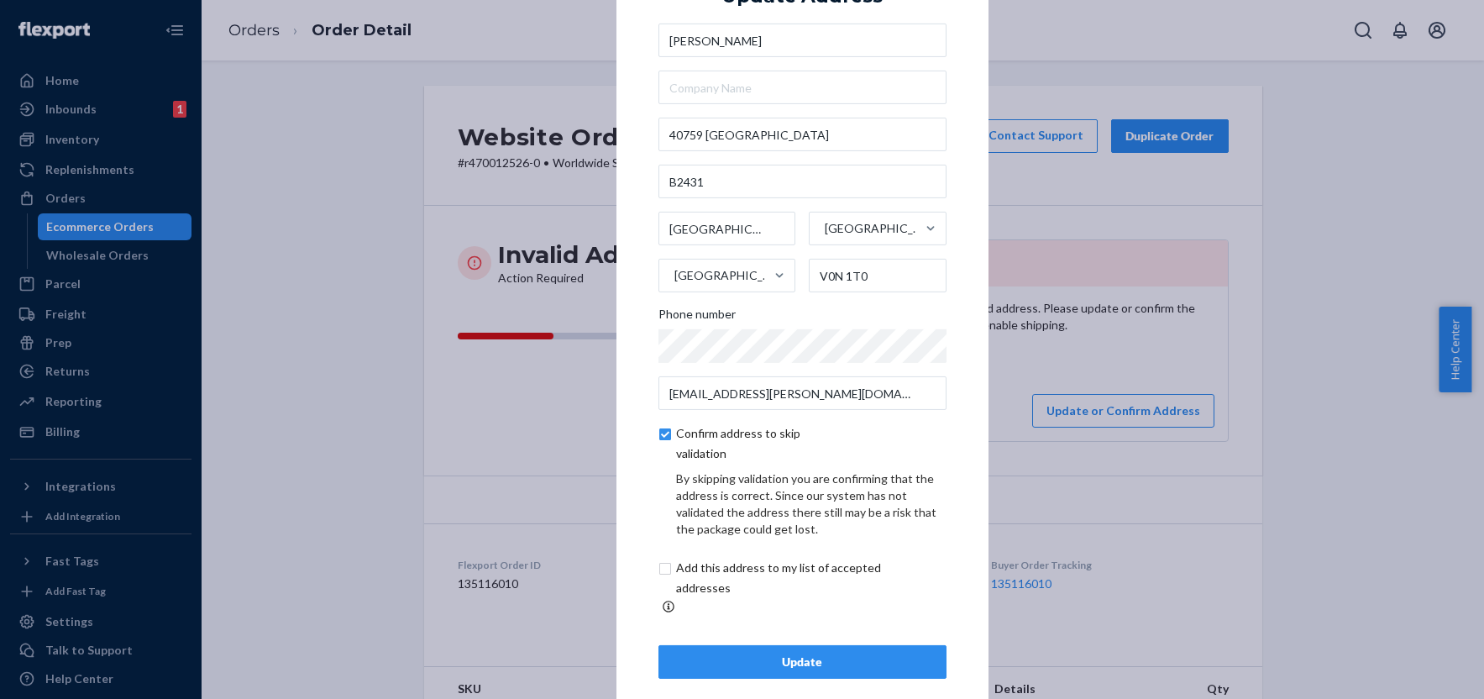
scroll to position [39, 0]
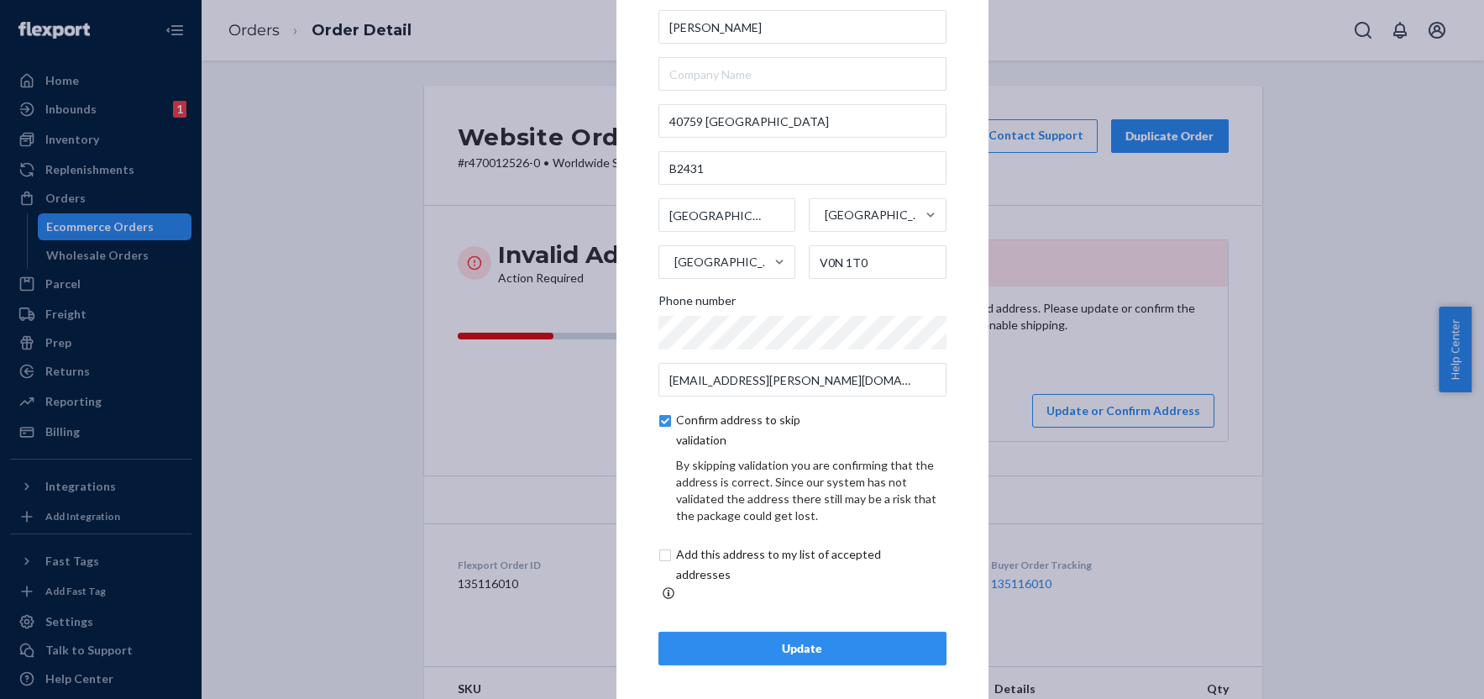
click at [830, 640] on div "Update" at bounding box center [802, 648] width 259 height 17
